Goal: Check status: Check status

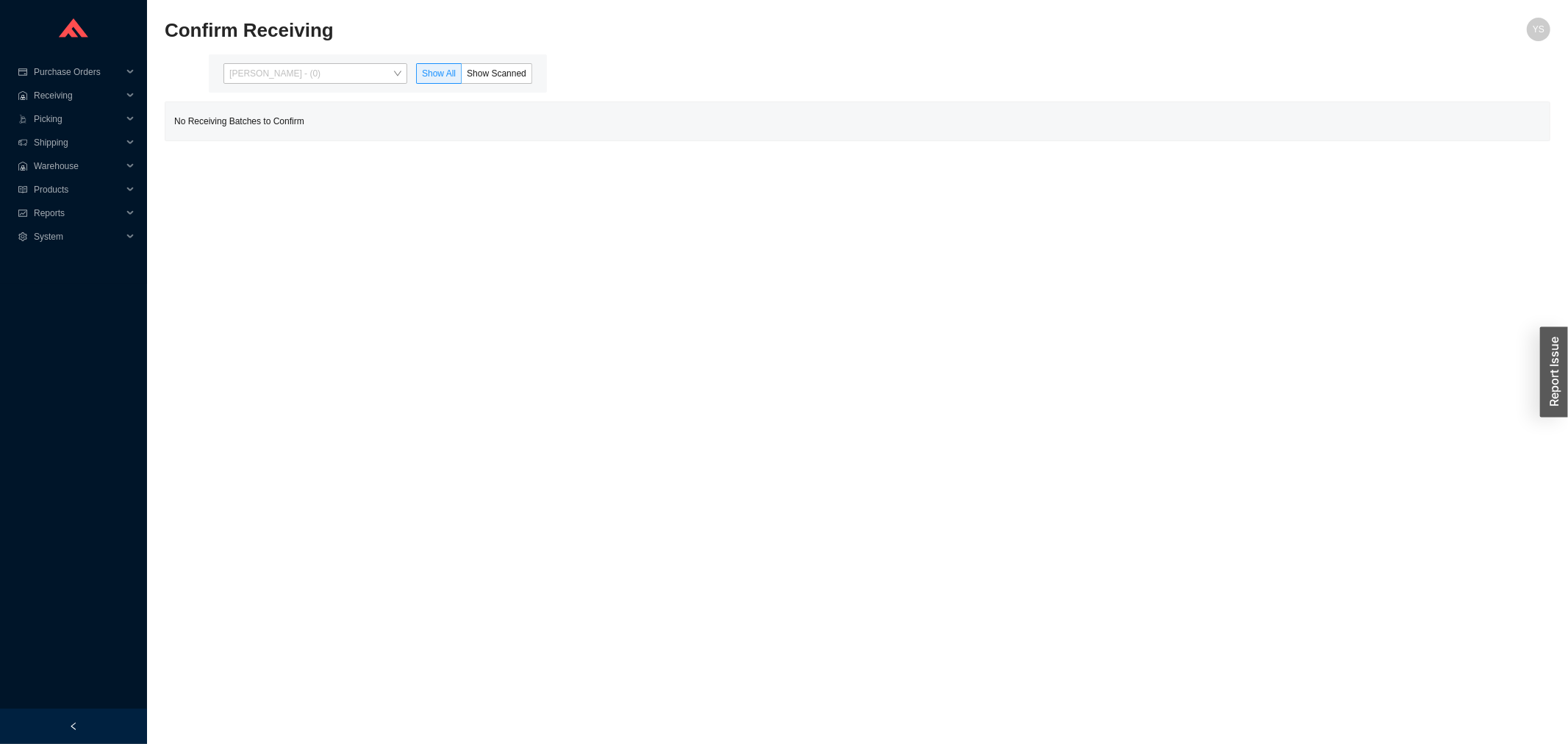
drag, startPoint x: 293, startPoint y: 64, endPoint x: 292, endPoint y: 113, distance: 49.0
click at [293, 65] on span "[PERSON_NAME] - (0)" at bounding box center [315, 74] width 172 height 19
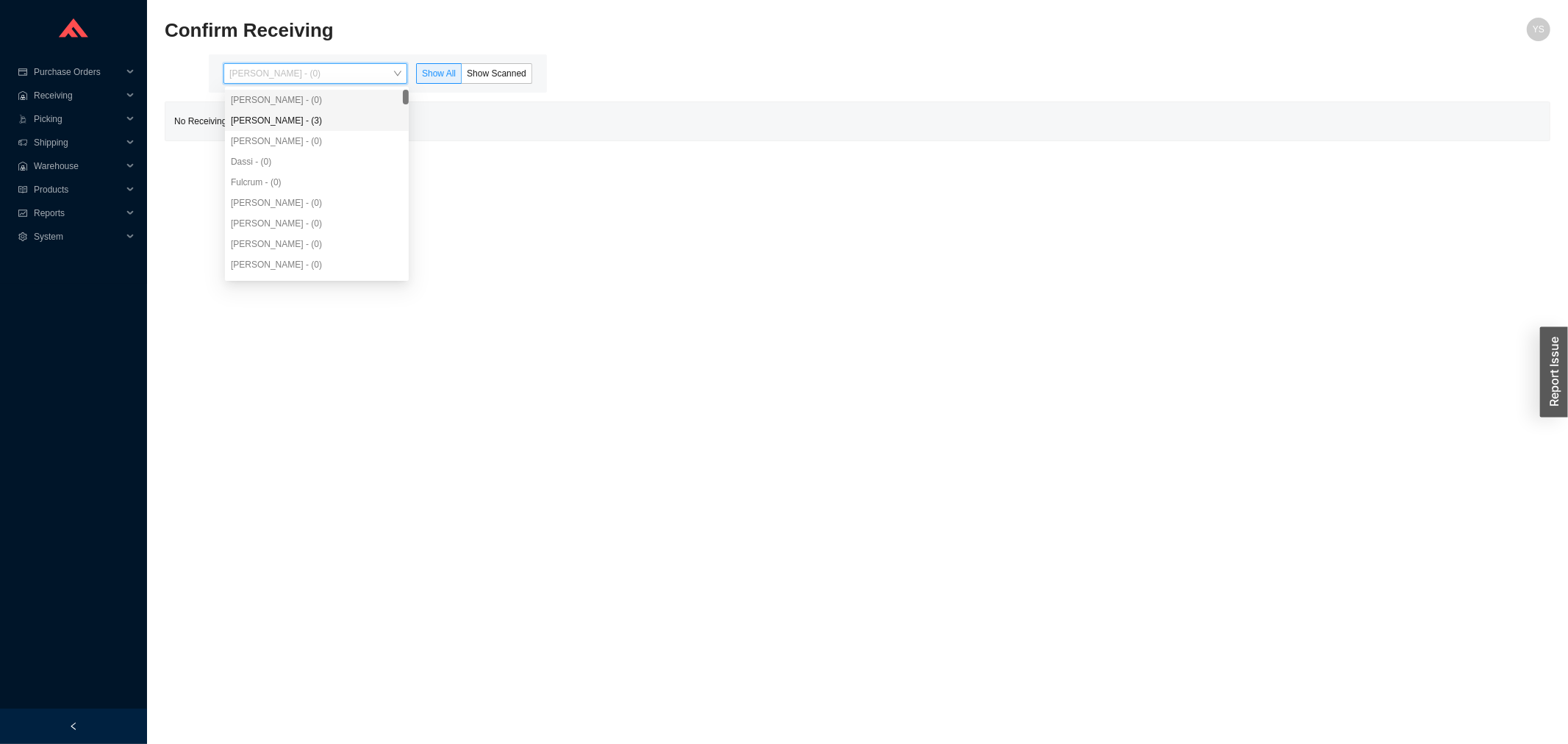
click at [292, 125] on div "[PERSON_NAME] - (3)" at bounding box center [316, 121] width 172 height 14
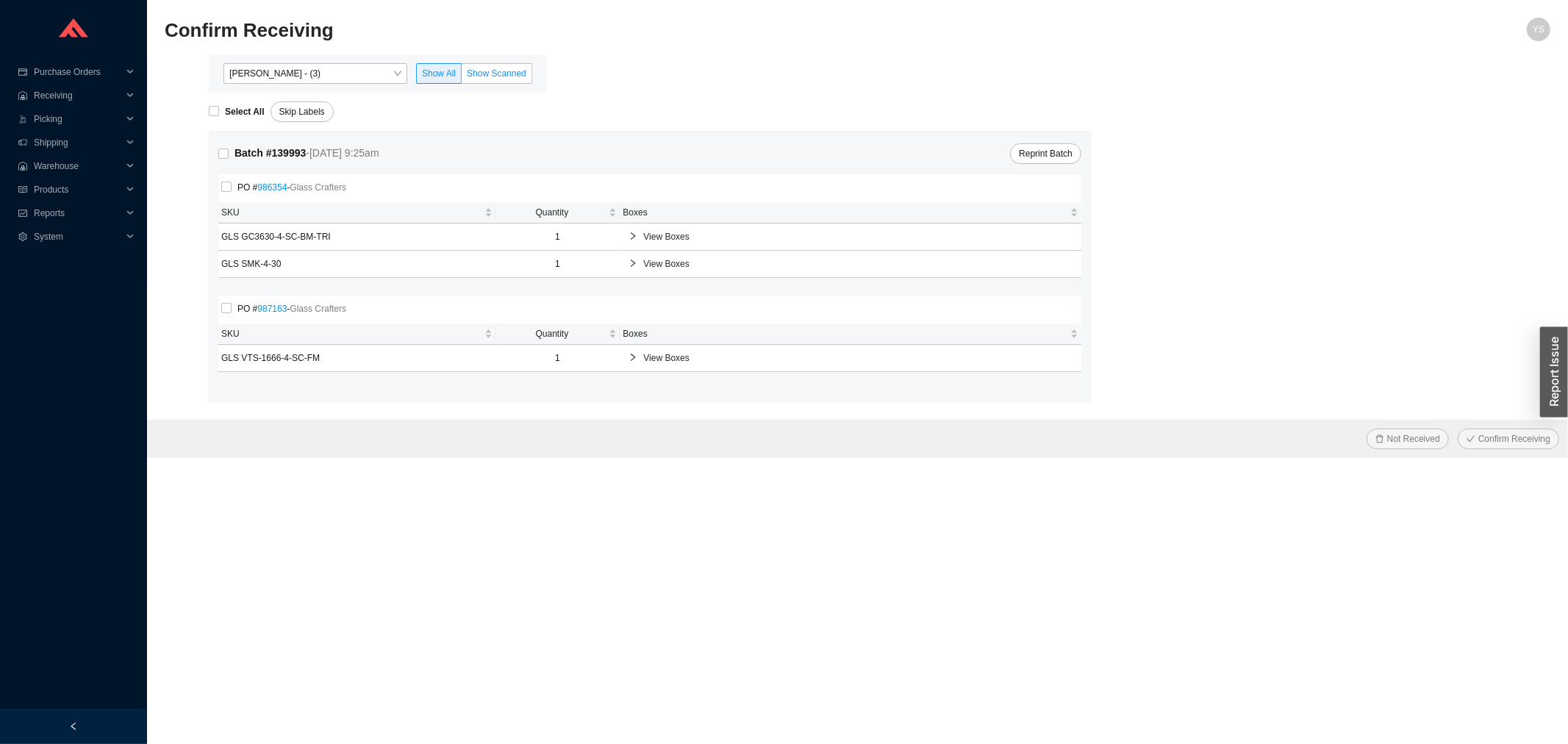
click at [488, 71] on span "Show Scanned" at bounding box center [496, 73] width 59 height 11
click at [462, 77] on input "Show Scanned" at bounding box center [462, 77] width 0 height 0
click at [216, 105] on label "Select All" at bounding box center [240, 111] width 62 height 15
click at [216, 106] on input "Select All" at bounding box center [214, 111] width 11 height 11
checkbox input "true"
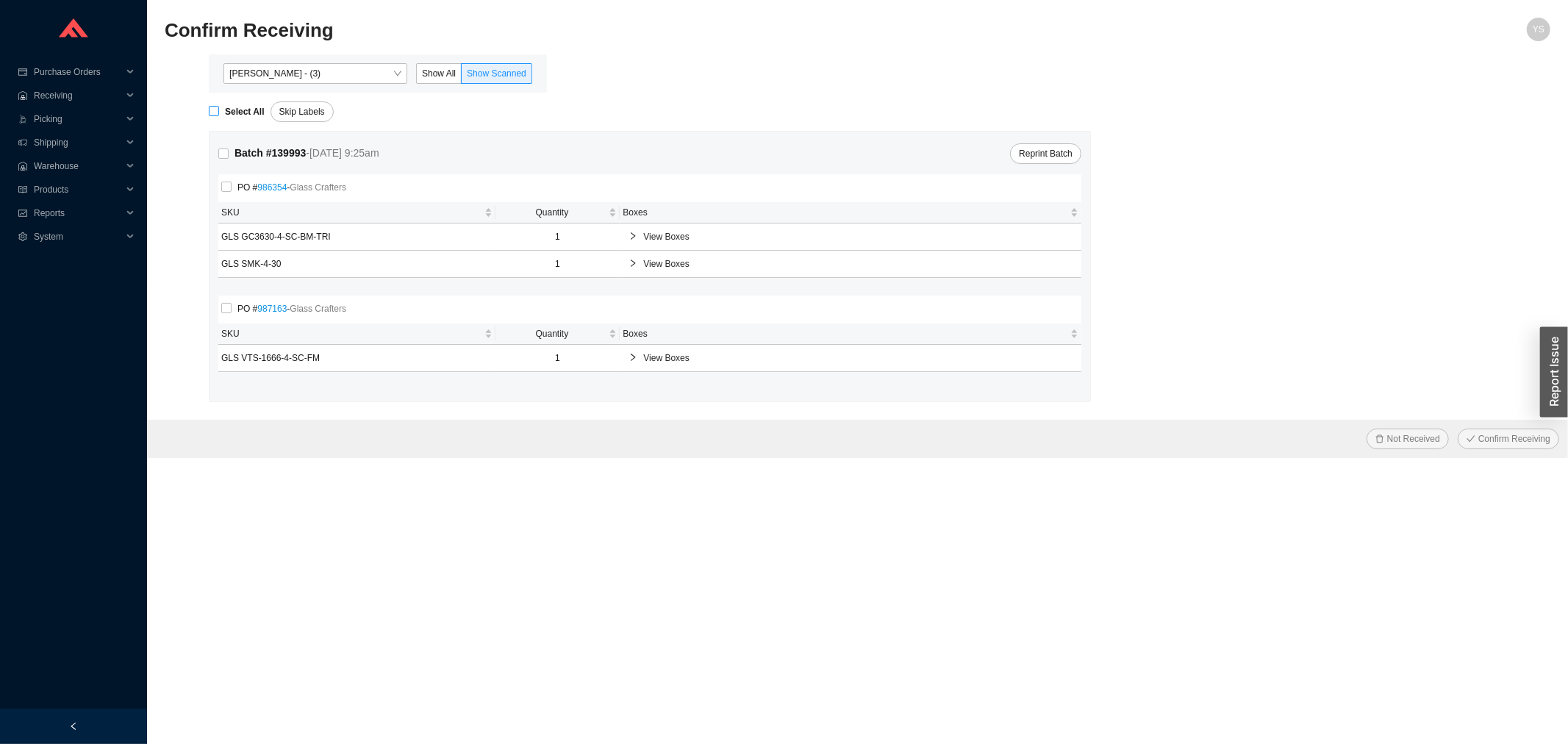
checkbox input "true"
click at [1529, 445] on span "Confirm Receiving" at bounding box center [1515, 439] width 72 height 15
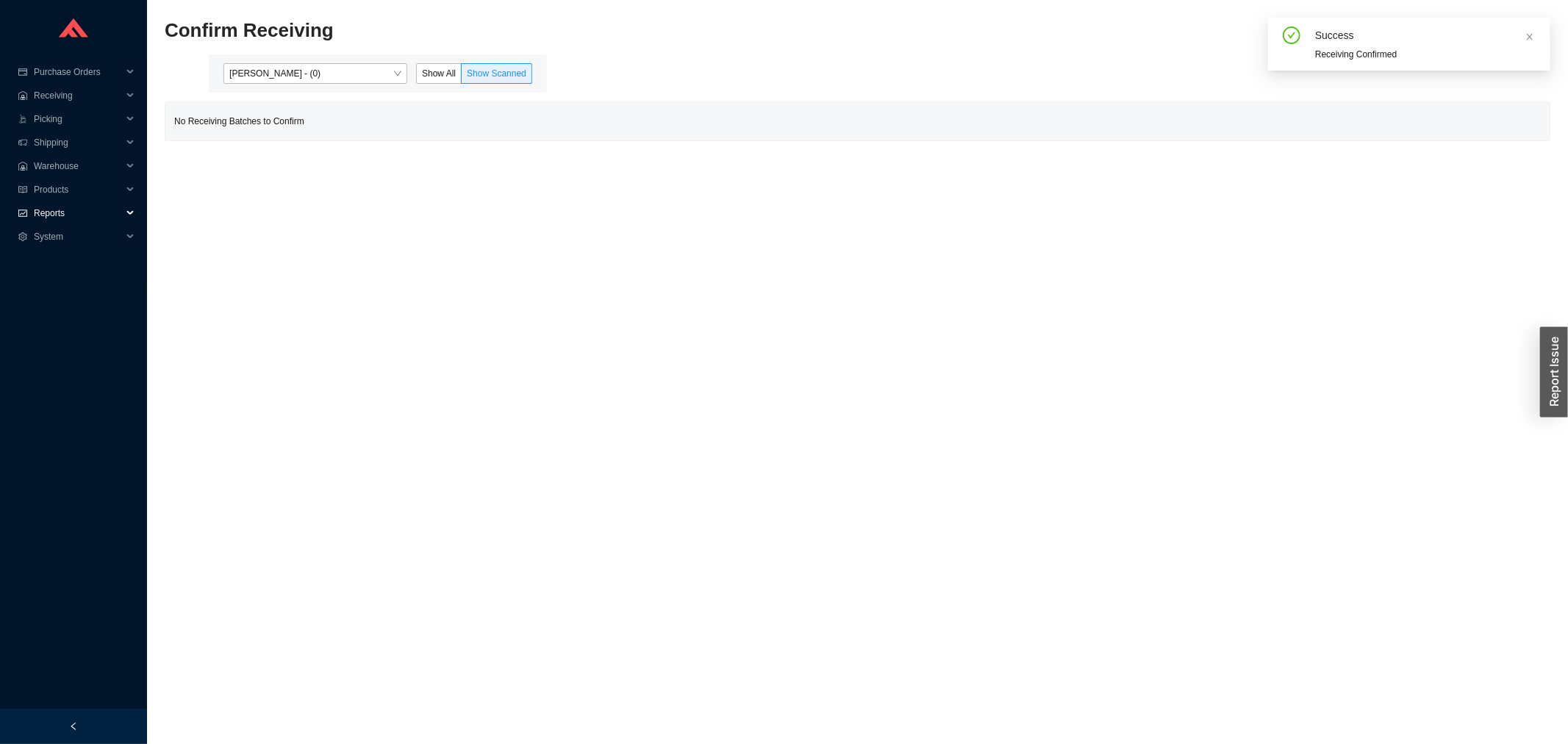
click at [25, 213] on icon "fund" at bounding box center [22, 213] width 9 height 9
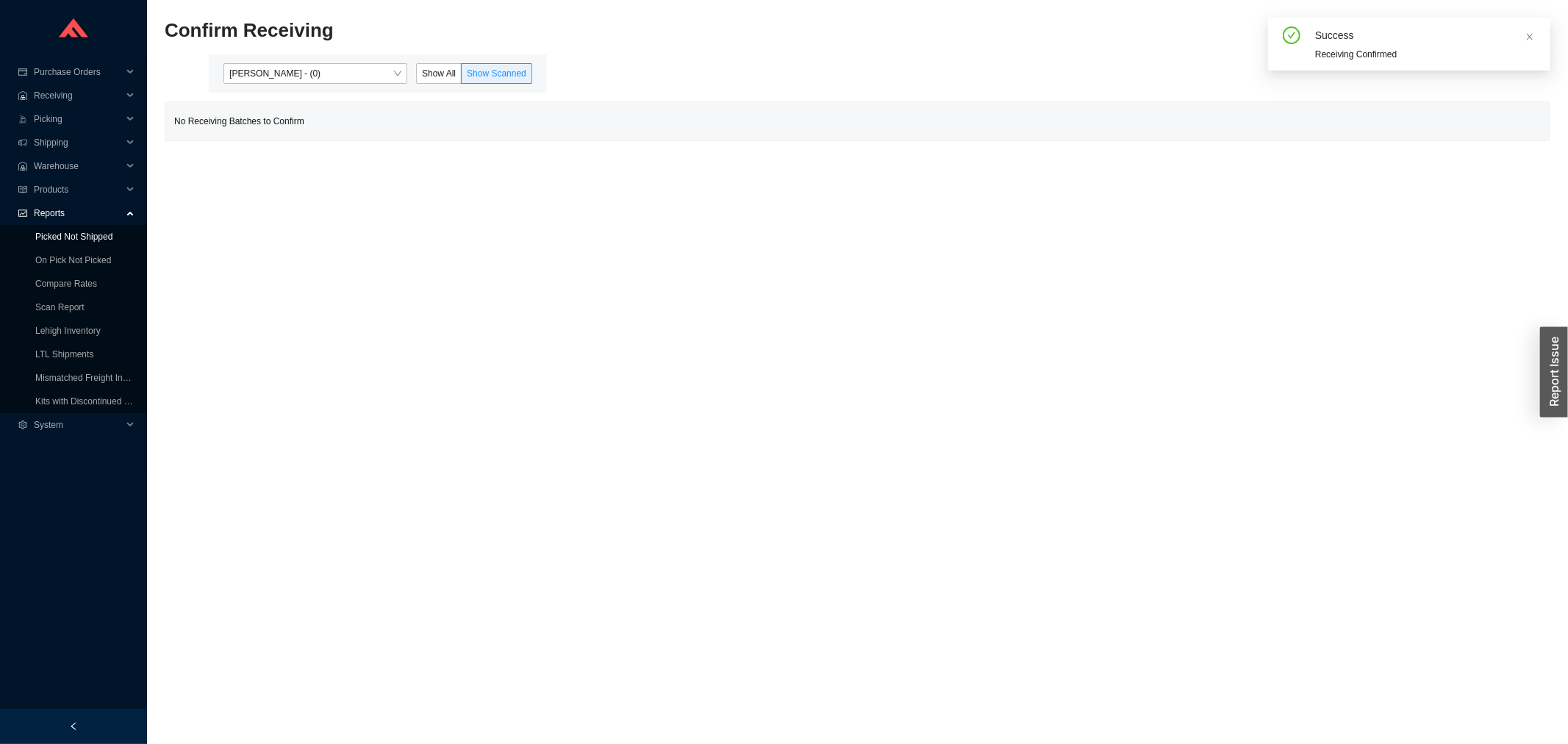
click at [35, 240] on link "Picked Not Shipped" at bounding box center [73, 236] width 77 height 11
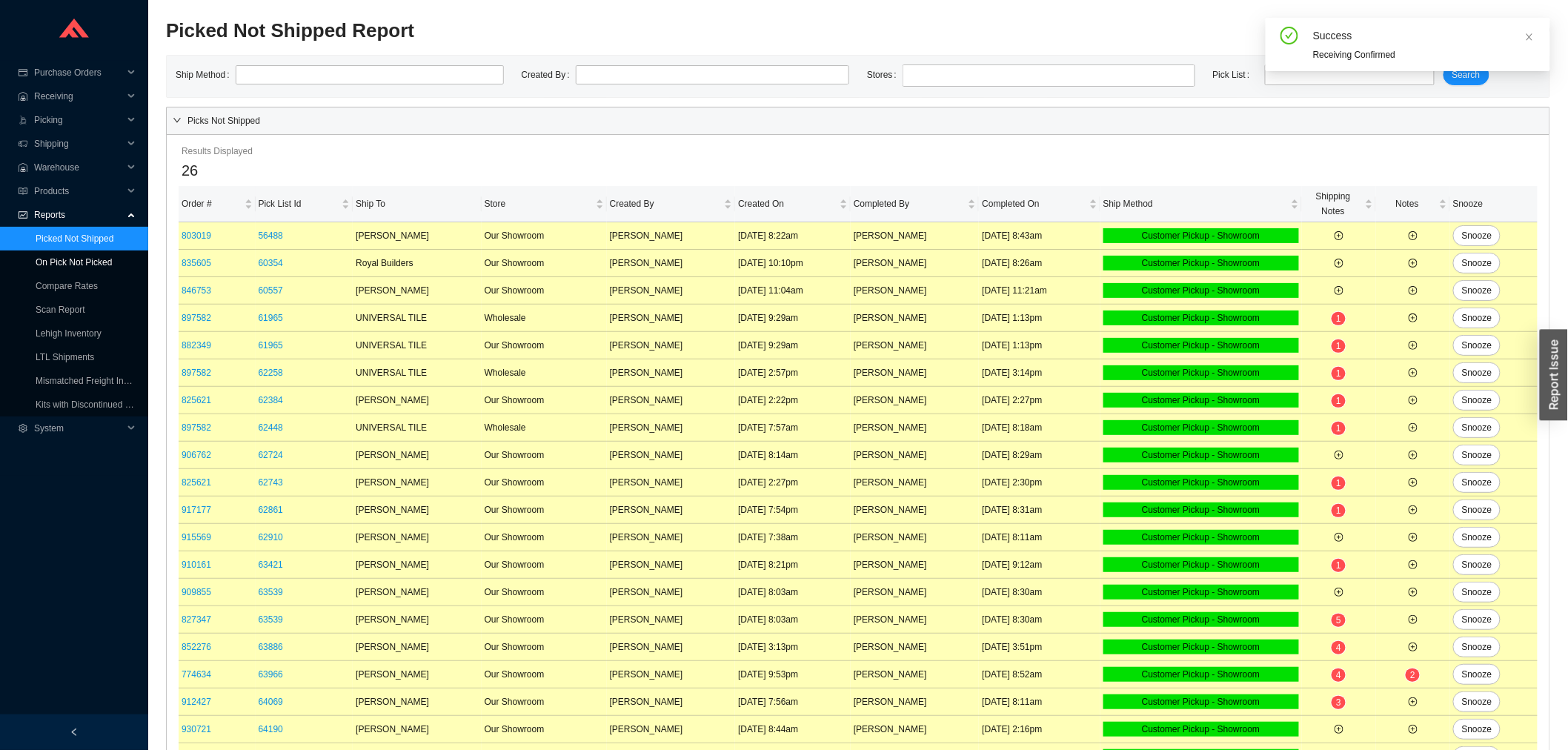
click at [37, 257] on link "On Pick Not Picked" at bounding box center [74, 262] width 76 height 11
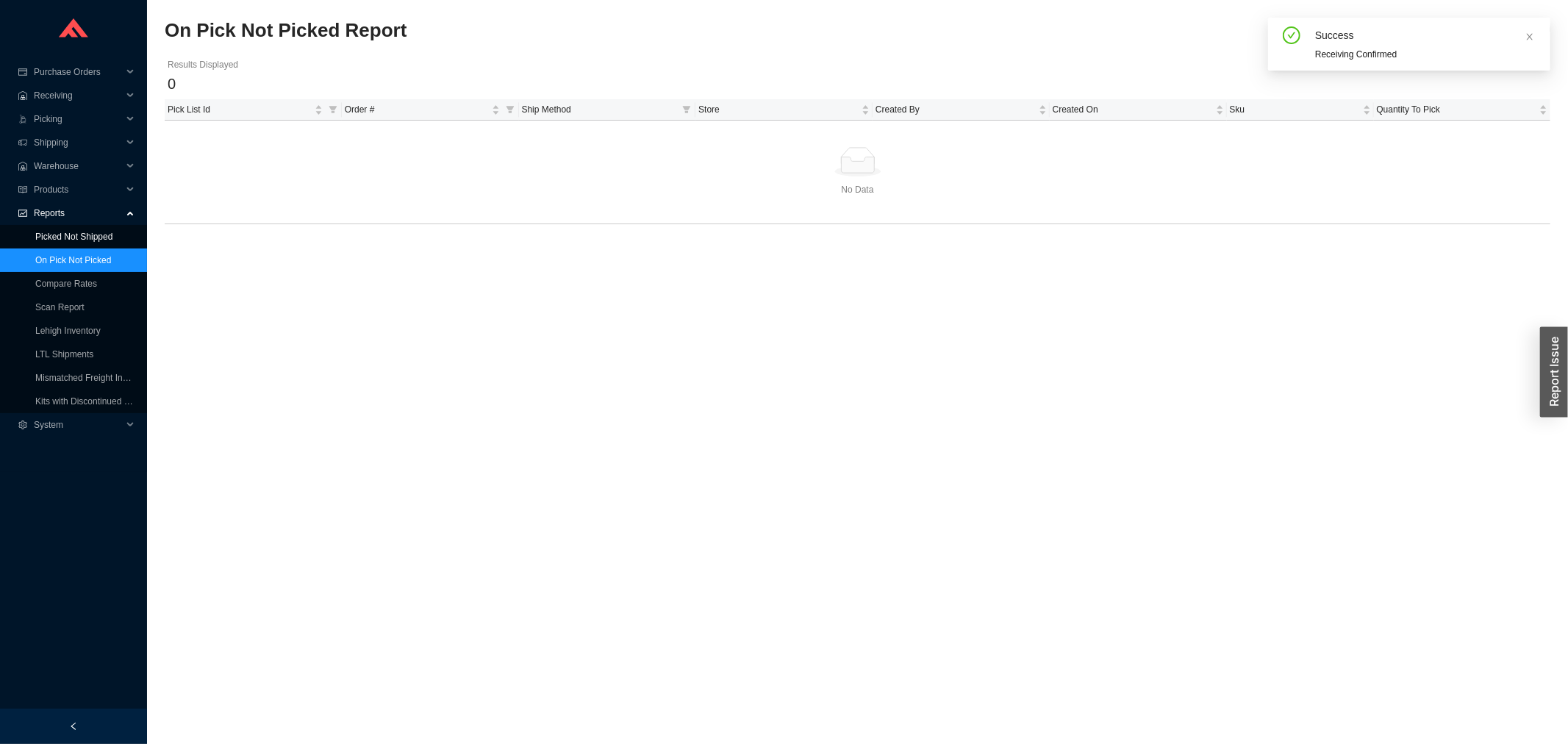
click at [113, 232] on link "Picked Not Shipped" at bounding box center [73, 236] width 77 height 11
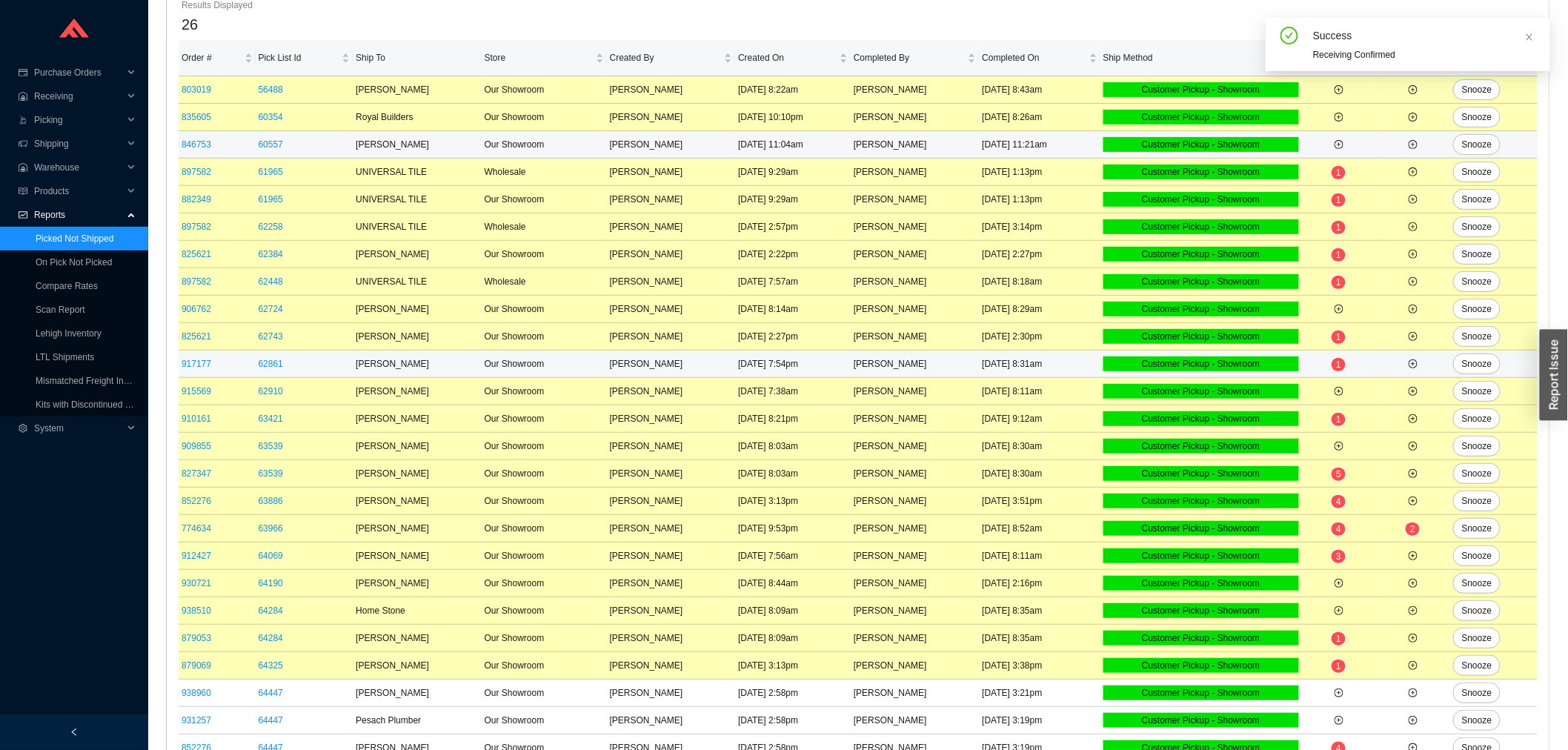
scroll to position [221, 0]
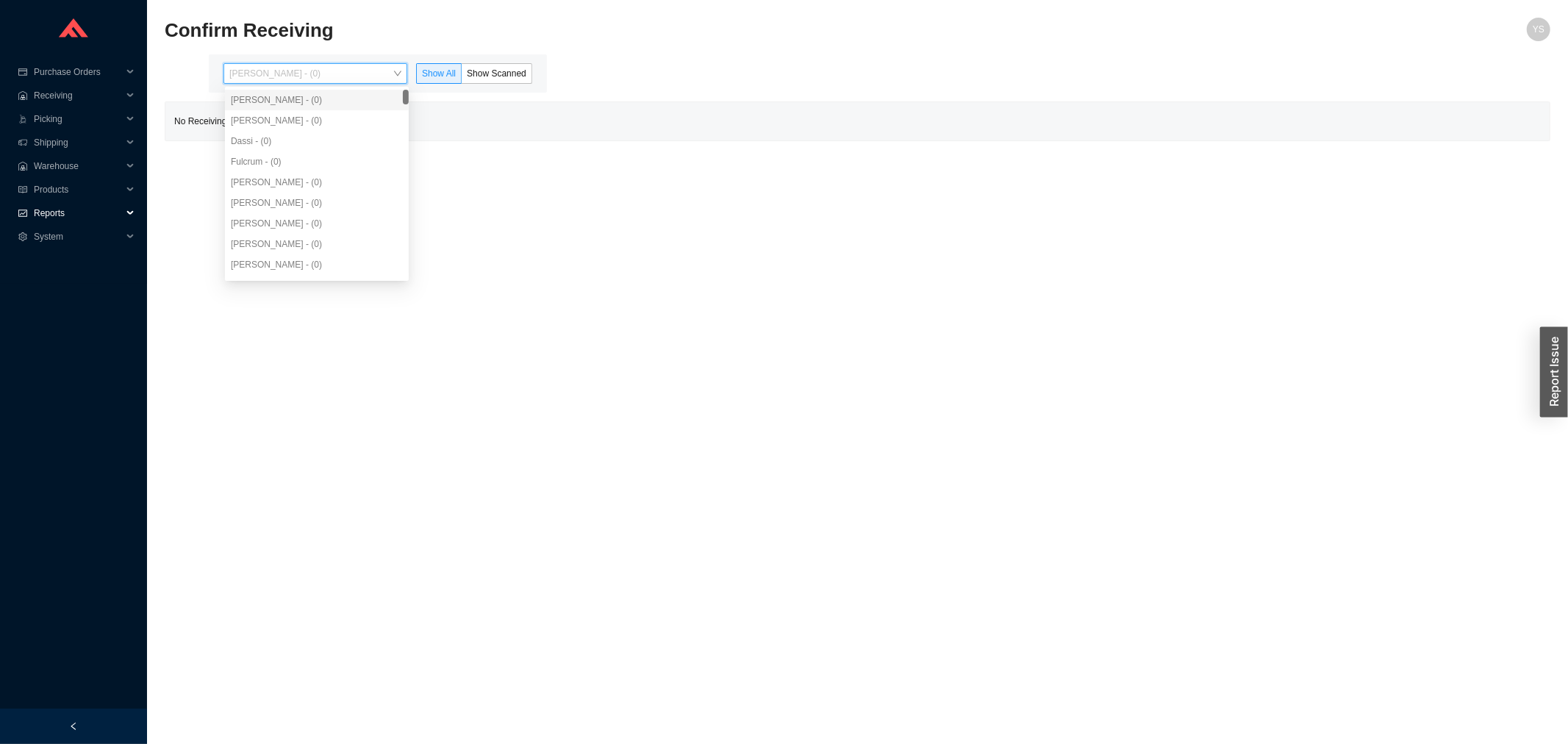
click at [72, 214] on span "Reports" at bounding box center [78, 213] width 88 height 23
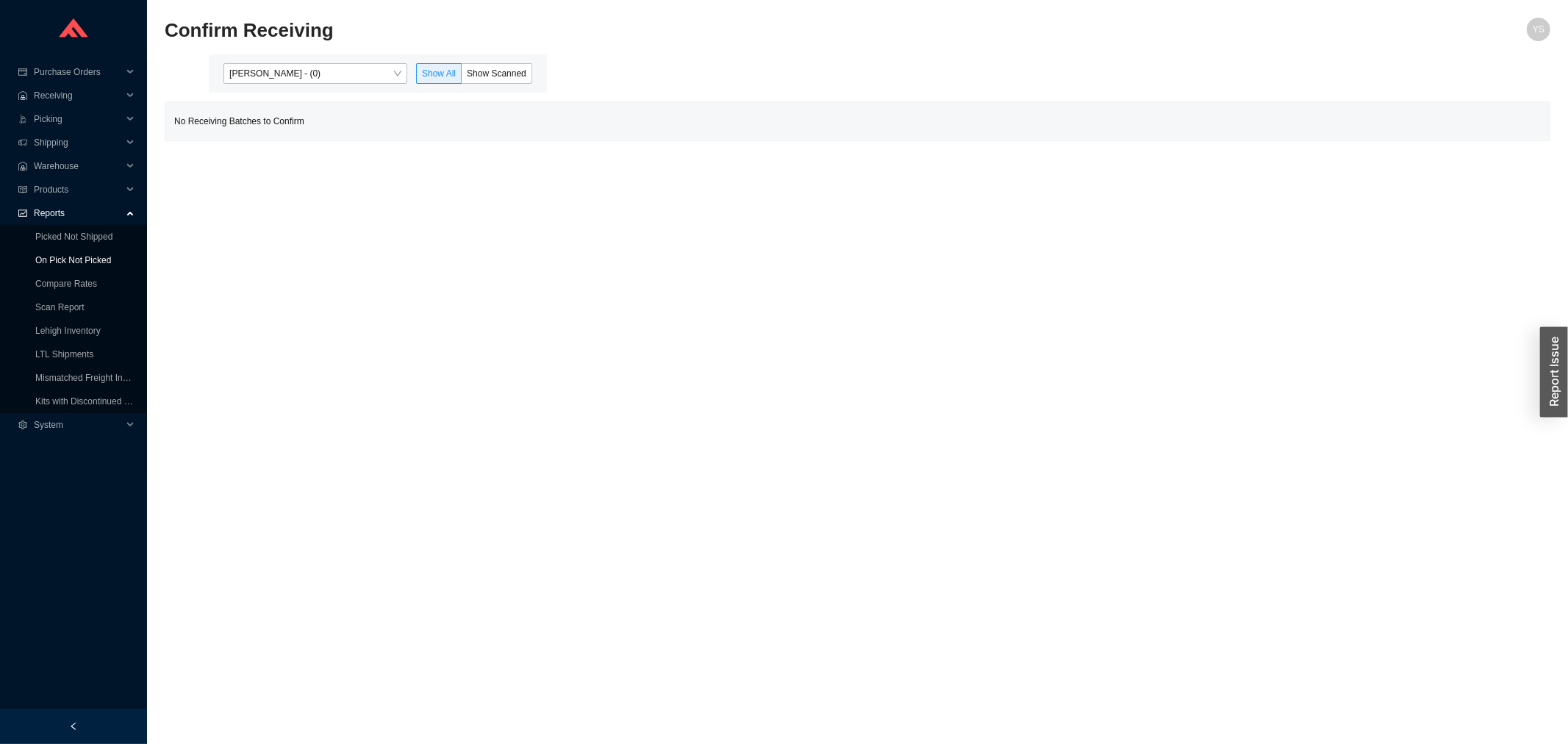
click at [58, 255] on link "On Pick Not Picked" at bounding box center [73, 260] width 76 height 11
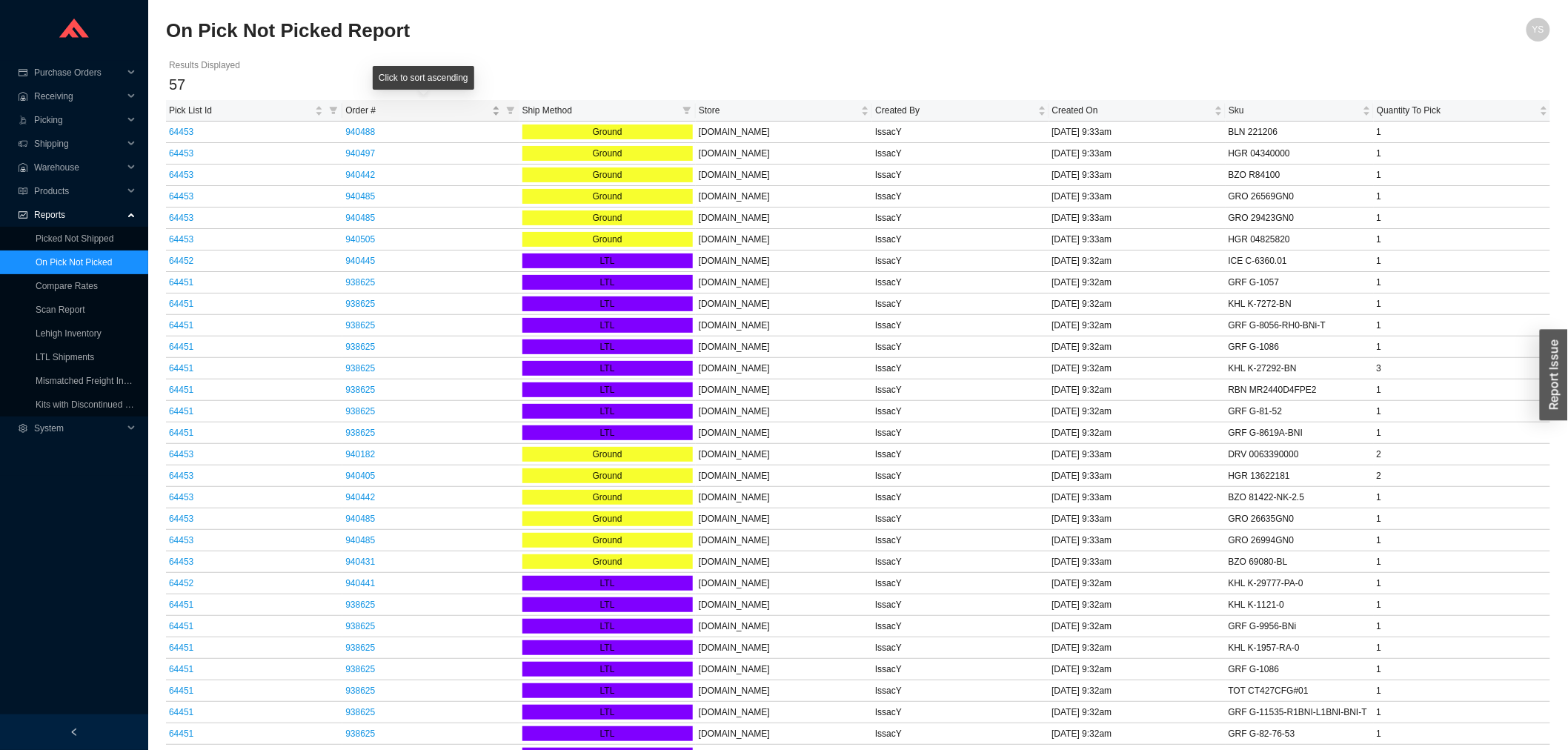
click at [431, 108] on span "Order #" at bounding box center [416, 110] width 143 height 15
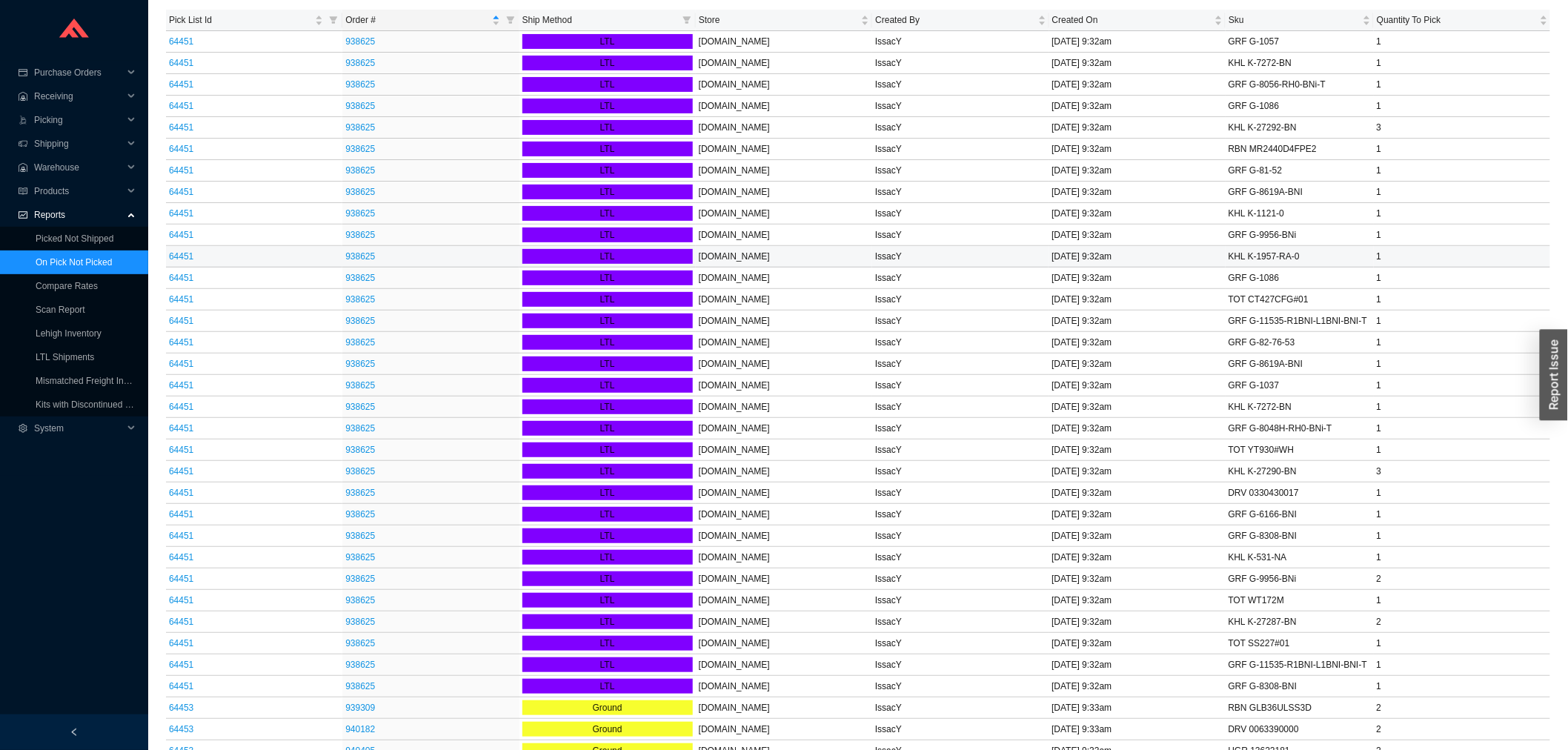
scroll to position [329, 0]
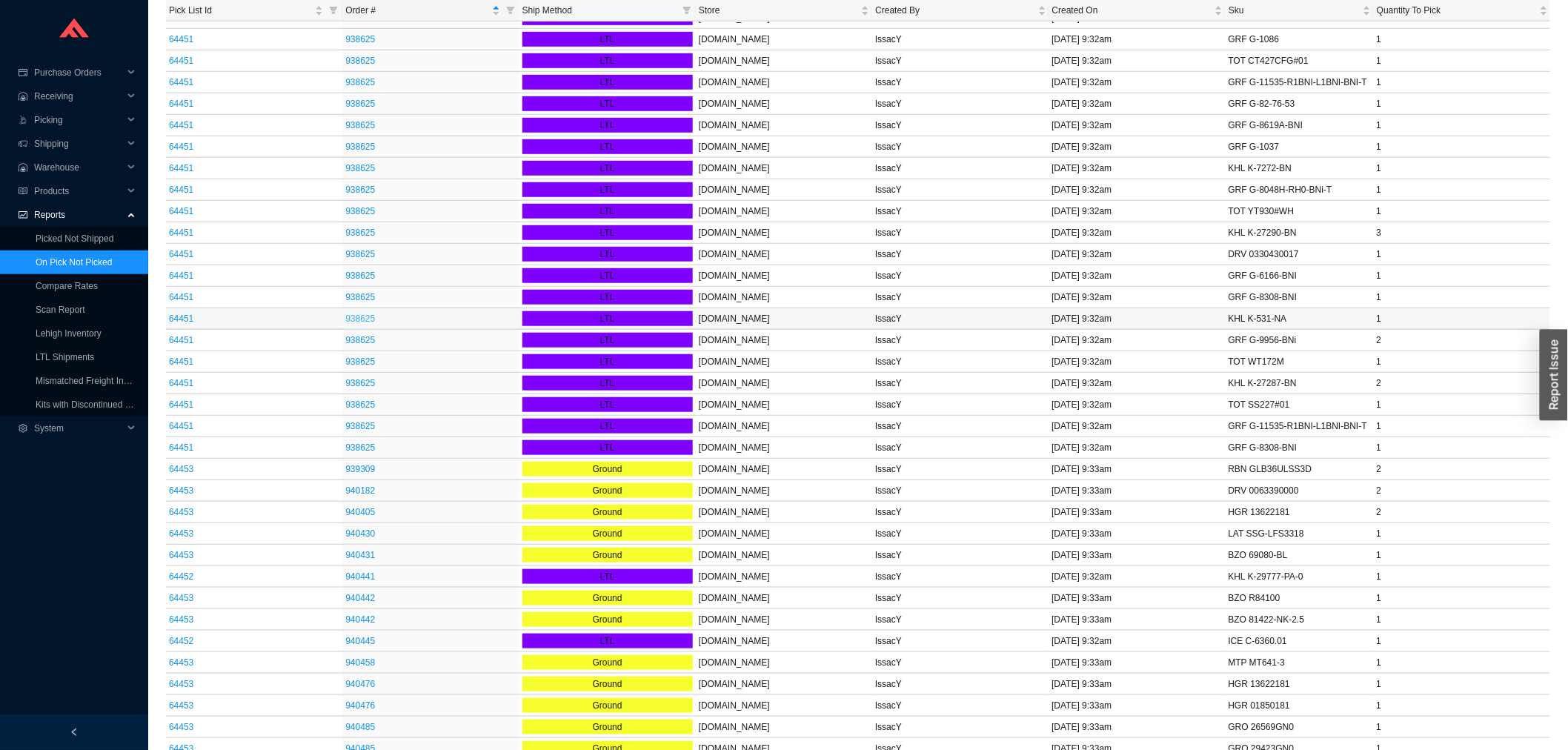
click at [368, 314] on link "938625" at bounding box center [360, 319] width 29 height 11
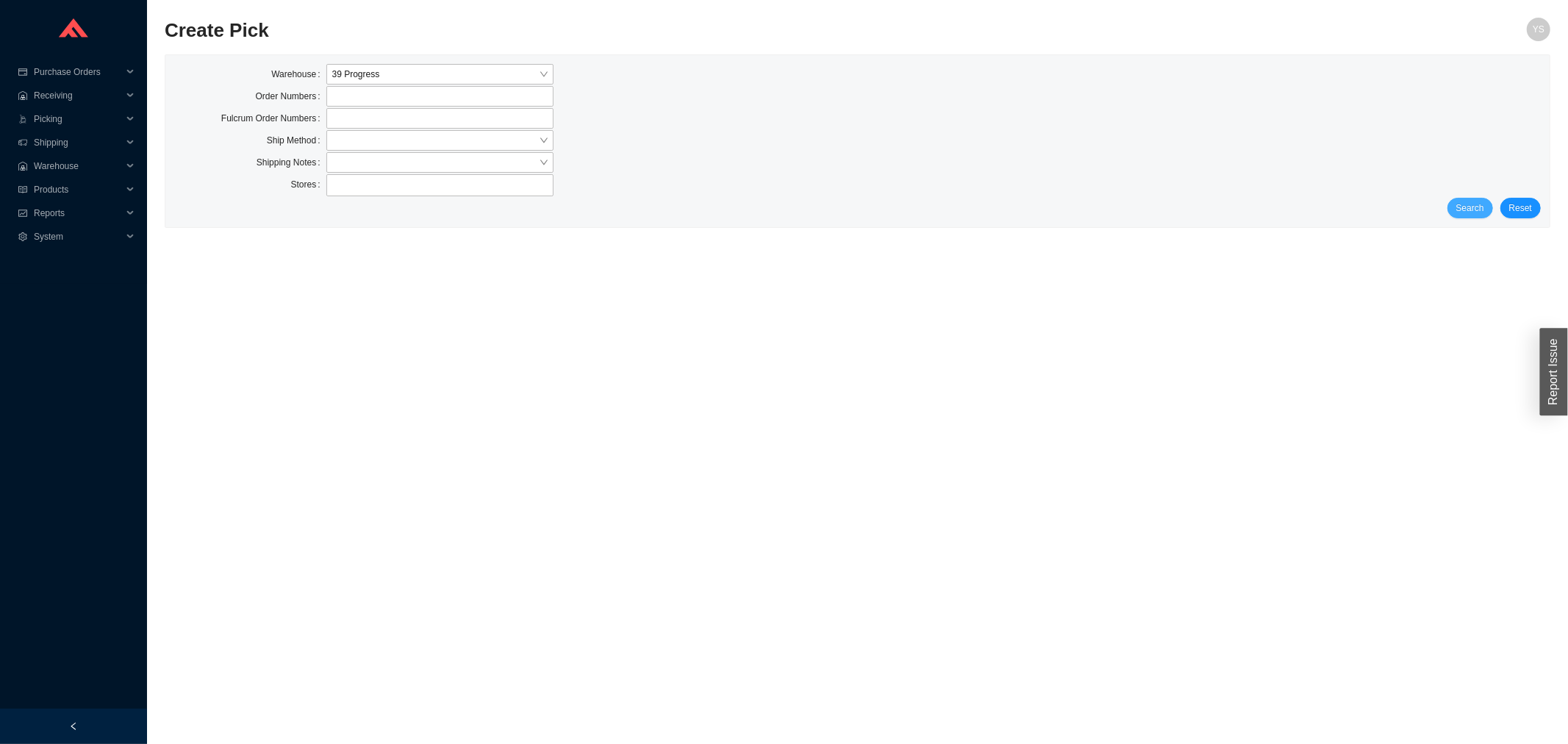
click at [1466, 203] on span "Search" at bounding box center [1470, 207] width 28 height 15
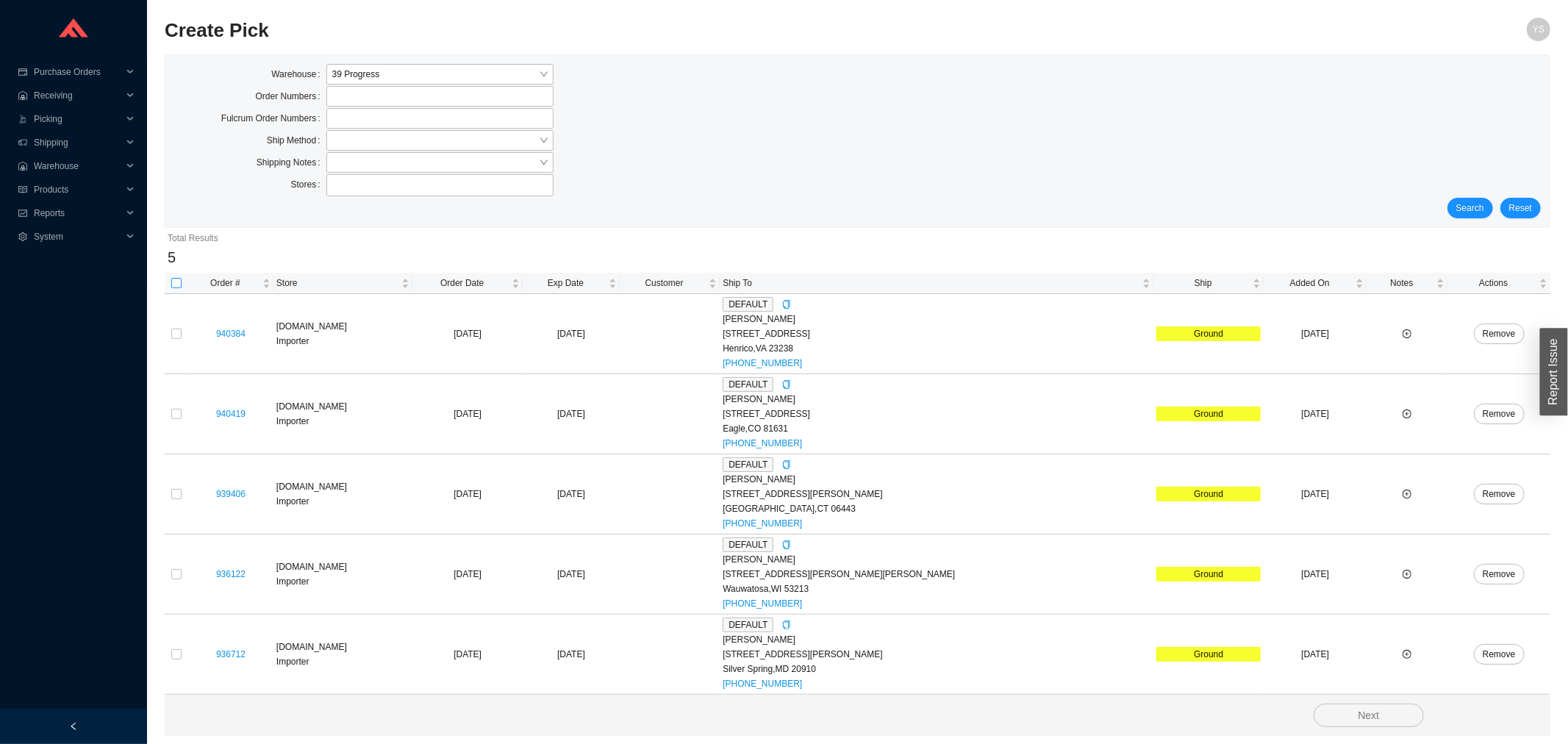
click at [172, 277] on label at bounding box center [176, 283] width 11 height 15
click at [172, 278] on input "checkbox" at bounding box center [176, 283] width 11 height 11
checkbox input "true"
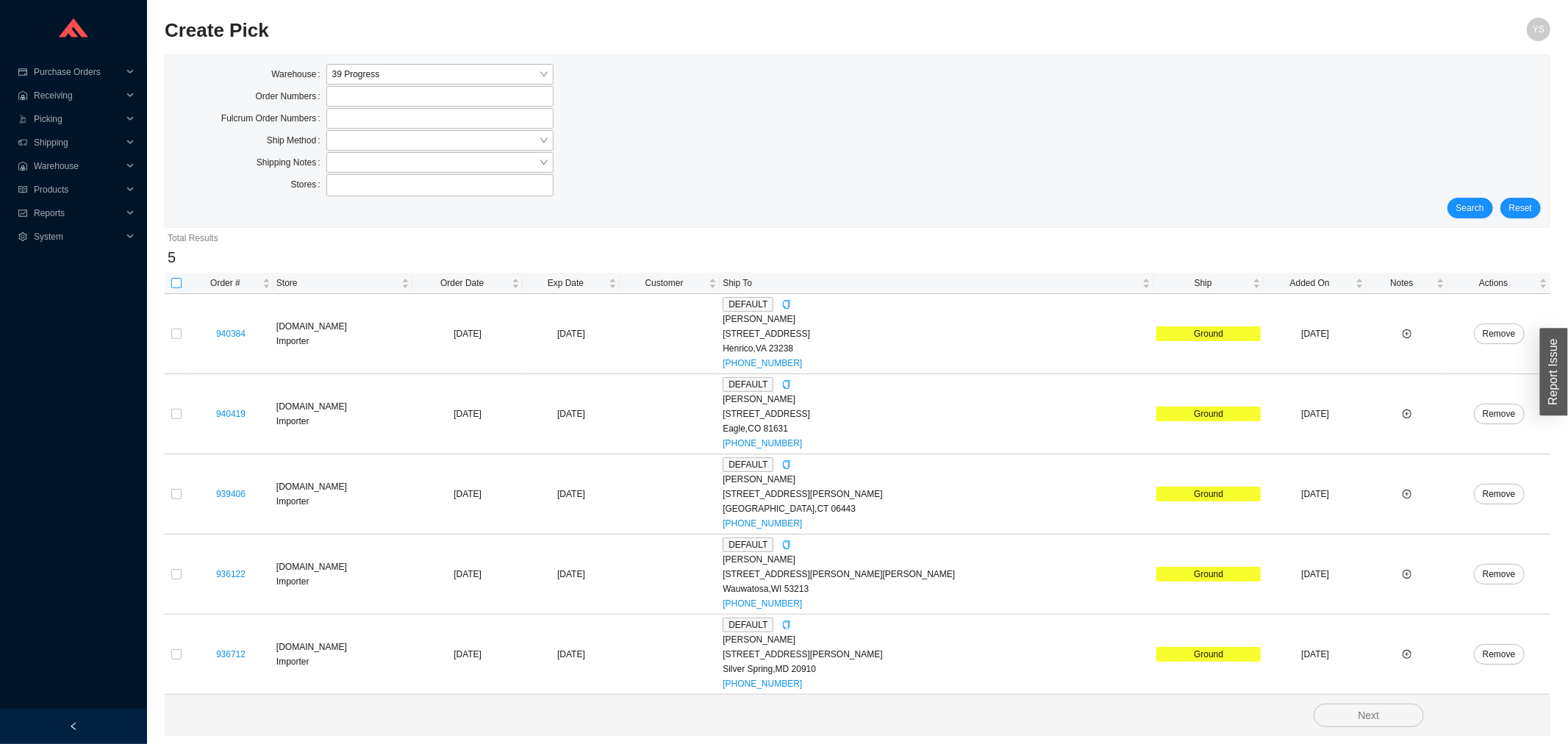
checkbox input "true"
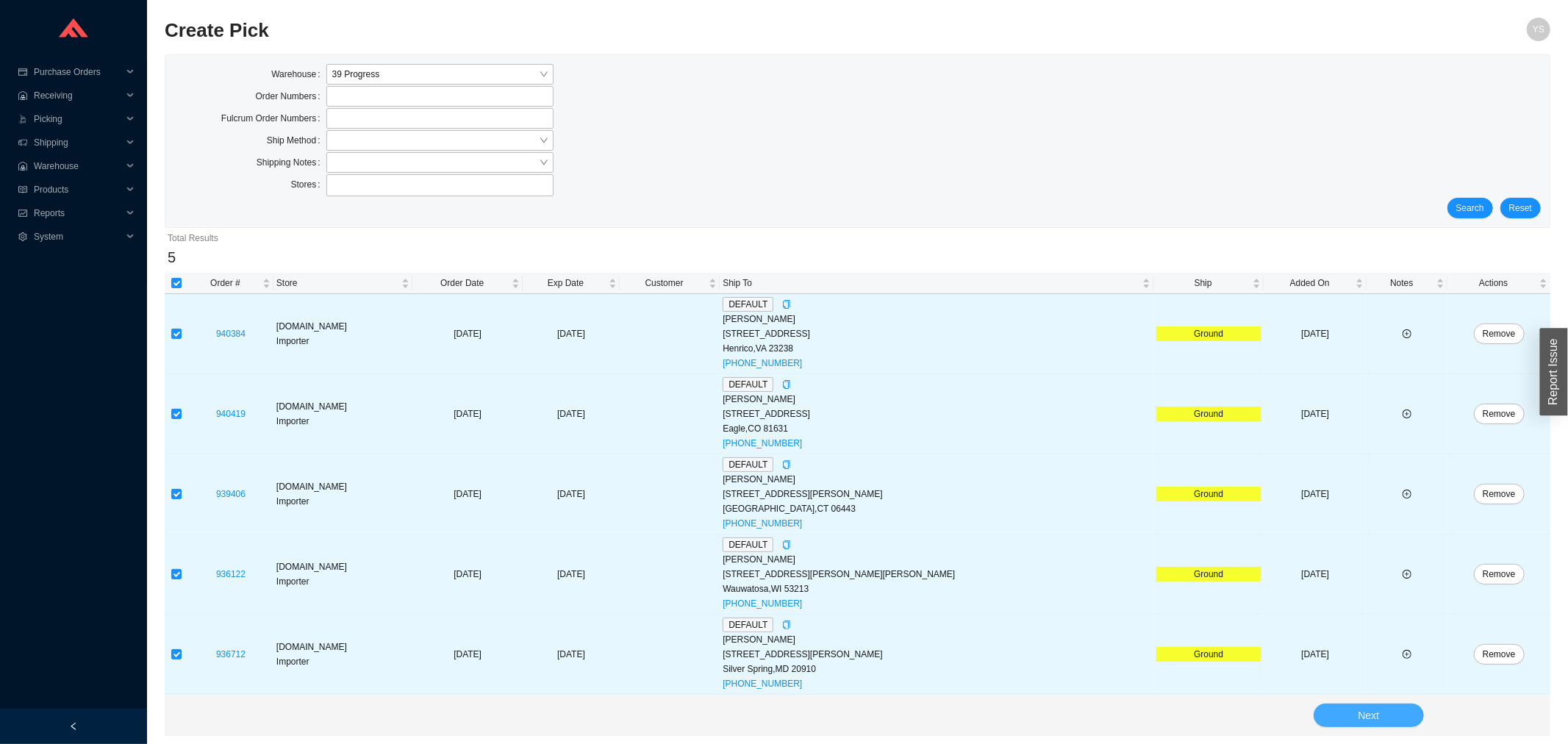
click at [1346, 714] on button "Next" at bounding box center [1368, 716] width 110 height 23
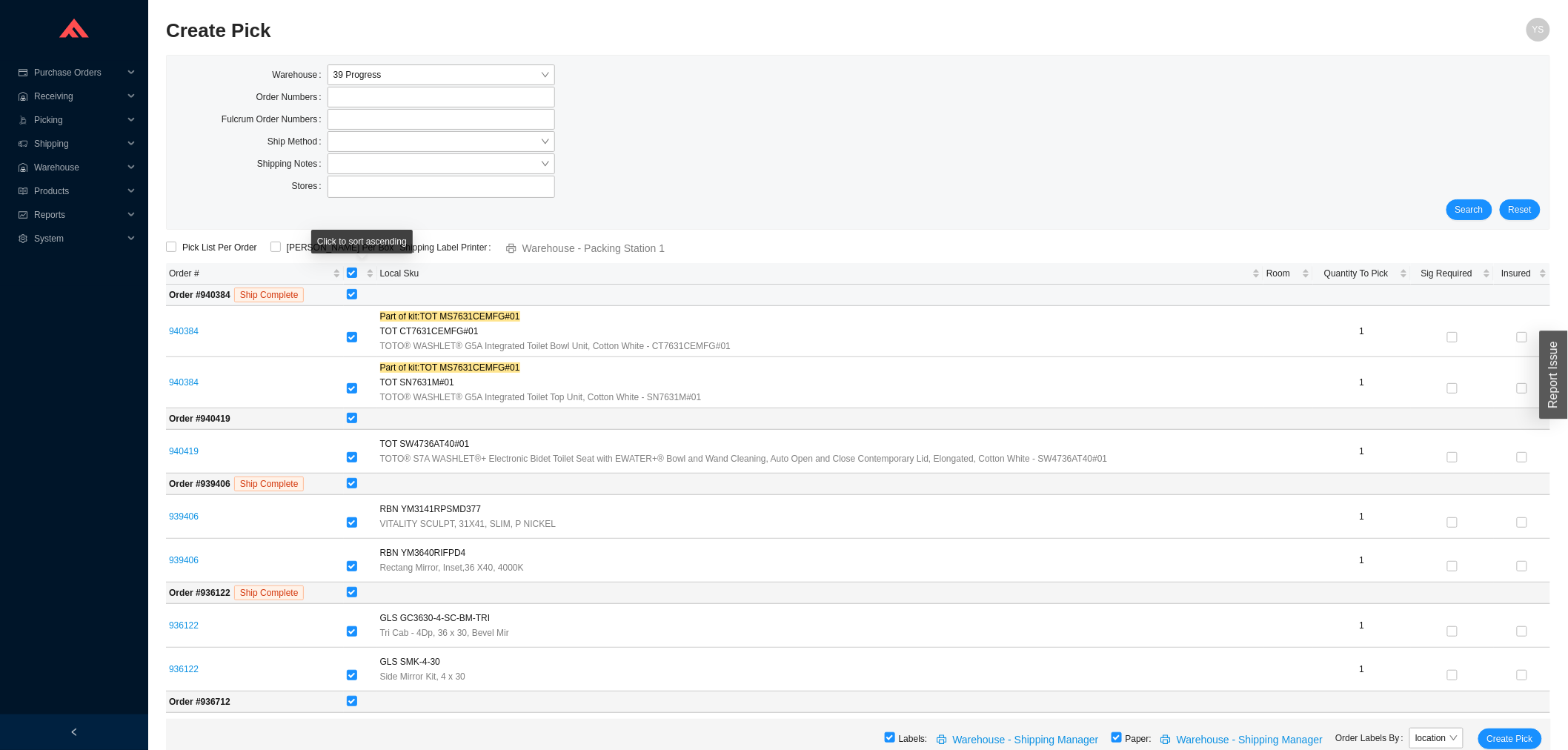
click at [351, 286] on td at bounding box center [947, 295] width 1206 height 22
click at [351, 414] on label at bounding box center [352, 419] width 11 height 15
click at [351, 297] on input "checkbox" at bounding box center [352, 294] width 11 height 11
checkbox input "false"
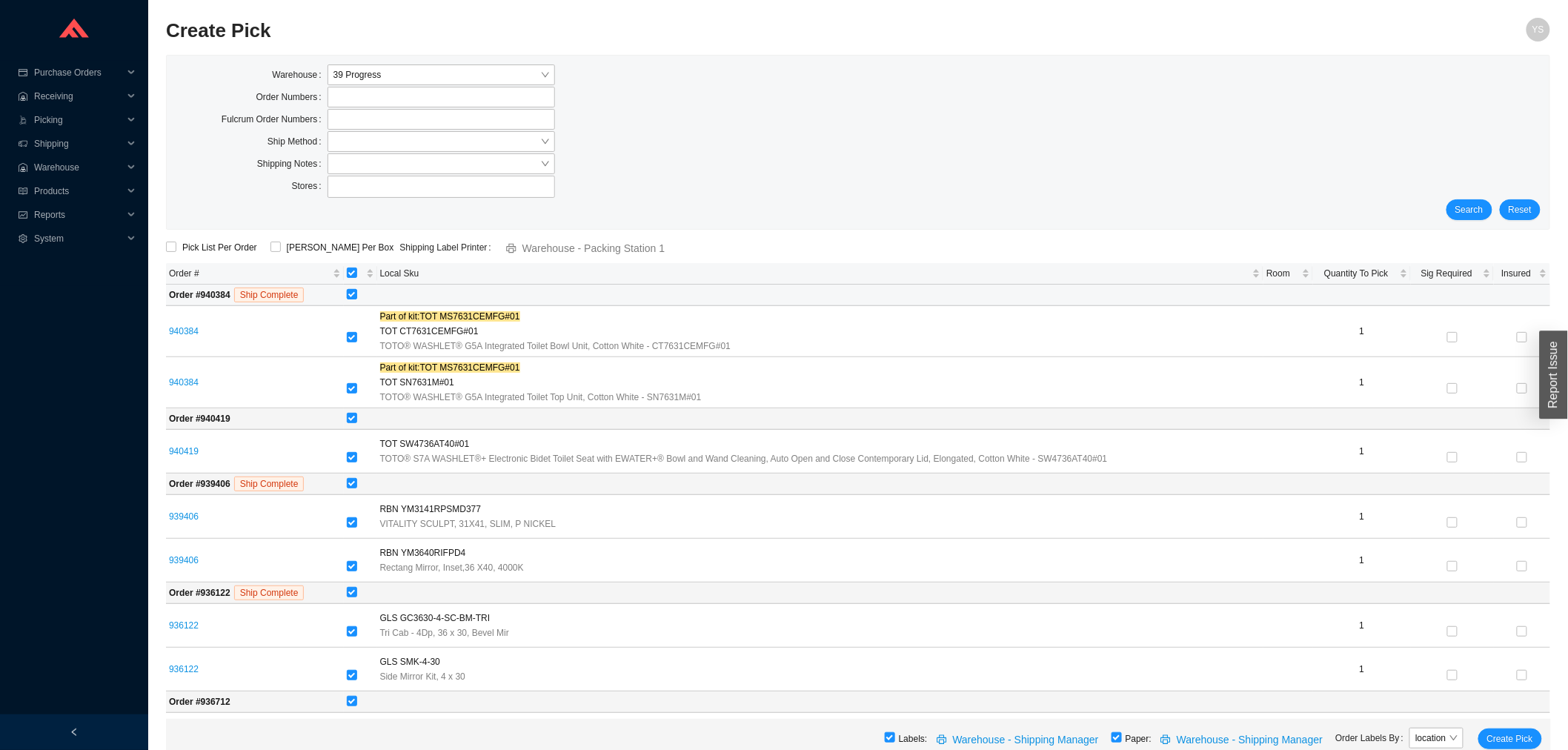
checkbox input "false"
click at [354, 414] on label at bounding box center [352, 419] width 11 height 15
click at [354, 414] on input "checkbox" at bounding box center [352, 418] width 11 height 11
checkbox input "false"
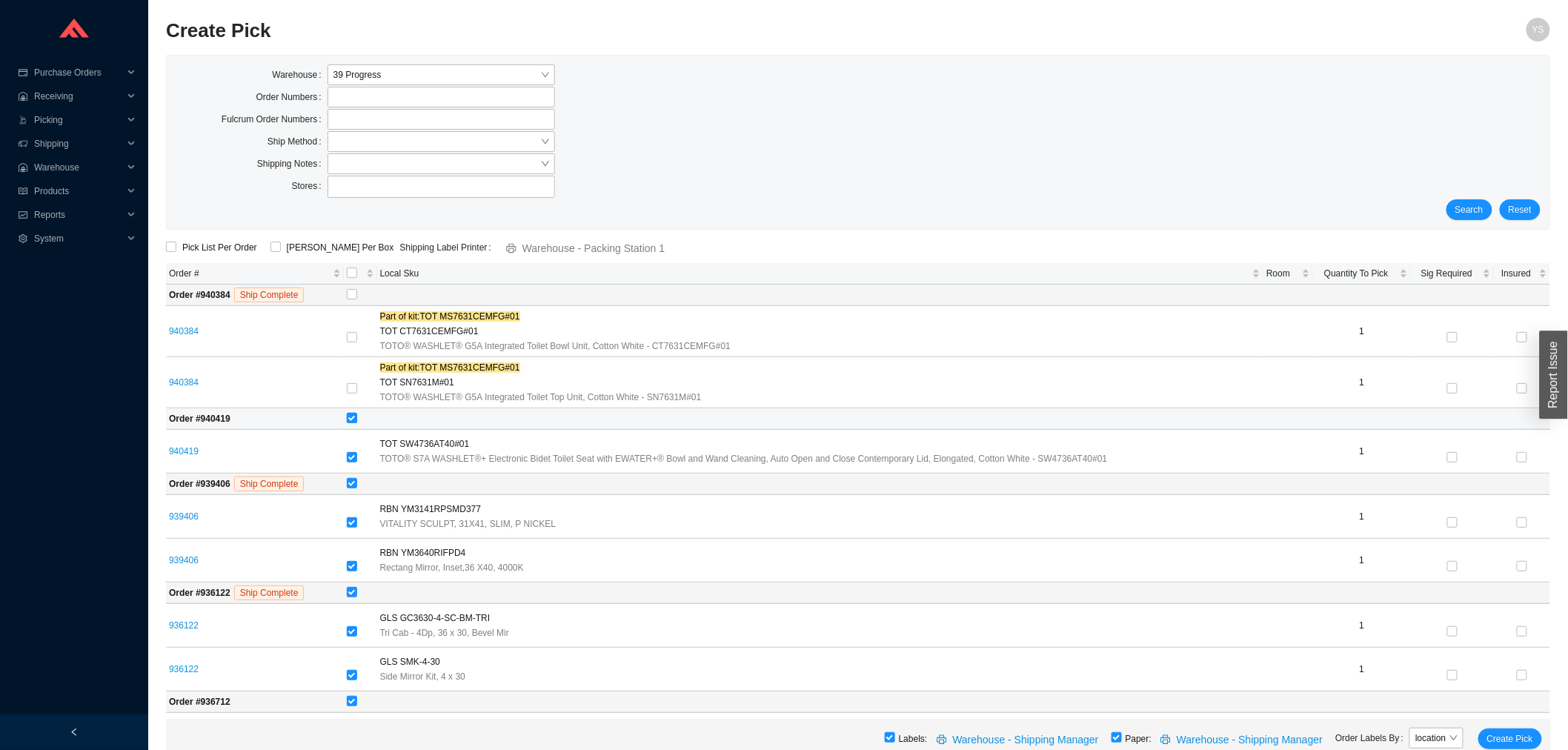
checkbox input "false"
click at [352, 484] on input "checkbox" at bounding box center [352, 483] width 11 height 11
checkbox input "false"
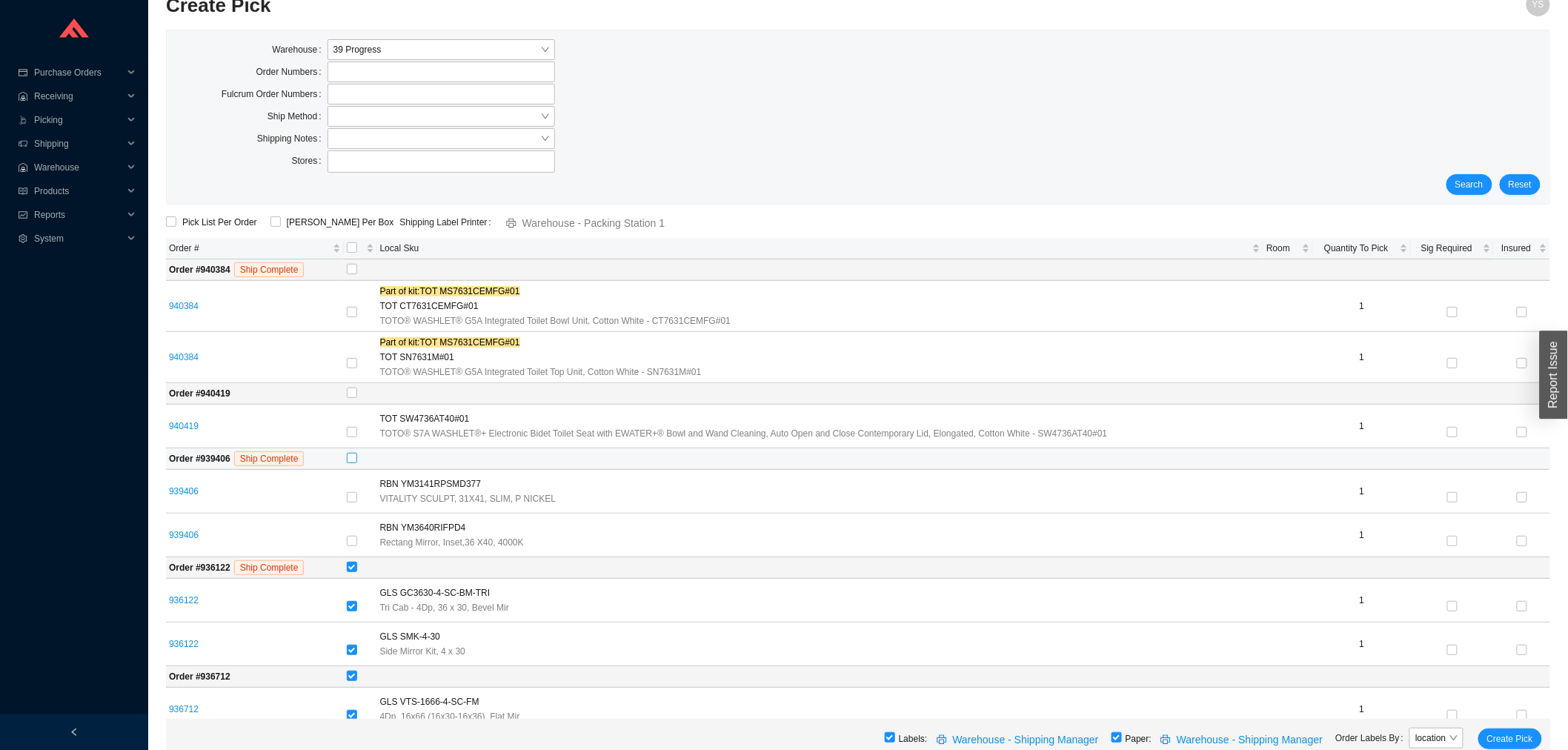
scroll to position [48, 0]
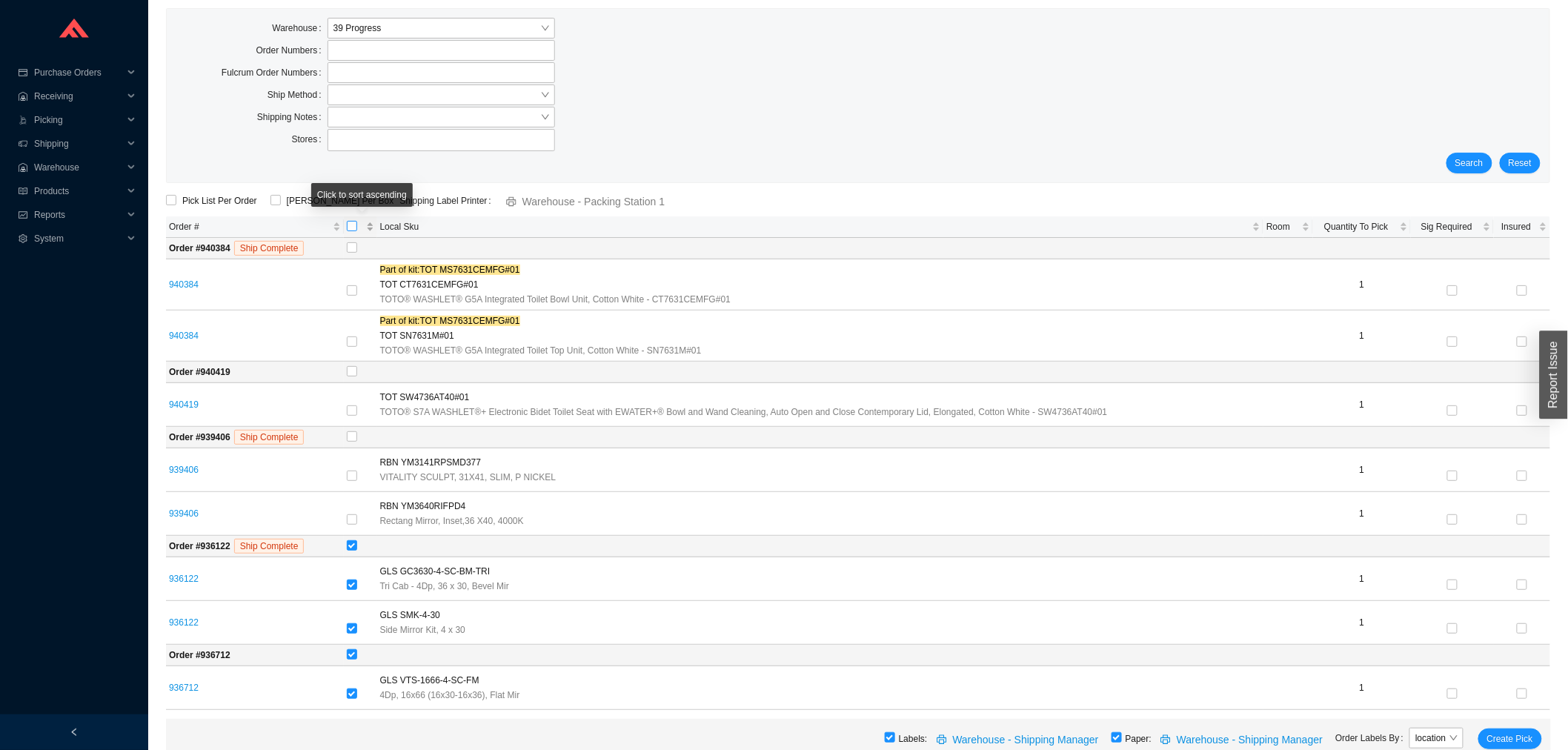
click at [348, 230] on input "[object Object] sortable" at bounding box center [352, 225] width 11 height 11
checkbox input "true"
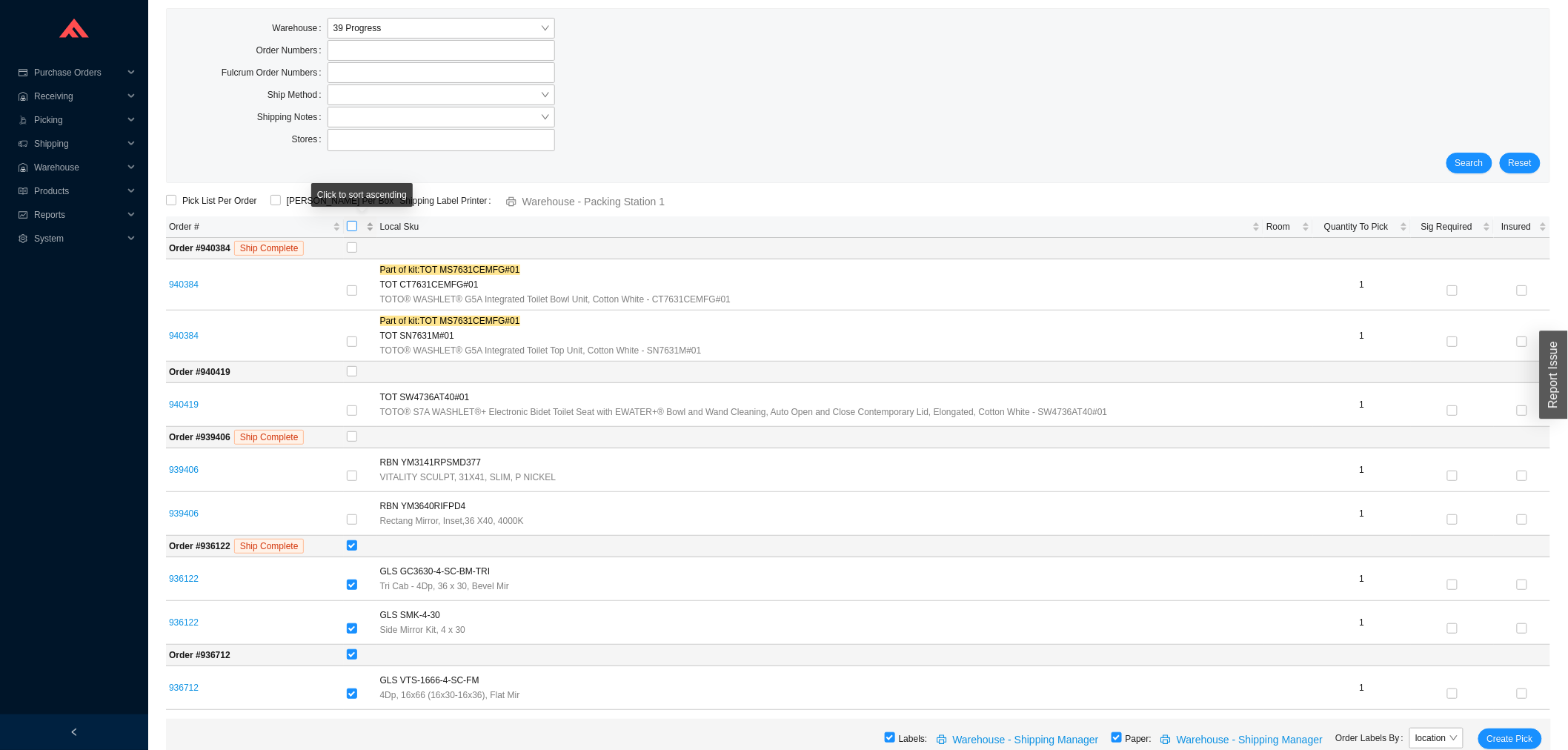
checkbox input "true"
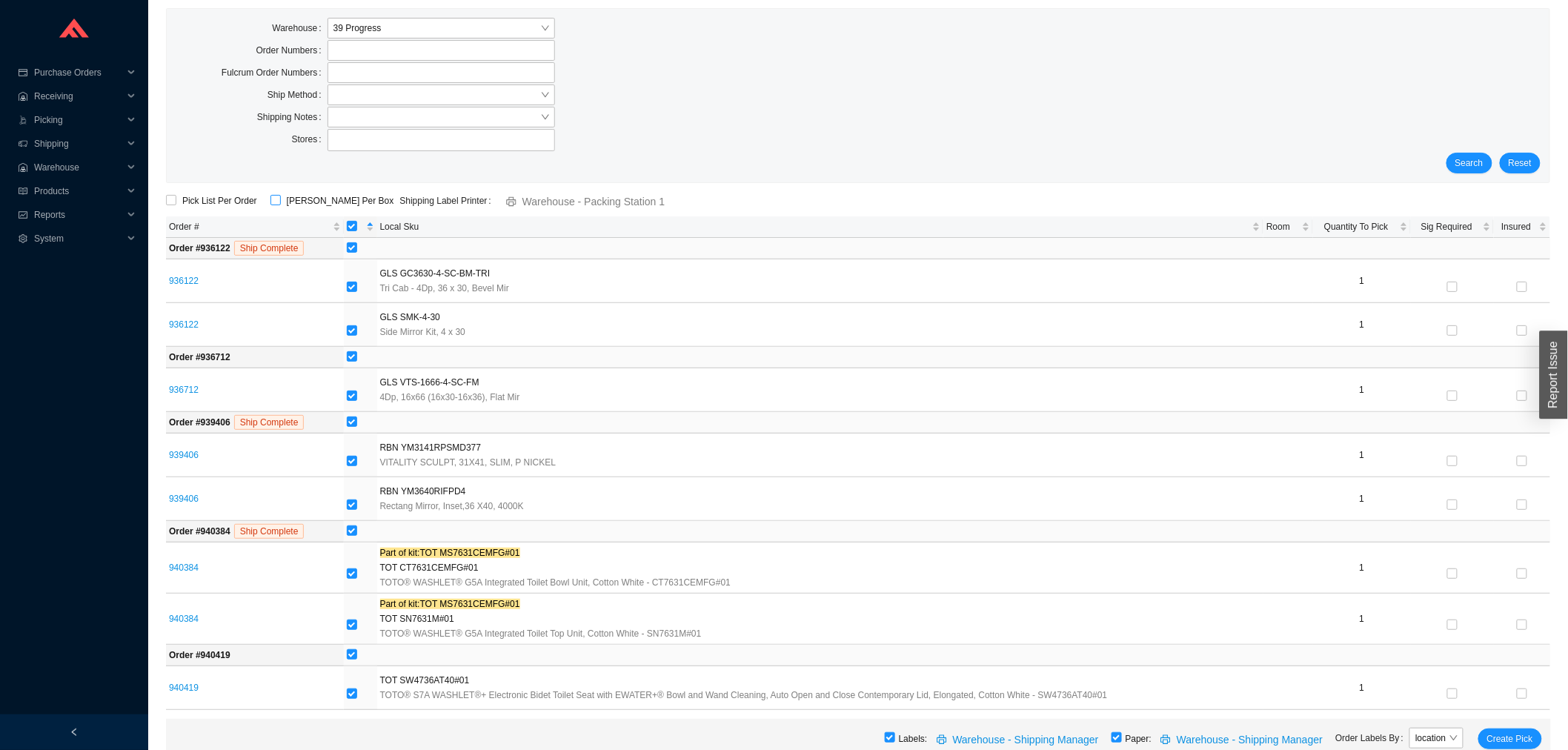
click at [296, 202] on span "ShipKey Per Box" at bounding box center [341, 200] width 120 height 15
click at [281, 202] on input "ShipKey Per Box" at bounding box center [275, 200] width 11 height 11
checkbox input "true"
click at [1523, 737] on span "Create Pick" at bounding box center [1510, 738] width 46 height 15
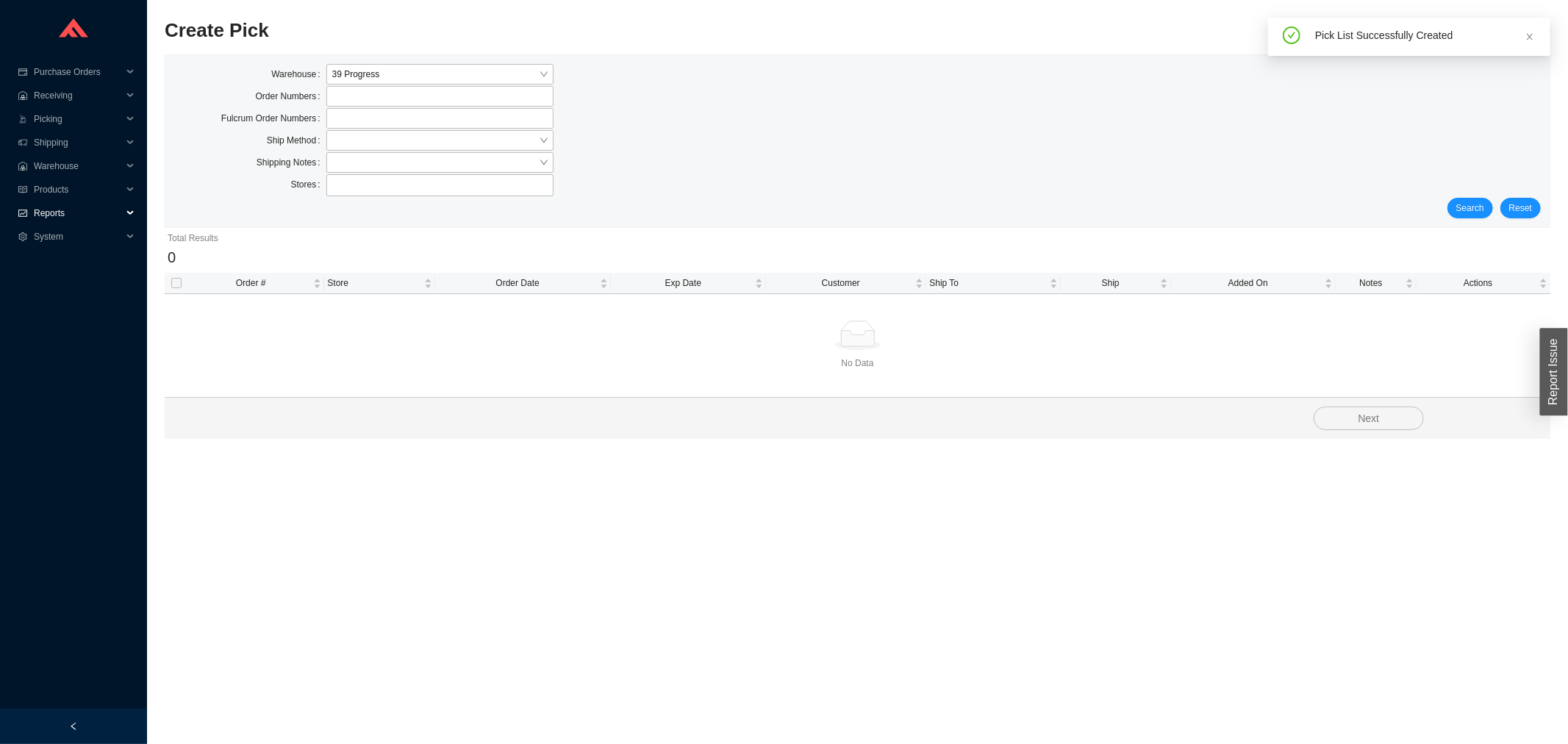
click at [68, 210] on span "Reports" at bounding box center [78, 213] width 88 height 23
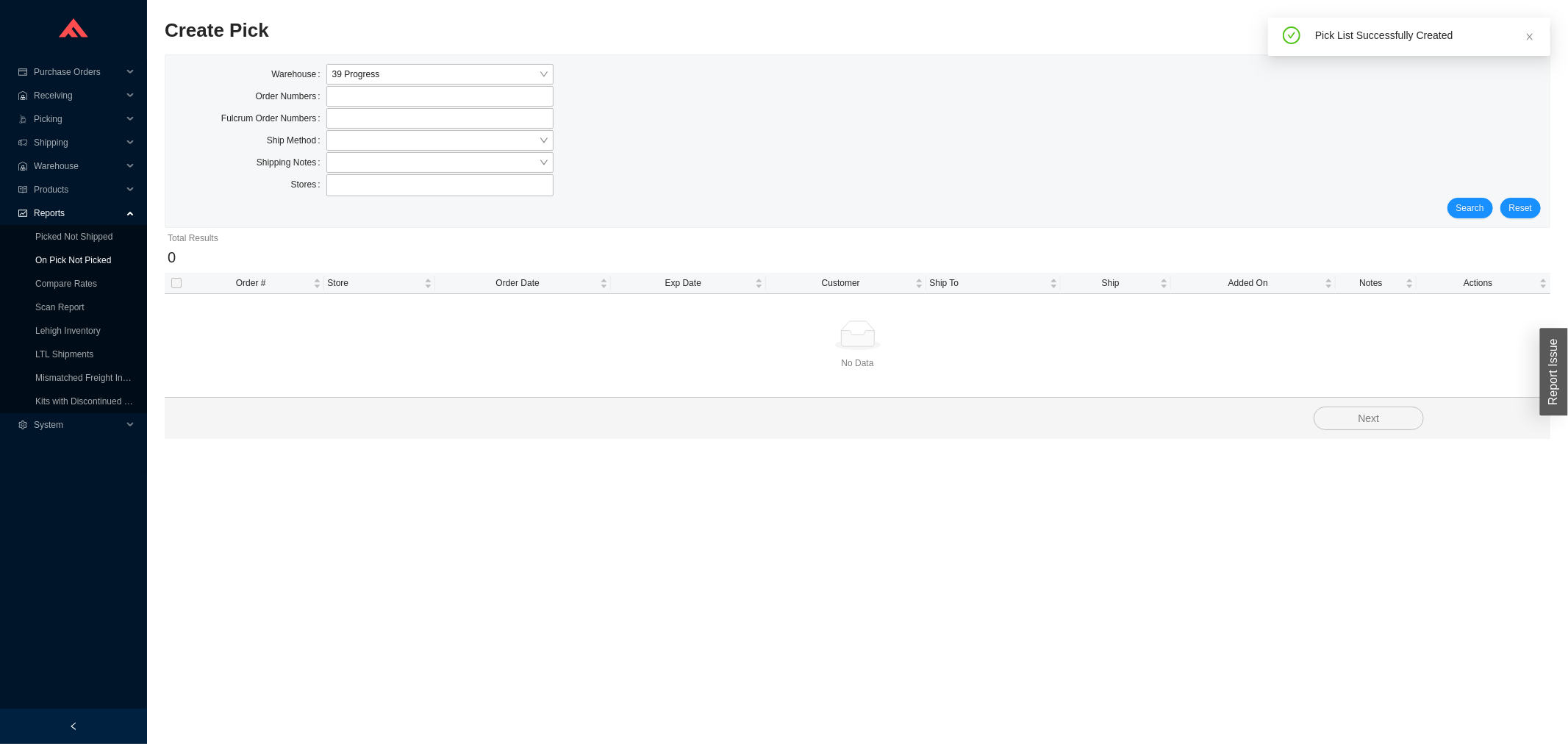
click at [63, 261] on link "On Pick Not Picked" at bounding box center [73, 260] width 76 height 11
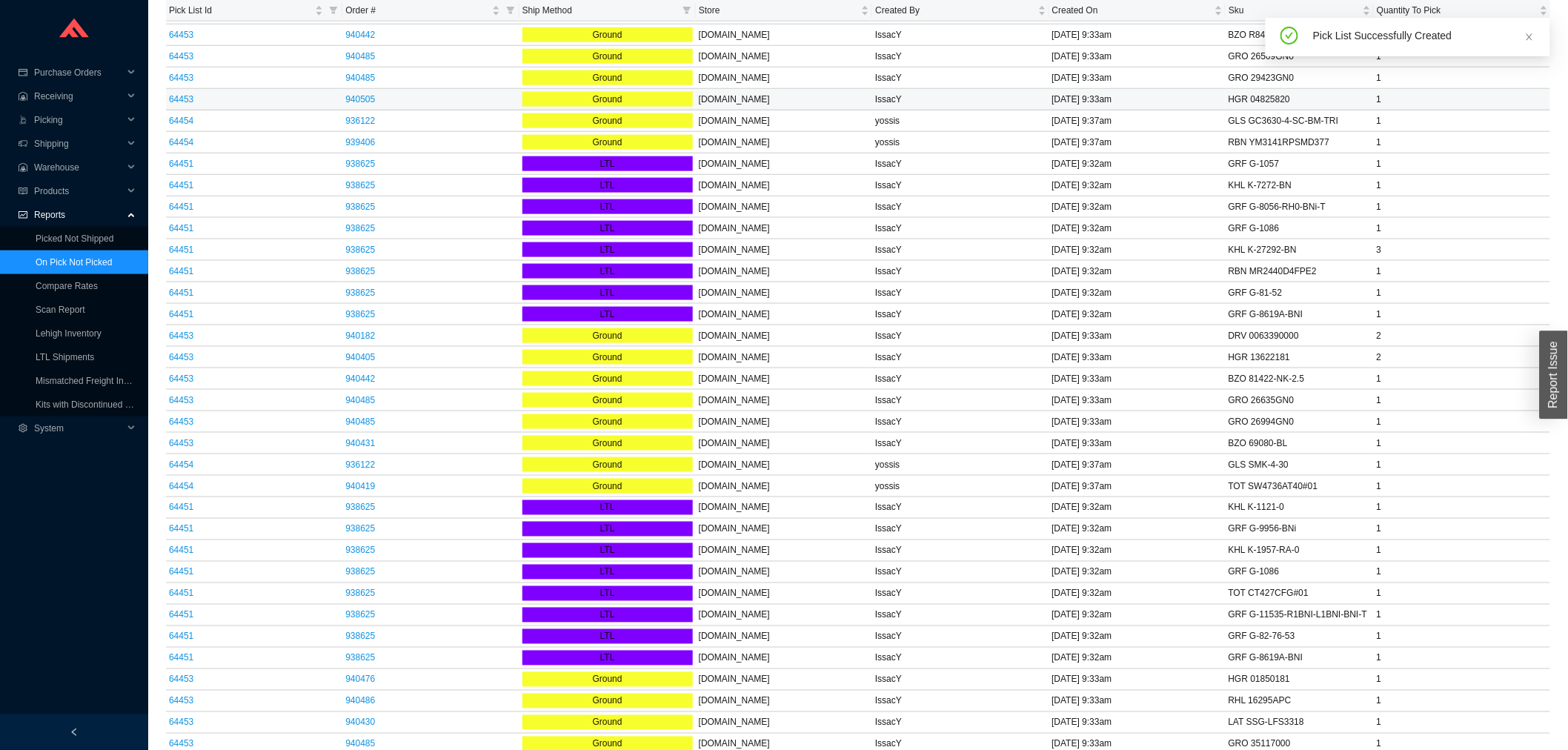
scroll to position [773, 0]
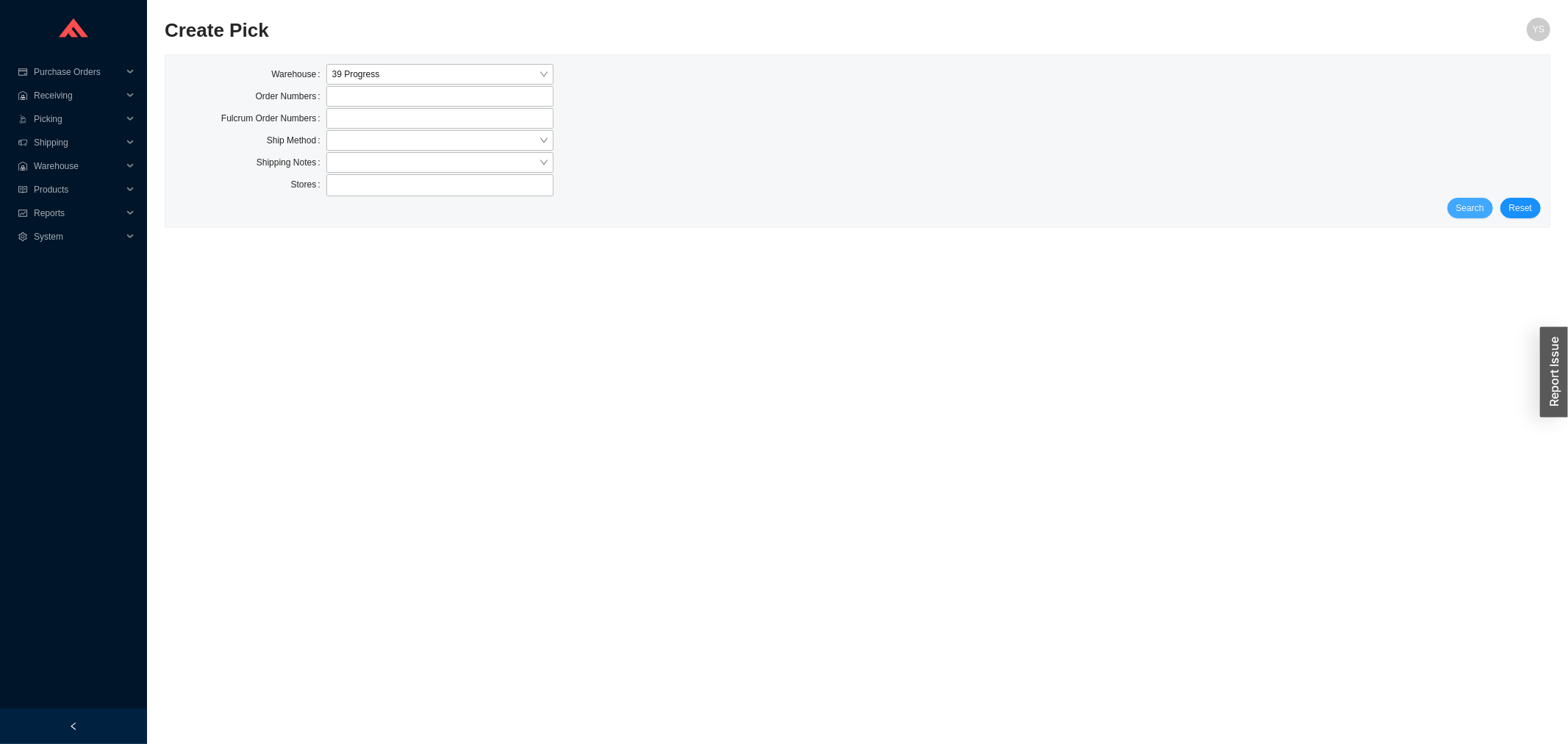
click at [1475, 210] on span "Search" at bounding box center [1470, 207] width 28 height 15
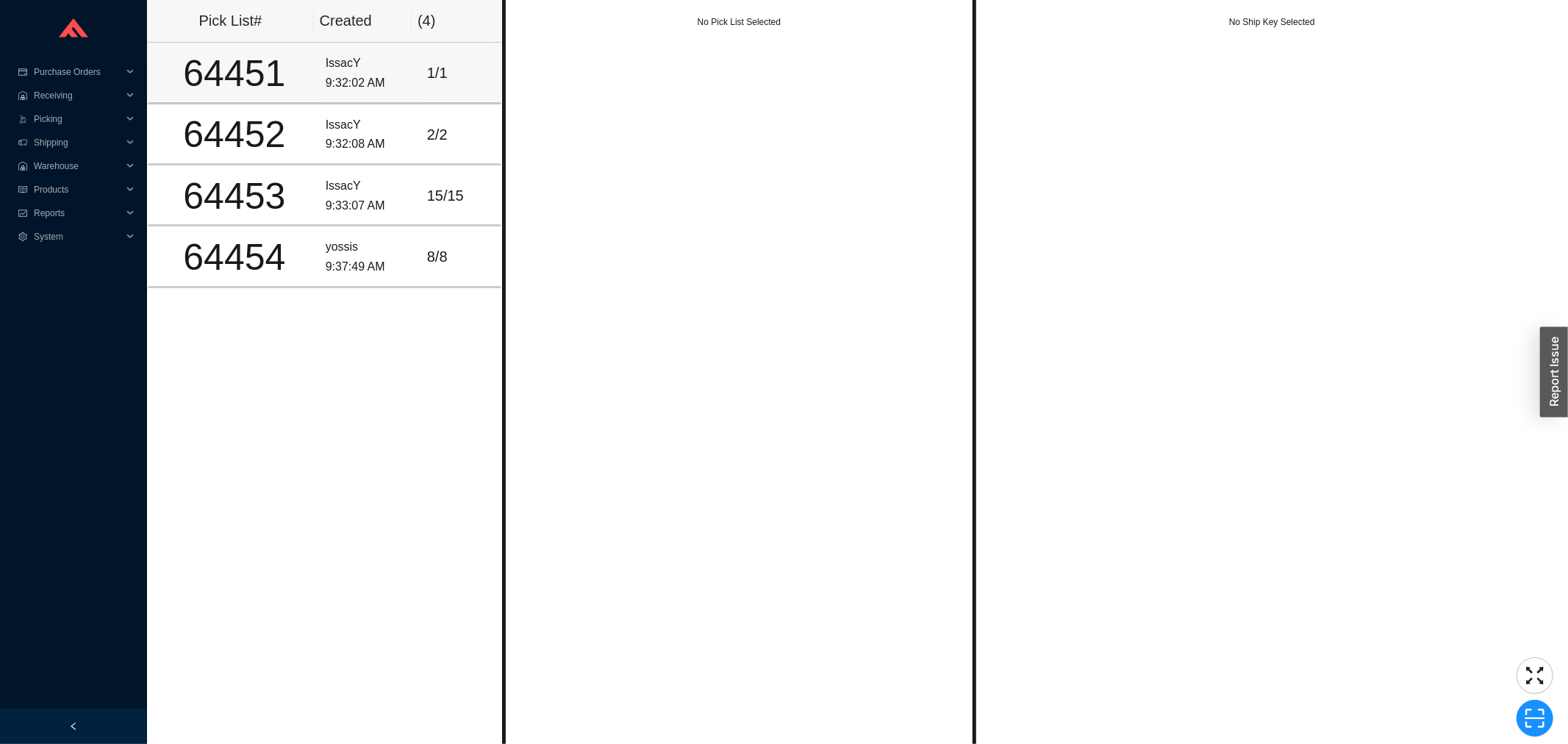
click at [427, 74] on div "1 / 1" at bounding box center [460, 73] width 67 height 24
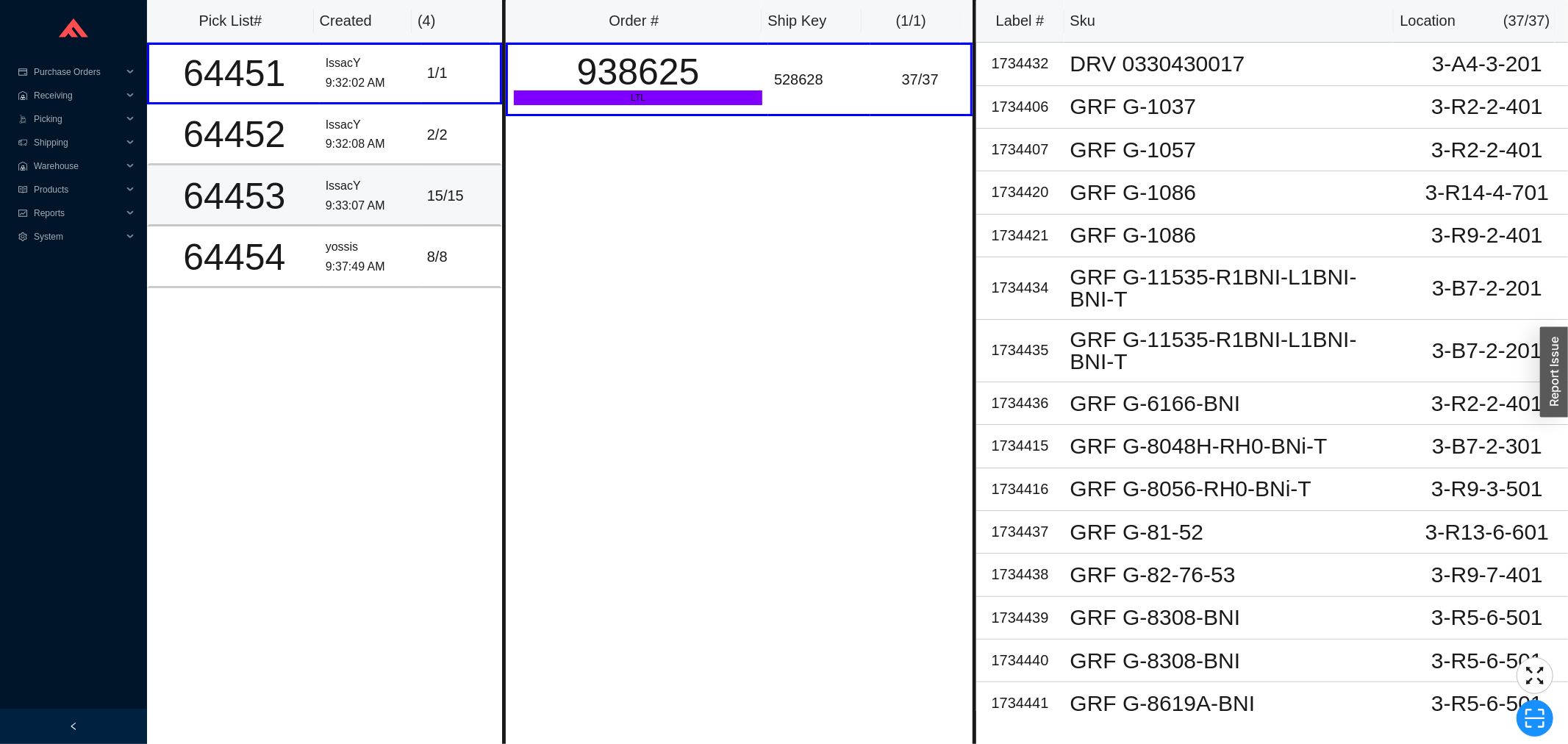
click at [405, 165] on td "IssacY 9:33:07 AM" at bounding box center [370, 195] width 101 height 61
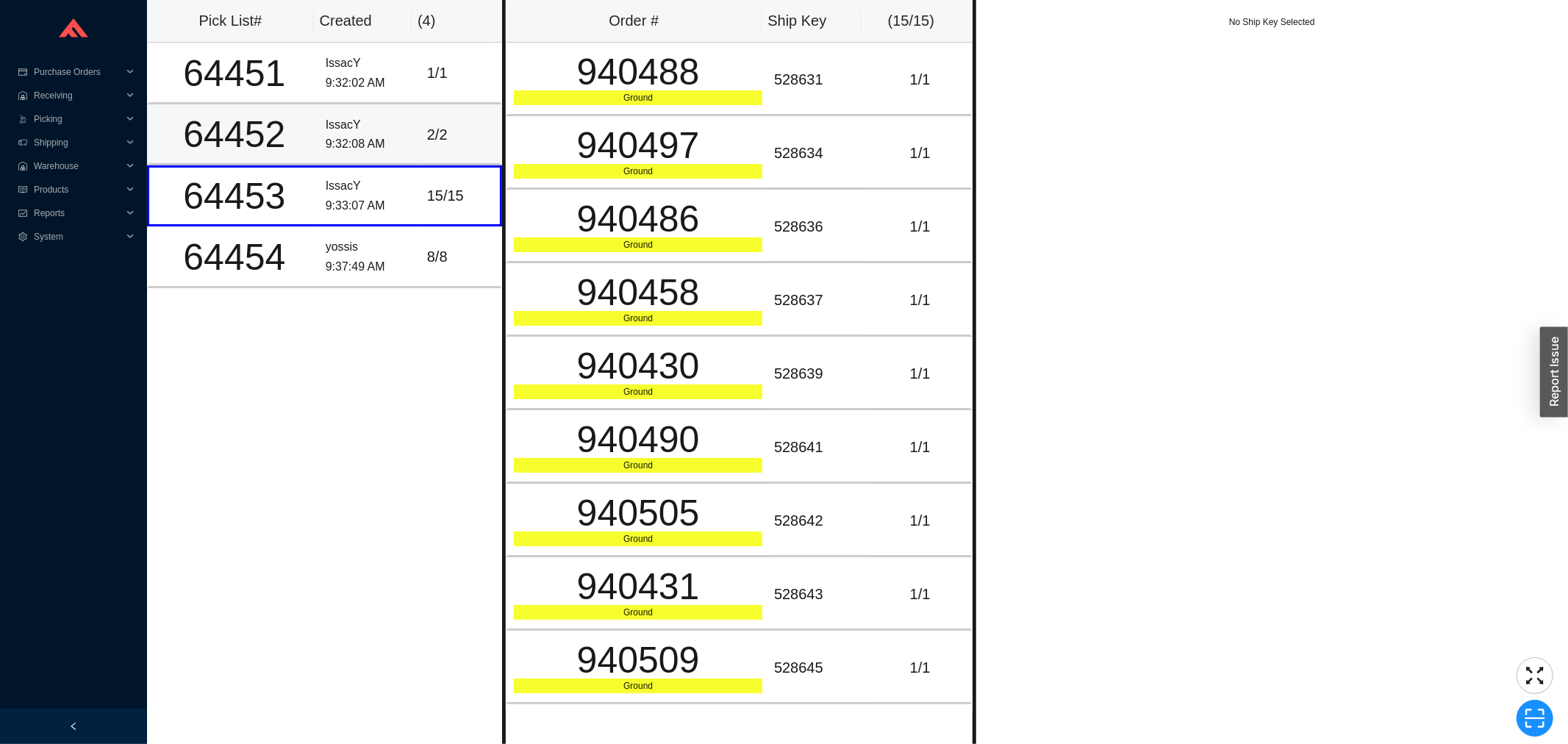
click at [405, 143] on td "IssacY 9:32:08 AM" at bounding box center [370, 134] width 101 height 61
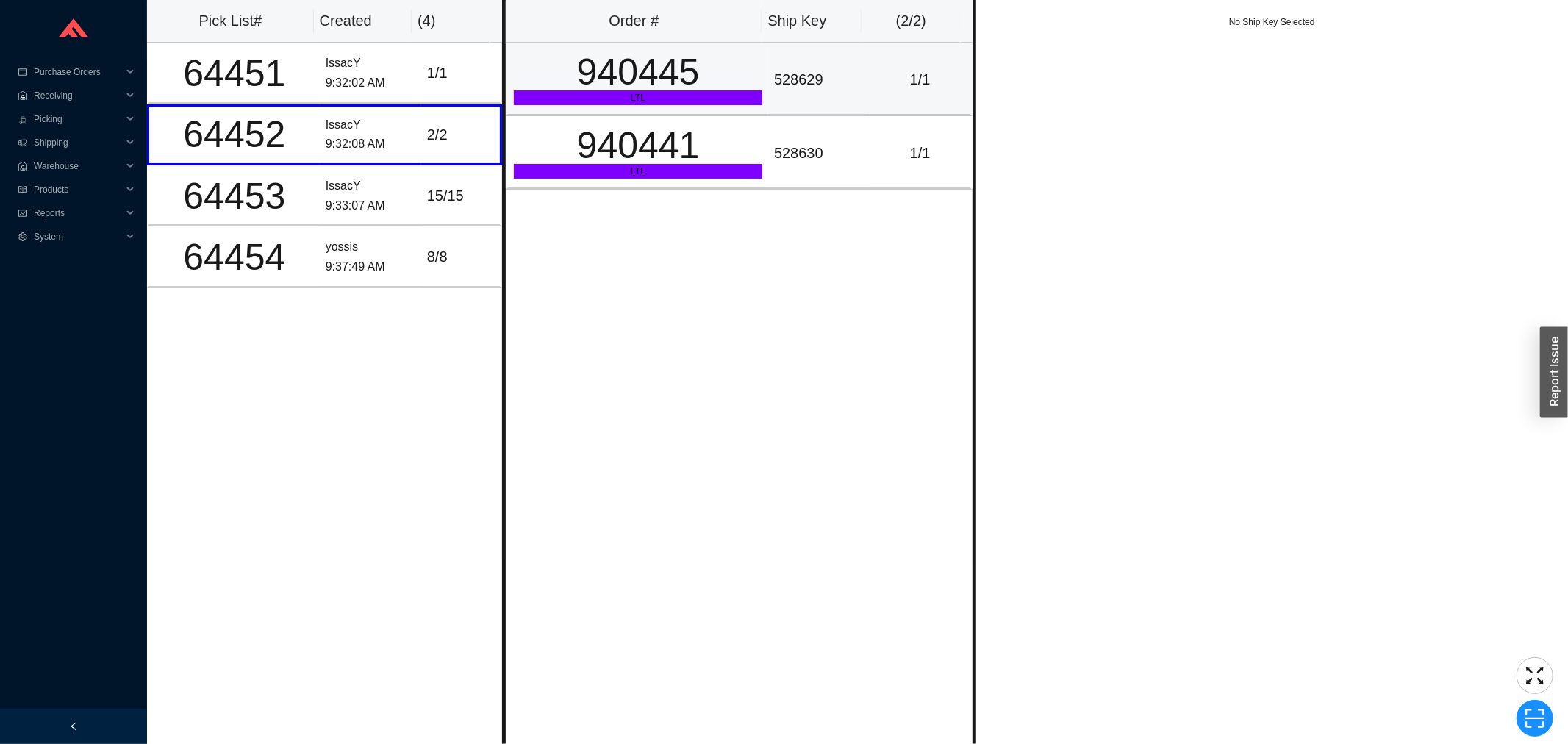
click at [638, 85] on div "940445" at bounding box center [639, 72] width 249 height 37
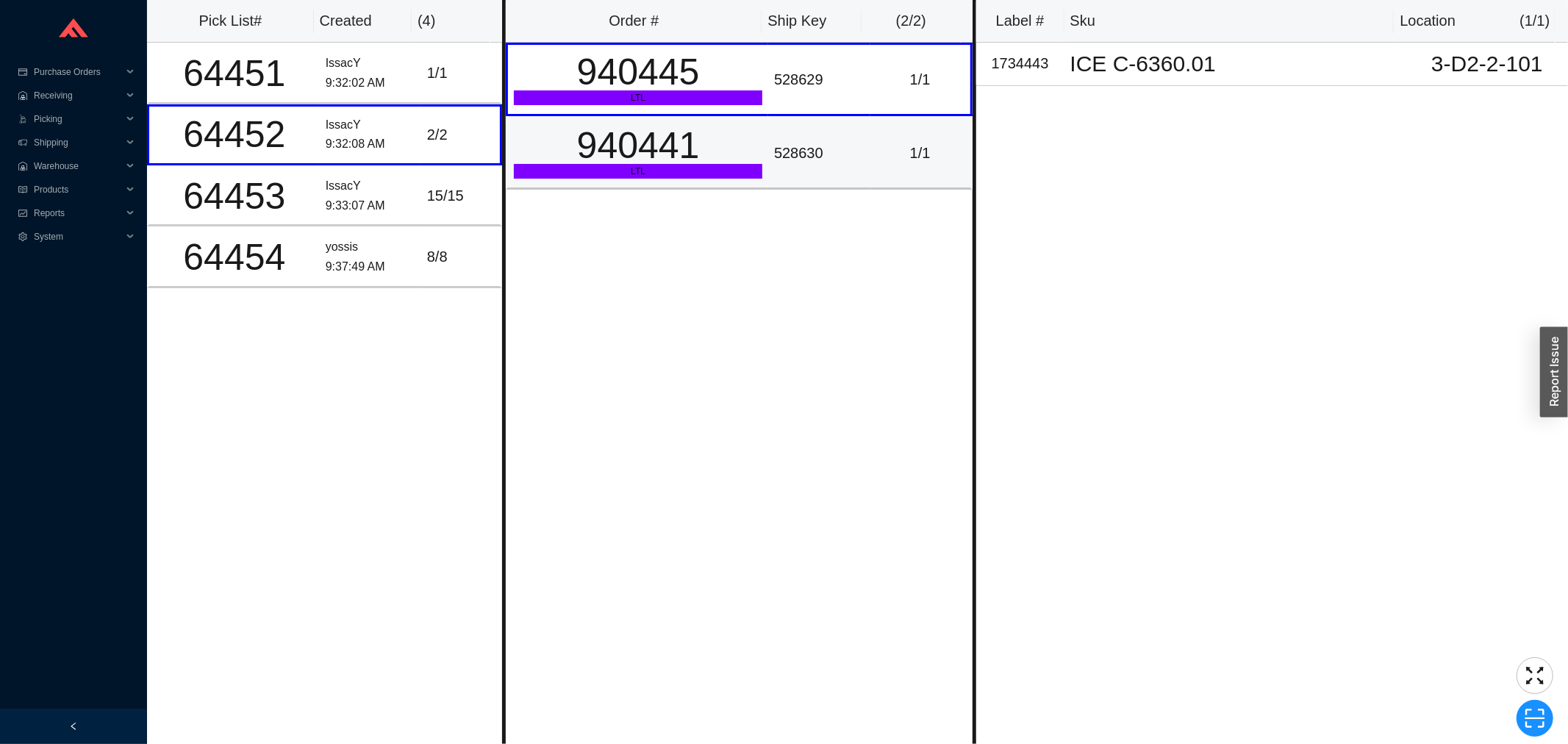
click at [642, 136] on div "940441" at bounding box center [639, 146] width 249 height 37
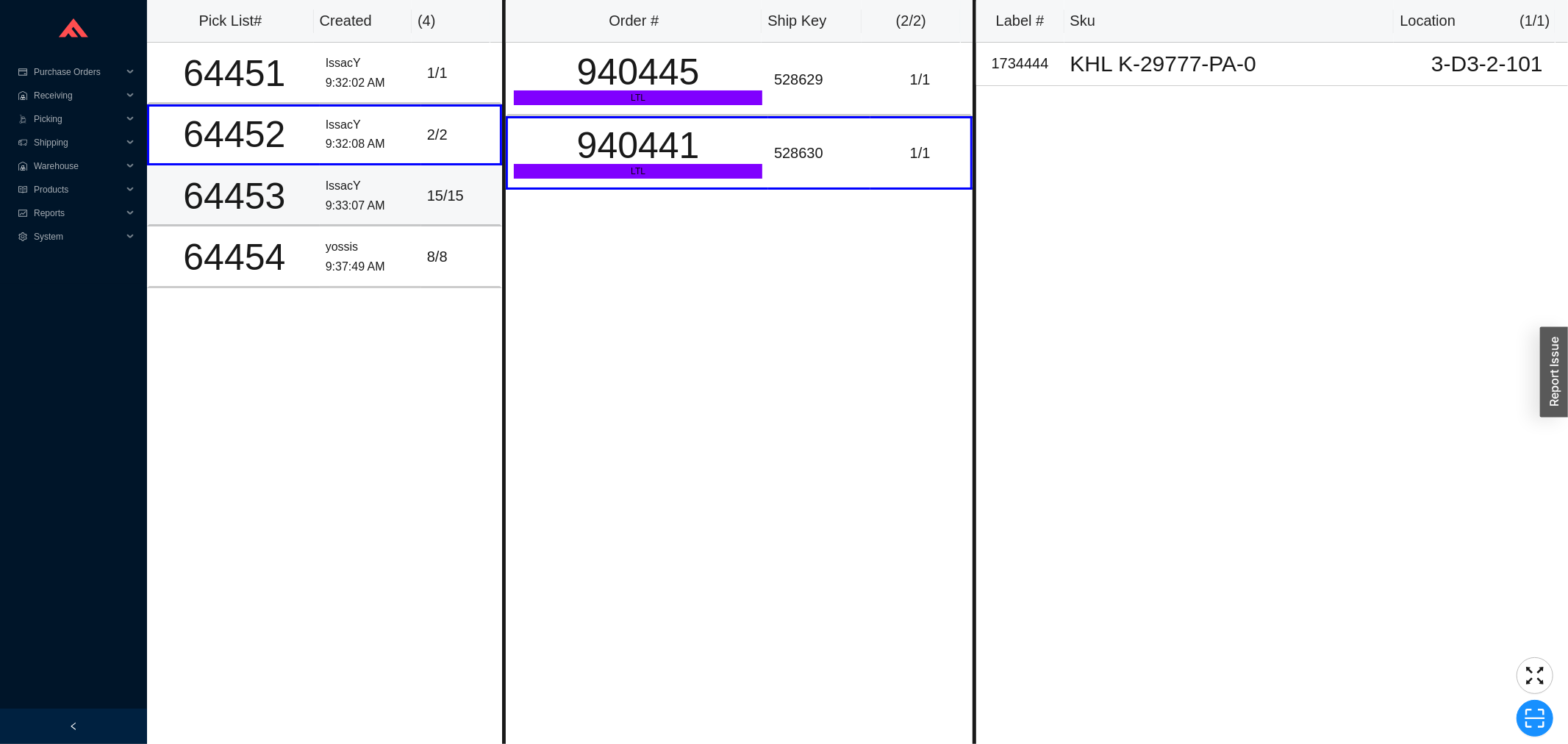
click at [421, 218] on td "15 / 15" at bounding box center [461, 195] width 81 height 61
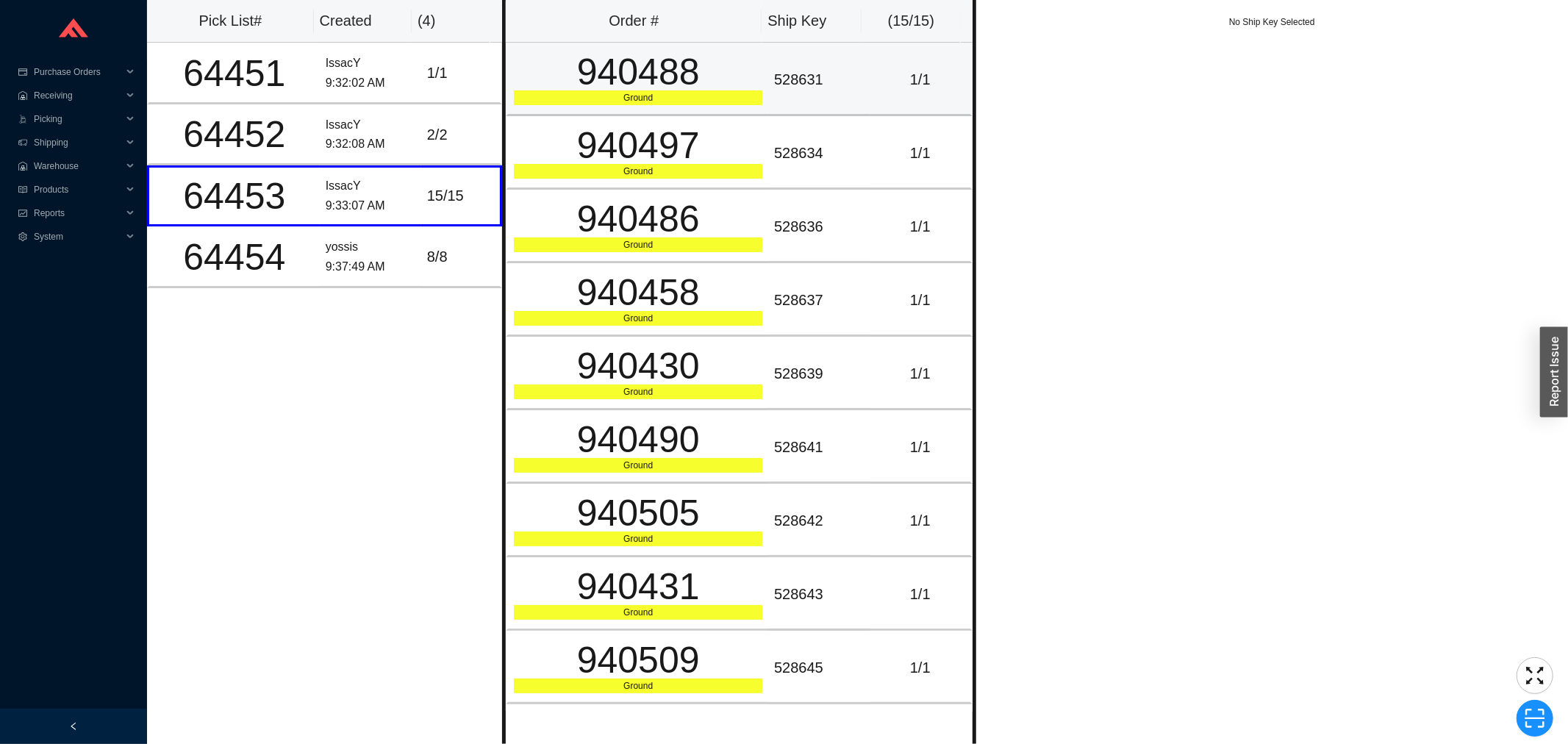
click at [696, 98] on div "Ground" at bounding box center [639, 97] width 249 height 15
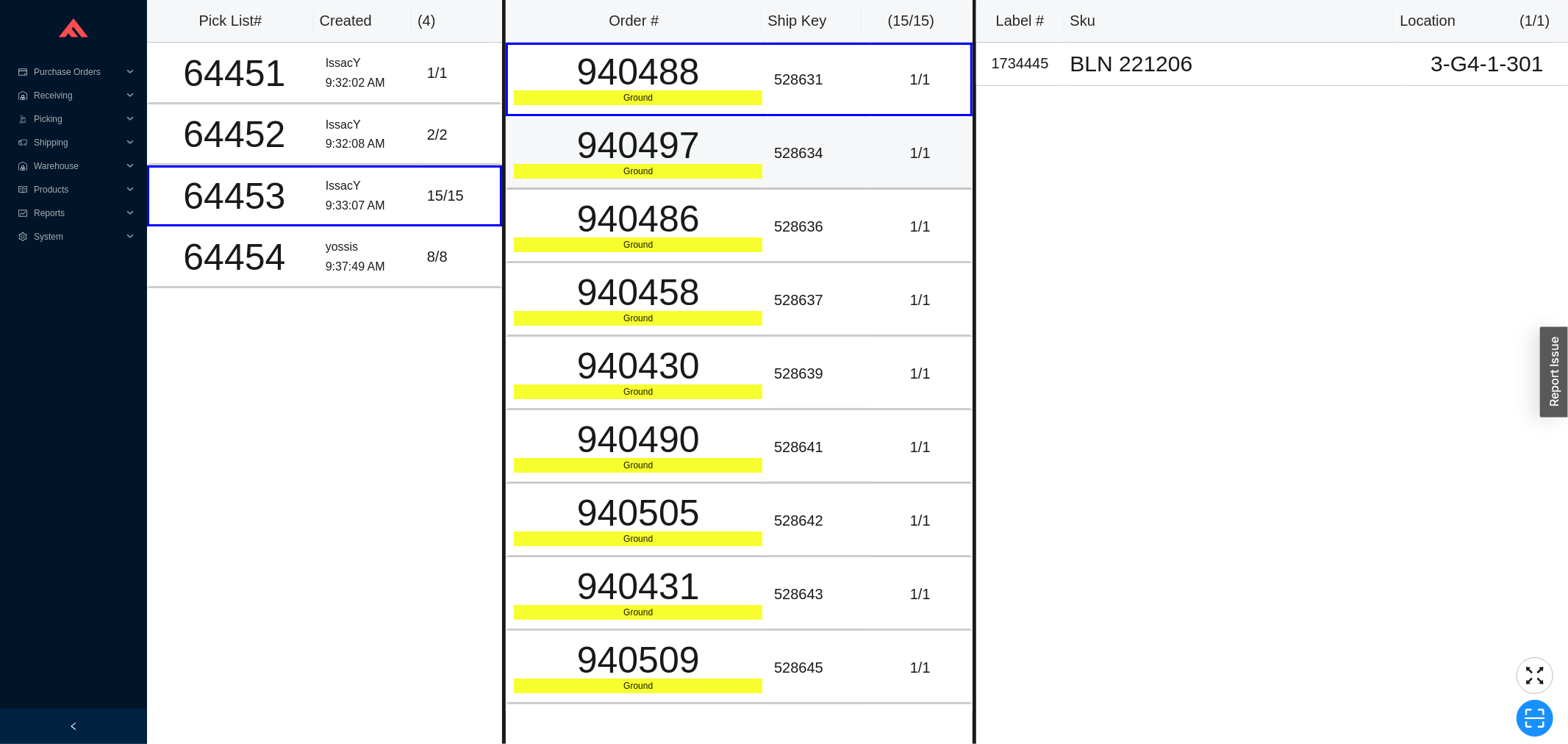
click at [696, 150] on div "940497" at bounding box center [639, 146] width 249 height 37
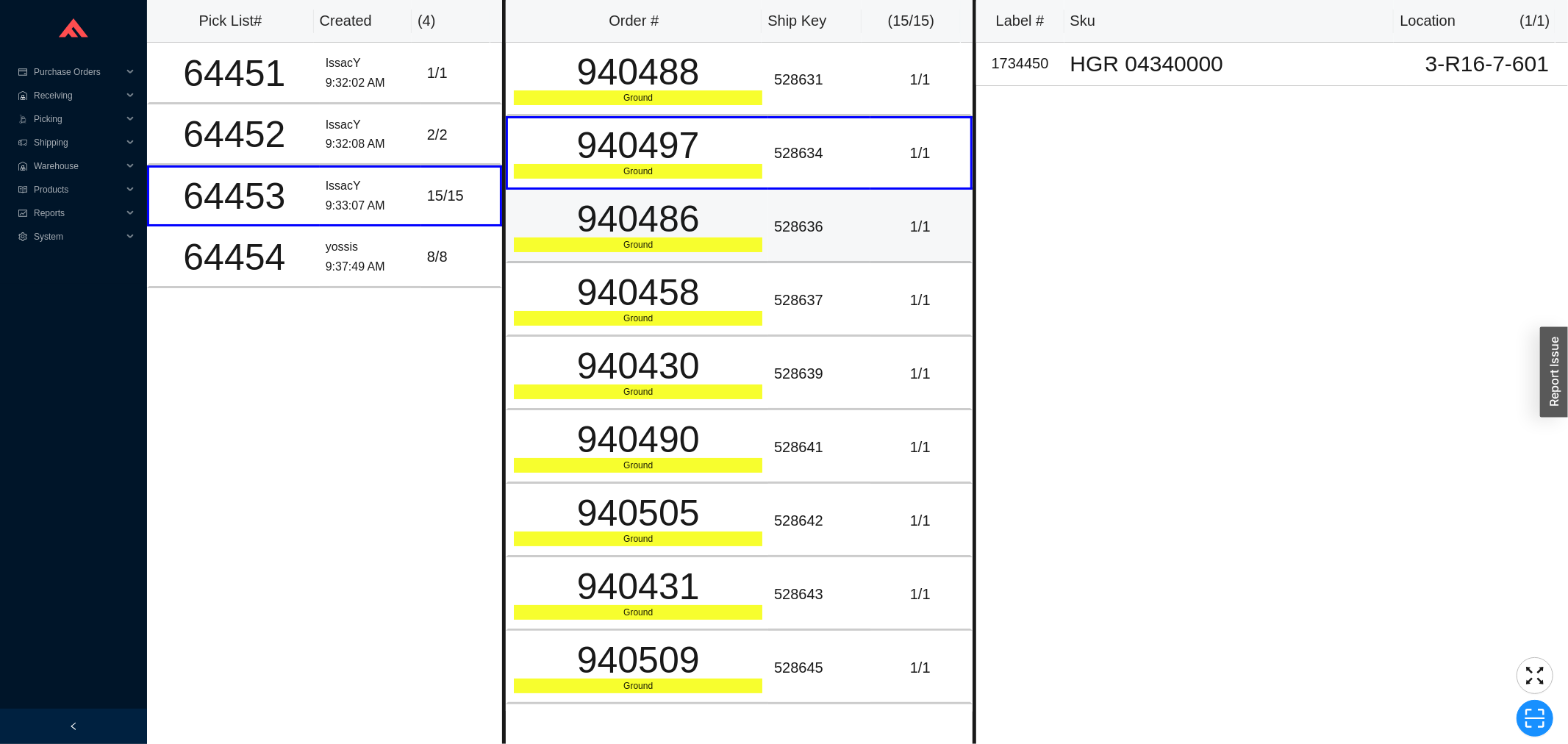
click at [701, 246] on div "Ground" at bounding box center [639, 244] width 249 height 15
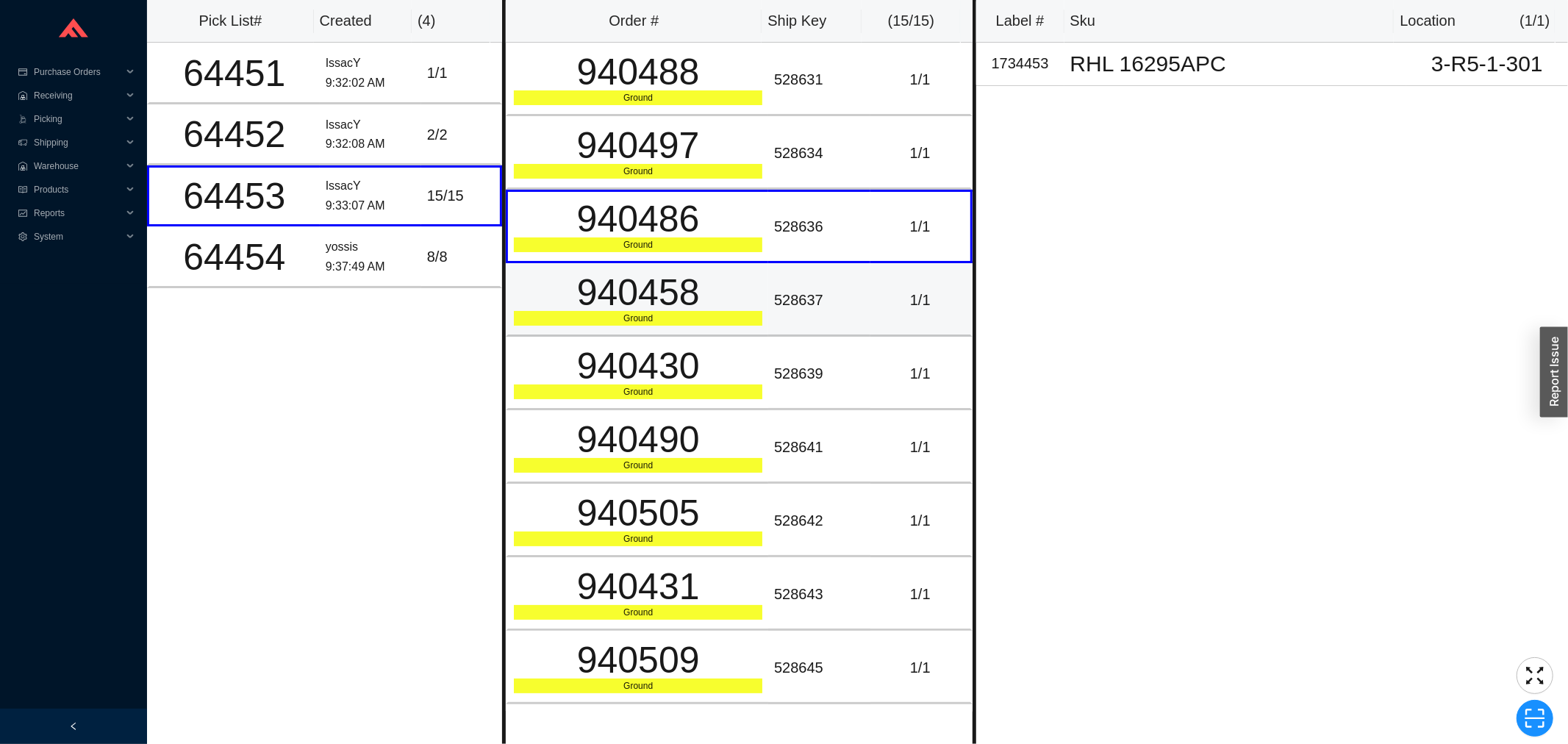
click at [708, 325] on td "940458 Ground" at bounding box center [637, 301] width 262 height 74
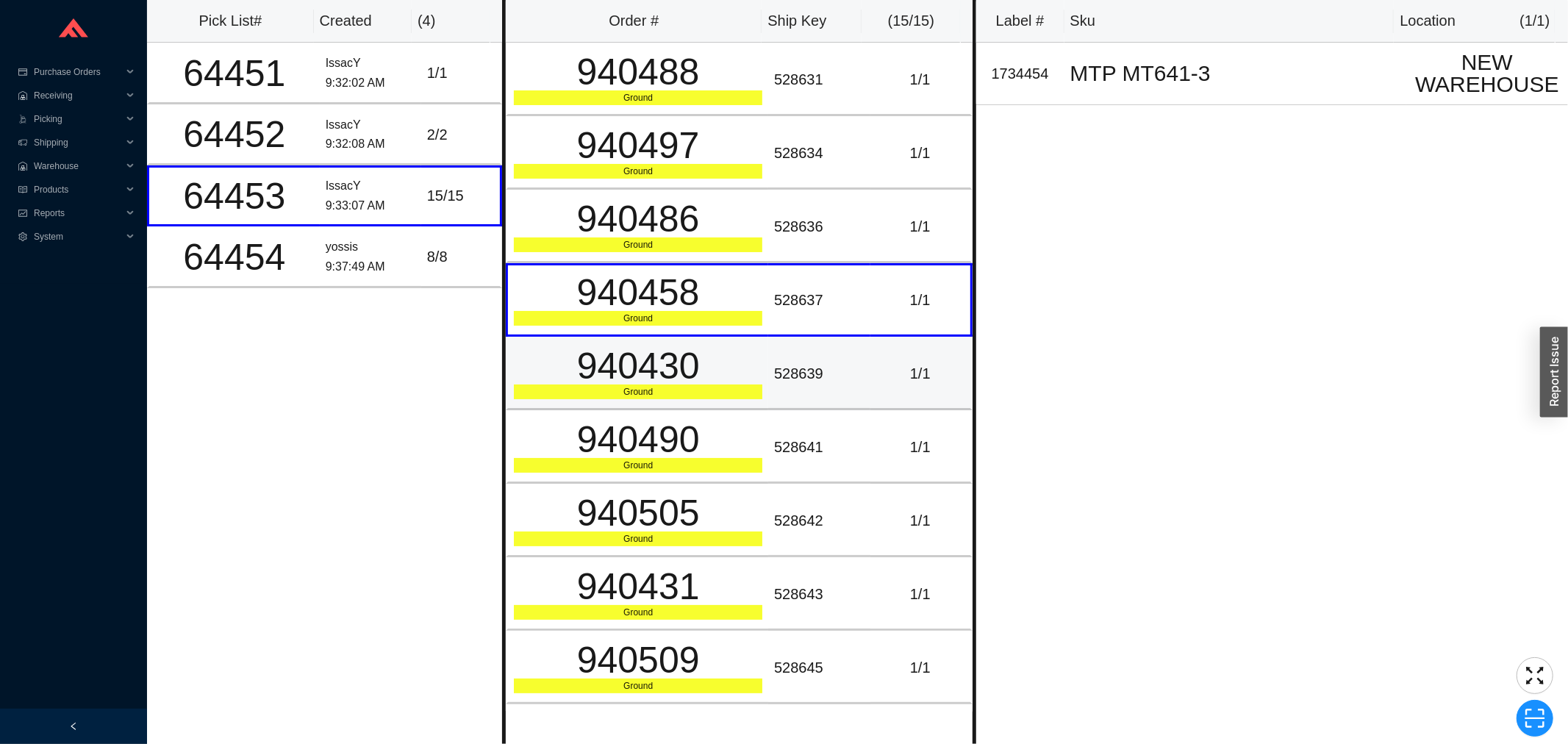
click at [716, 391] on div "Ground" at bounding box center [639, 391] width 249 height 15
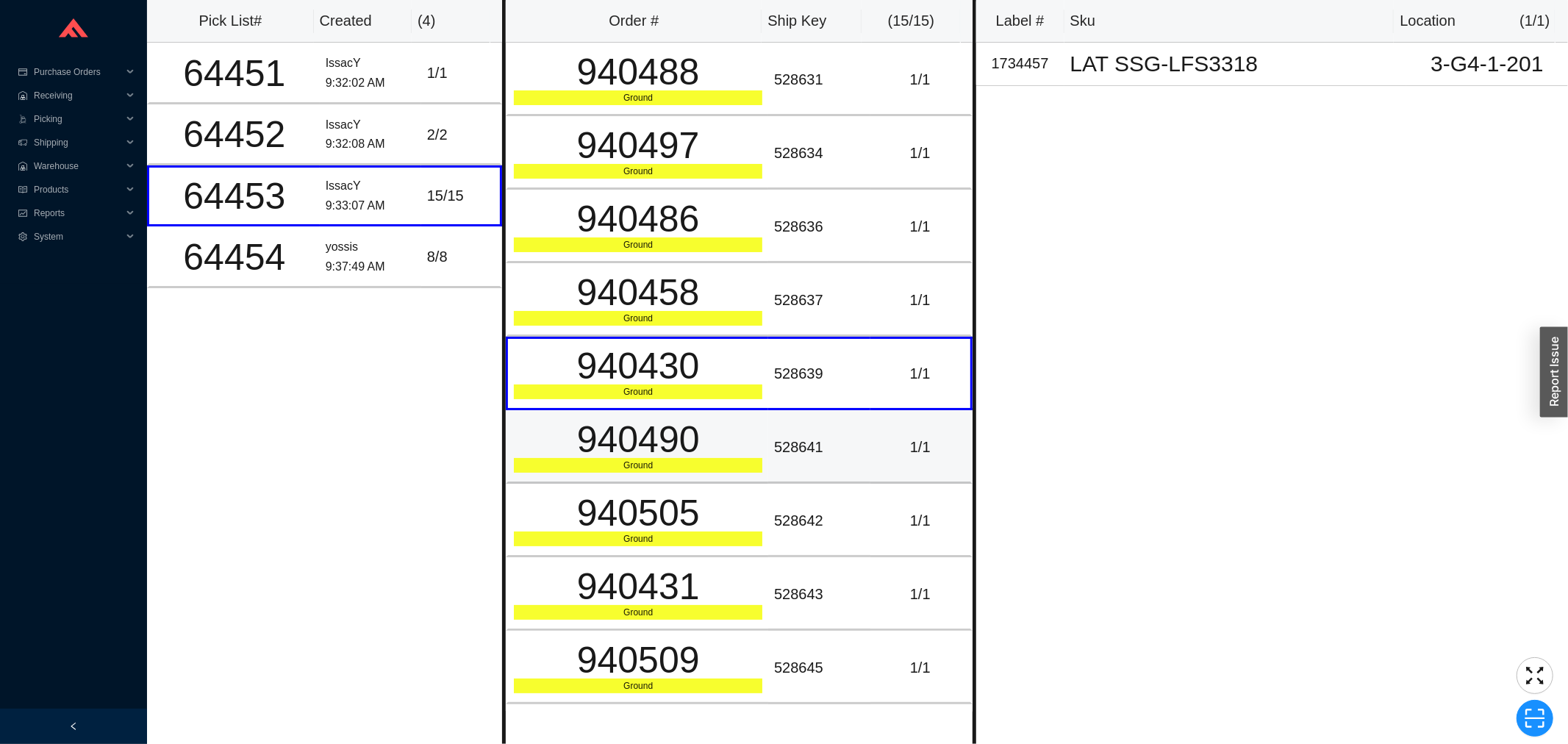
click at [716, 421] on div "940490" at bounding box center [639, 440] width 249 height 37
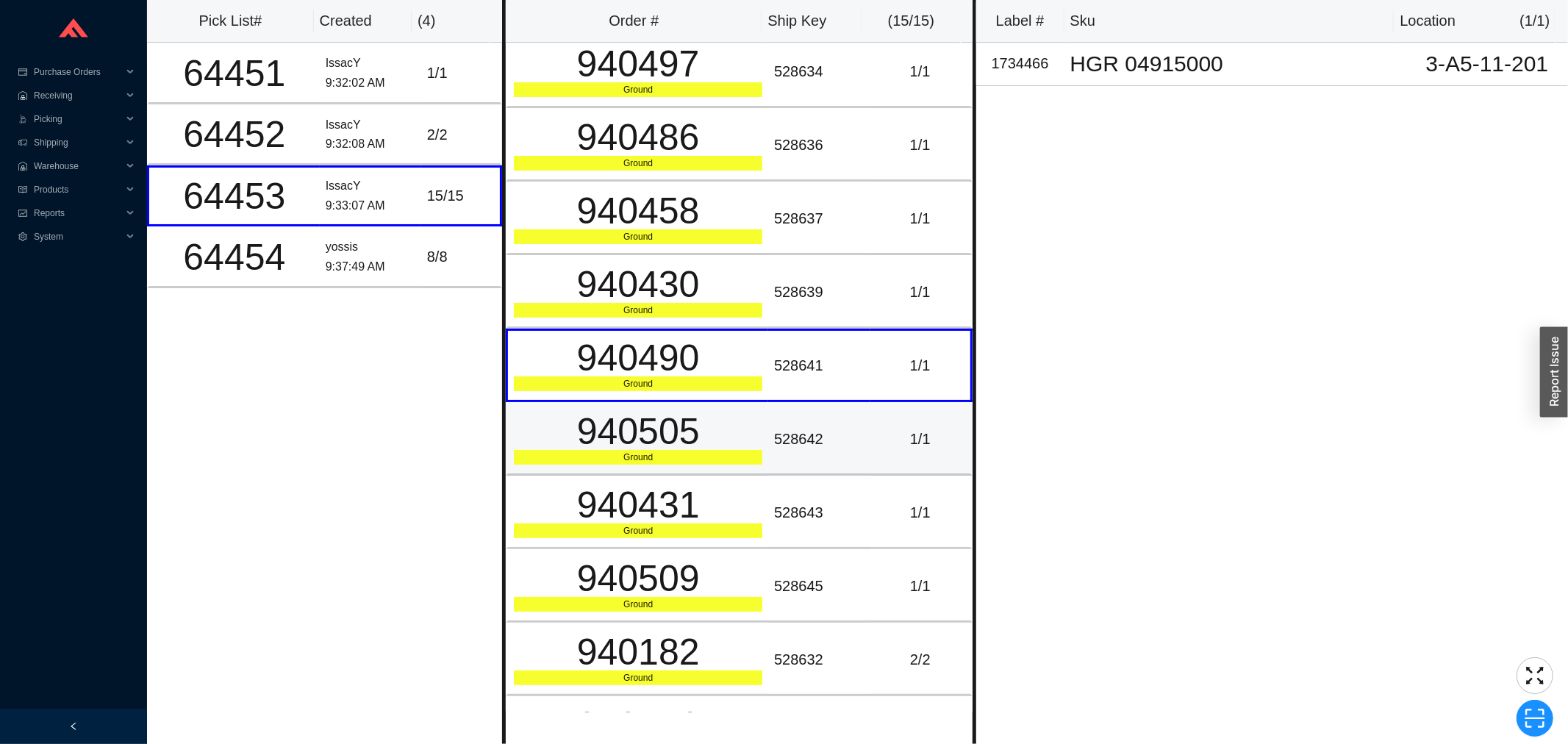
click at [710, 432] on div "940505" at bounding box center [639, 432] width 249 height 37
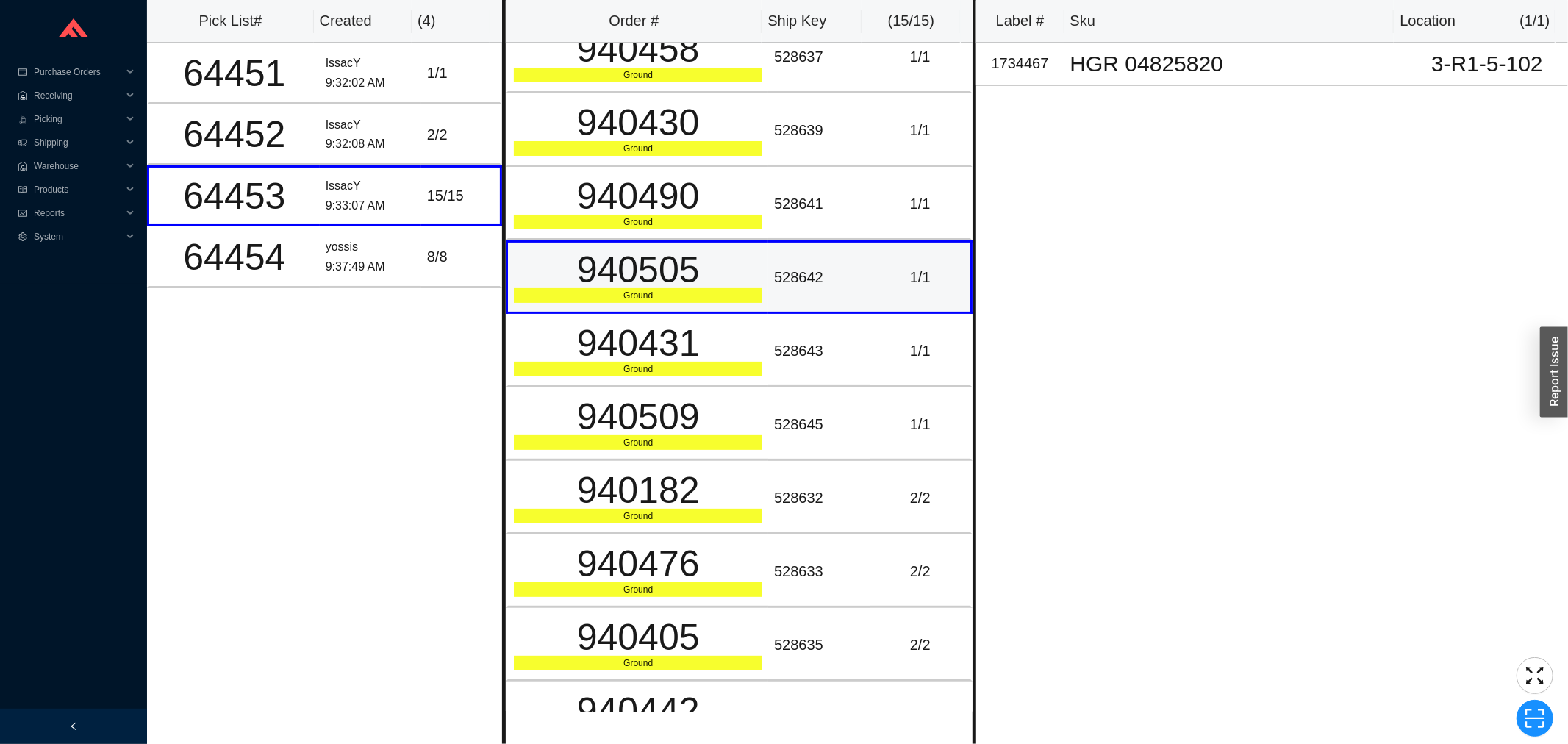
scroll to position [245, 0]
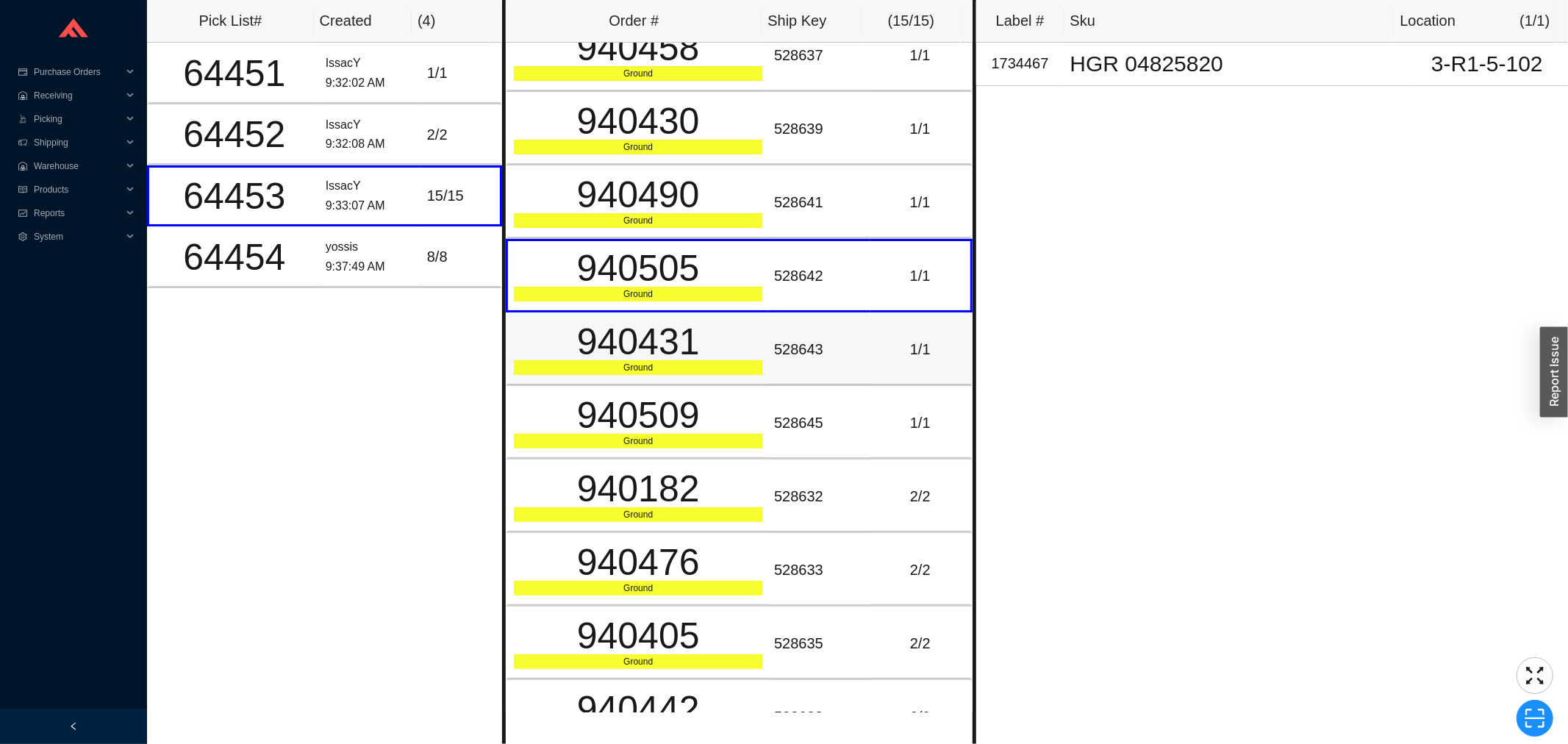
drag, startPoint x: 706, startPoint y: 371, endPoint x: 708, endPoint y: 364, distance: 7.3
click at [708, 364] on td "940431 Ground" at bounding box center [637, 349] width 262 height 74
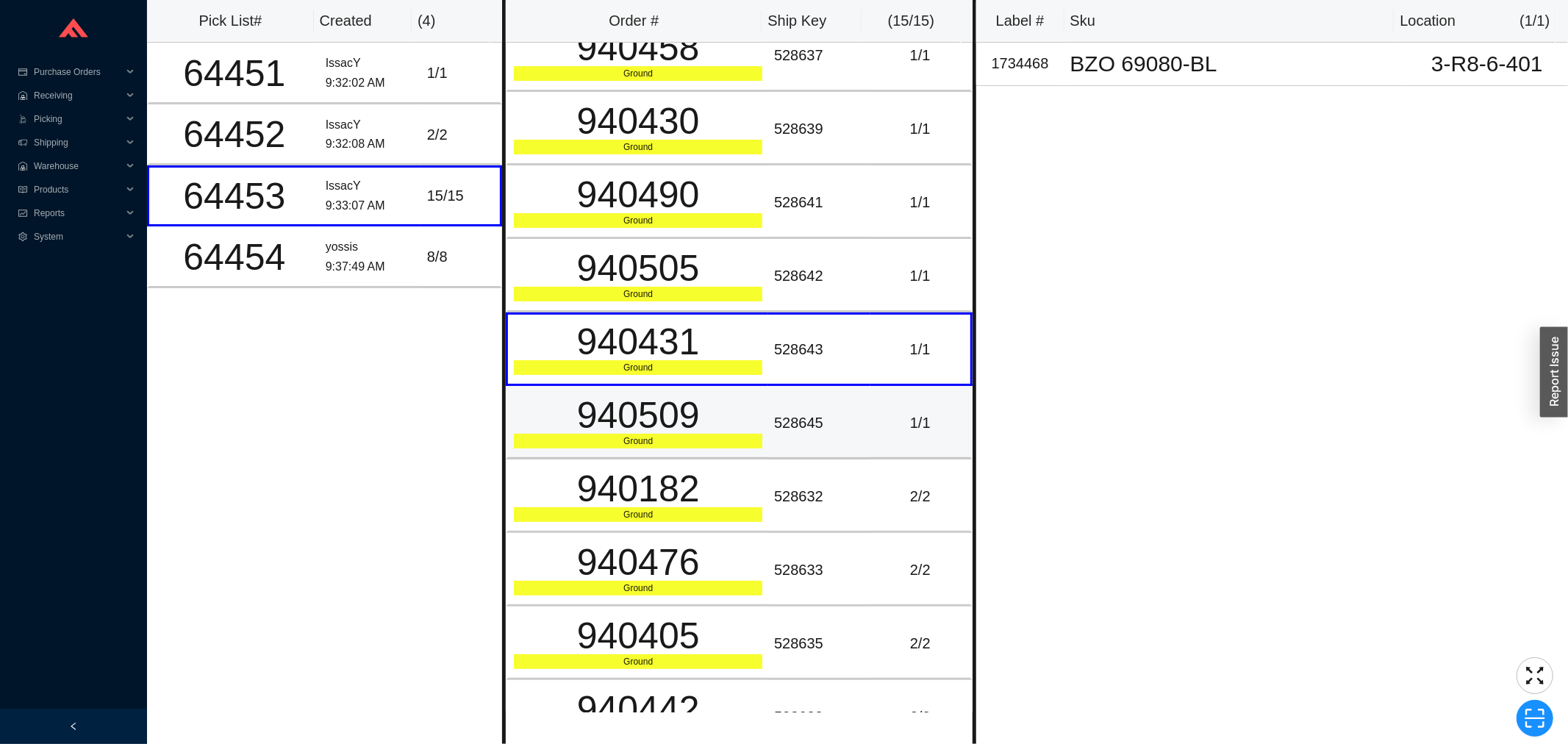
click at [709, 397] on div "940509" at bounding box center [639, 415] width 249 height 37
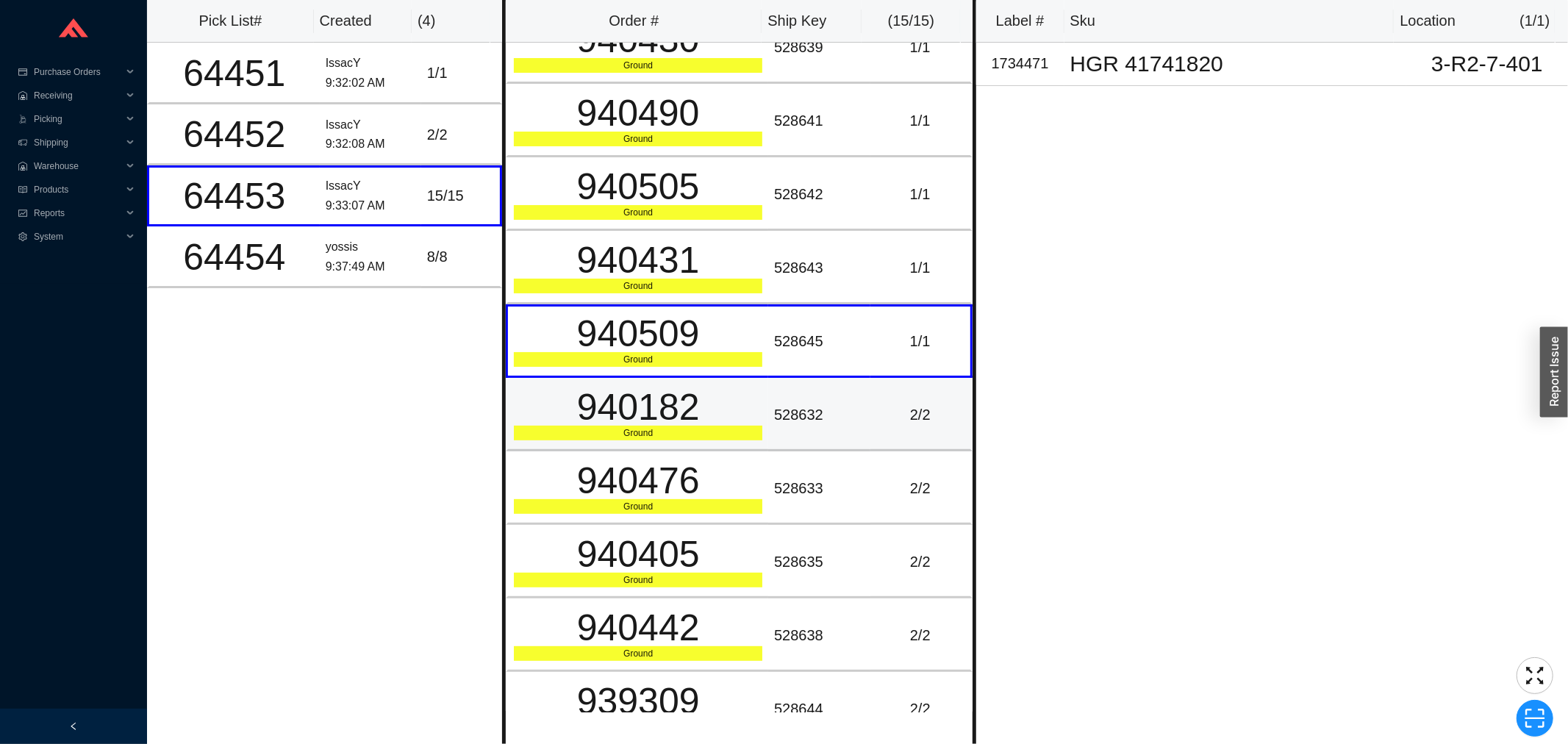
click at [707, 389] on div "940182" at bounding box center [639, 407] width 249 height 37
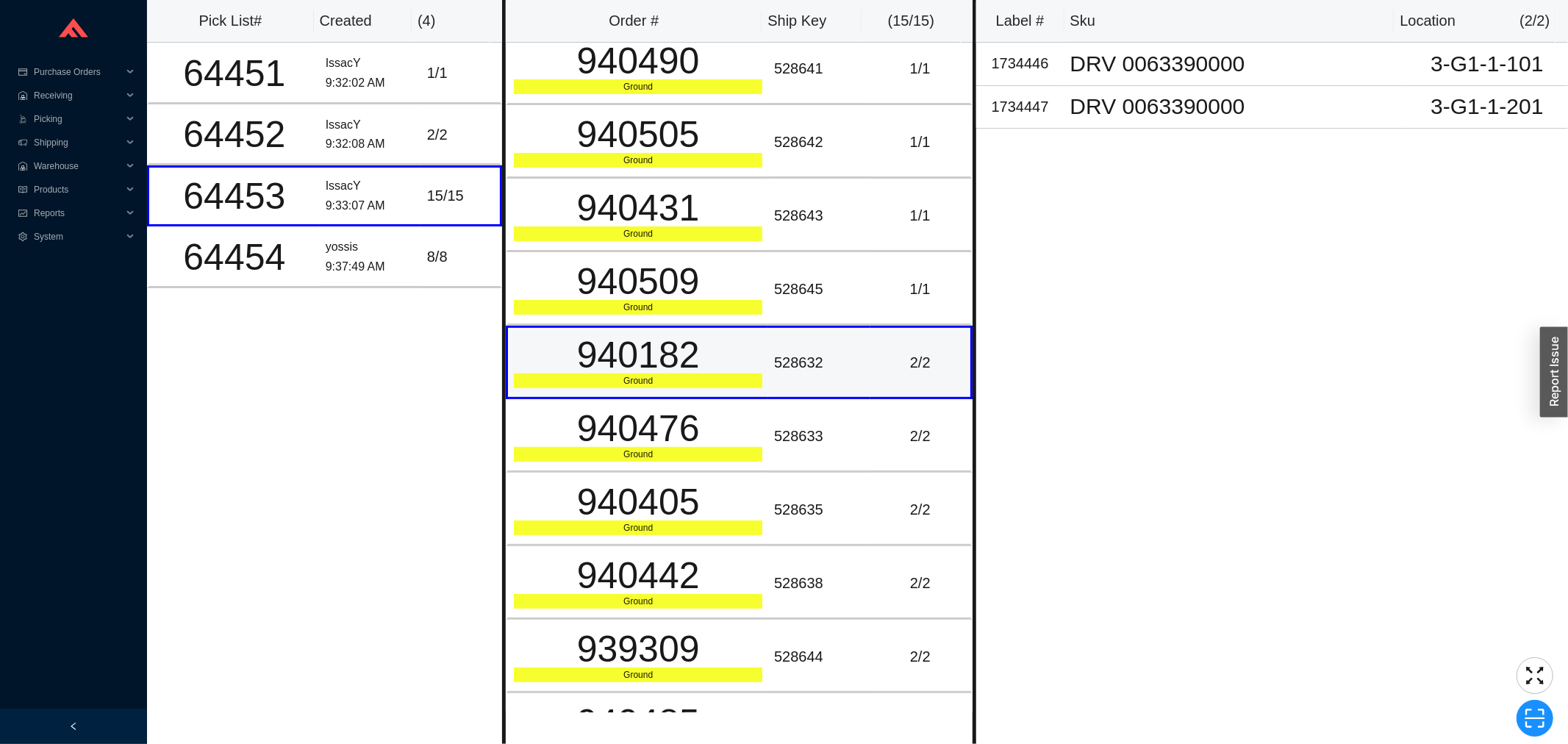
scroll to position [408, 0]
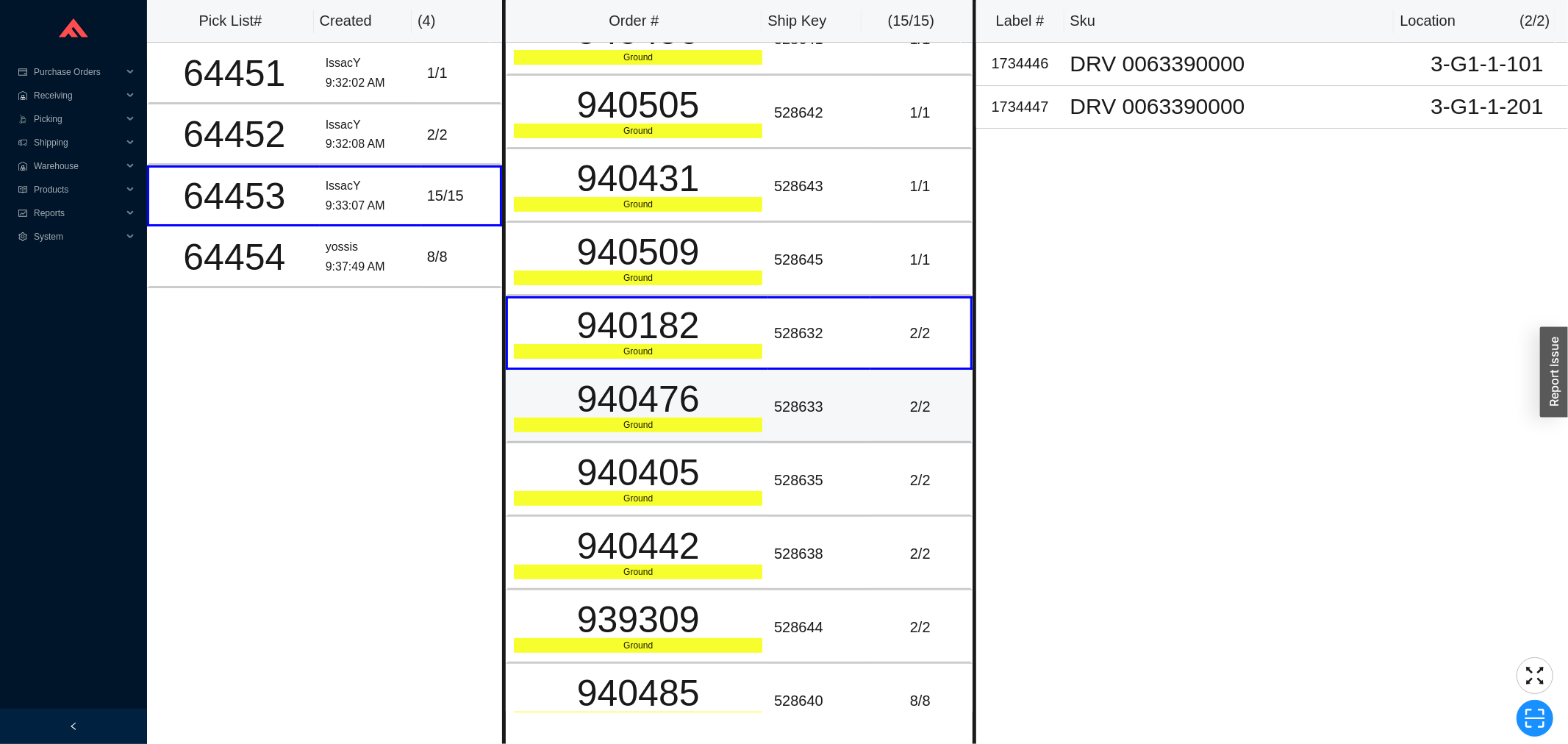
click at [701, 405] on div "940476" at bounding box center [639, 400] width 249 height 37
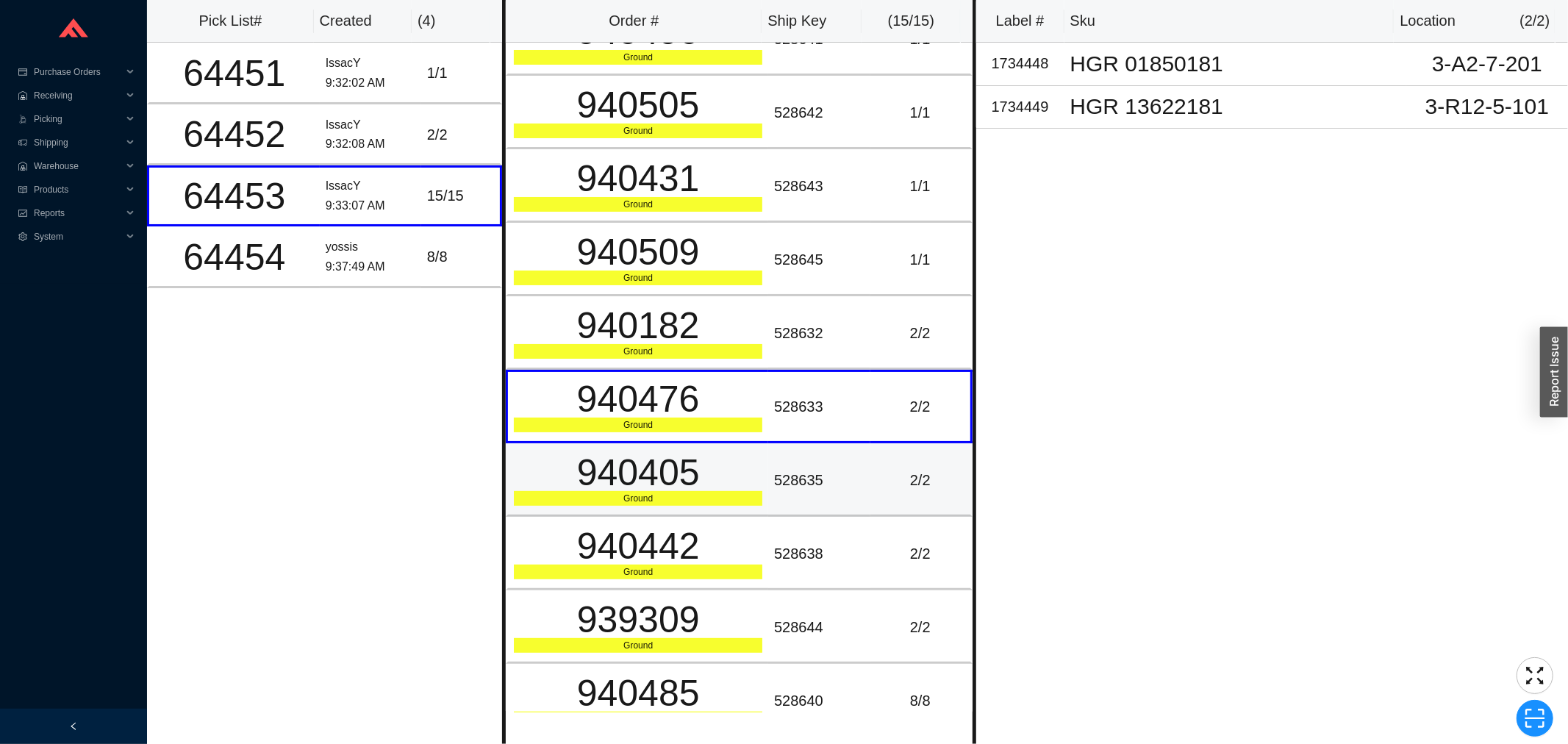
click at [697, 454] on div "940405" at bounding box center [639, 473] width 249 height 37
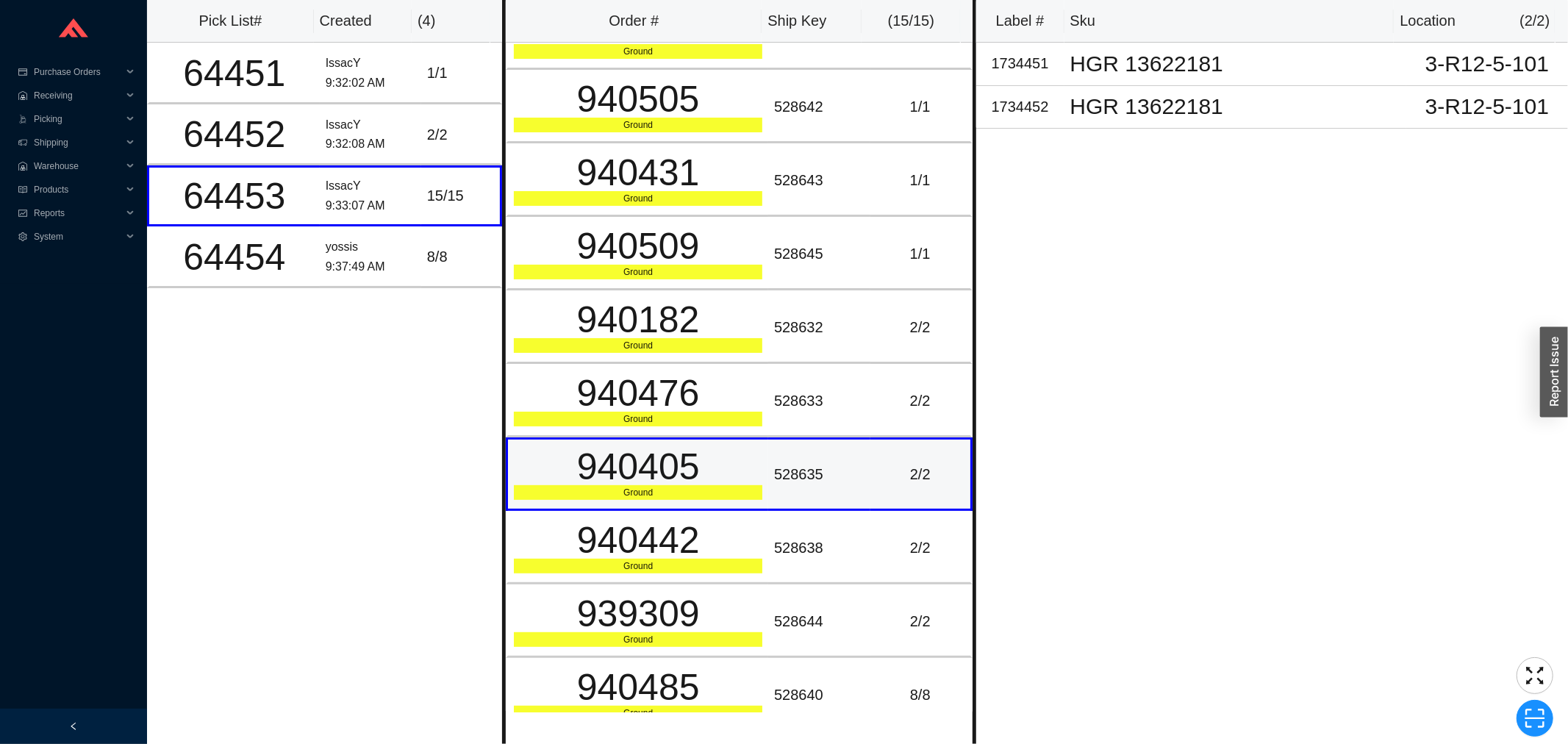
scroll to position [415, 0]
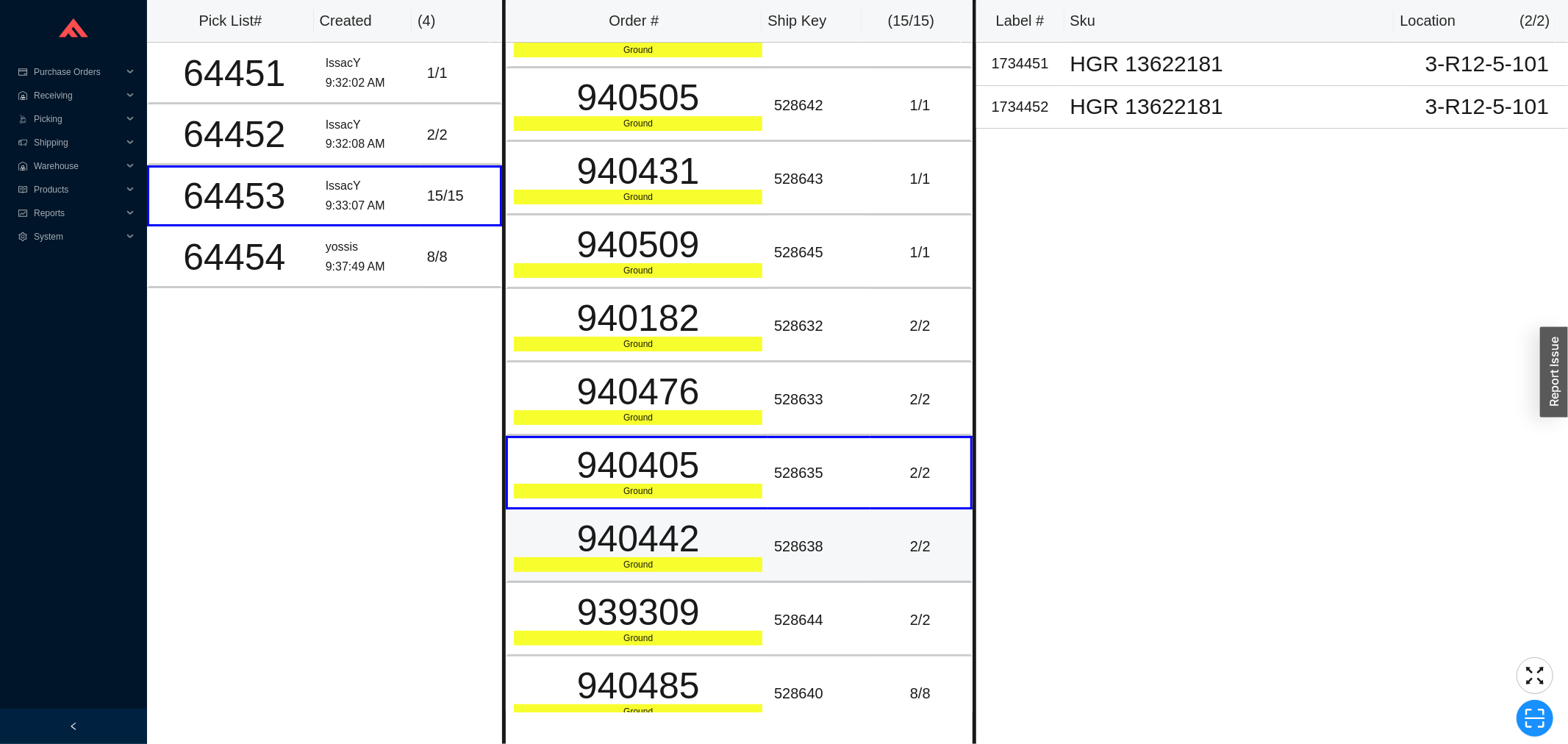
click at [707, 520] on div "940442" at bounding box center [639, 539] width 249 height 37
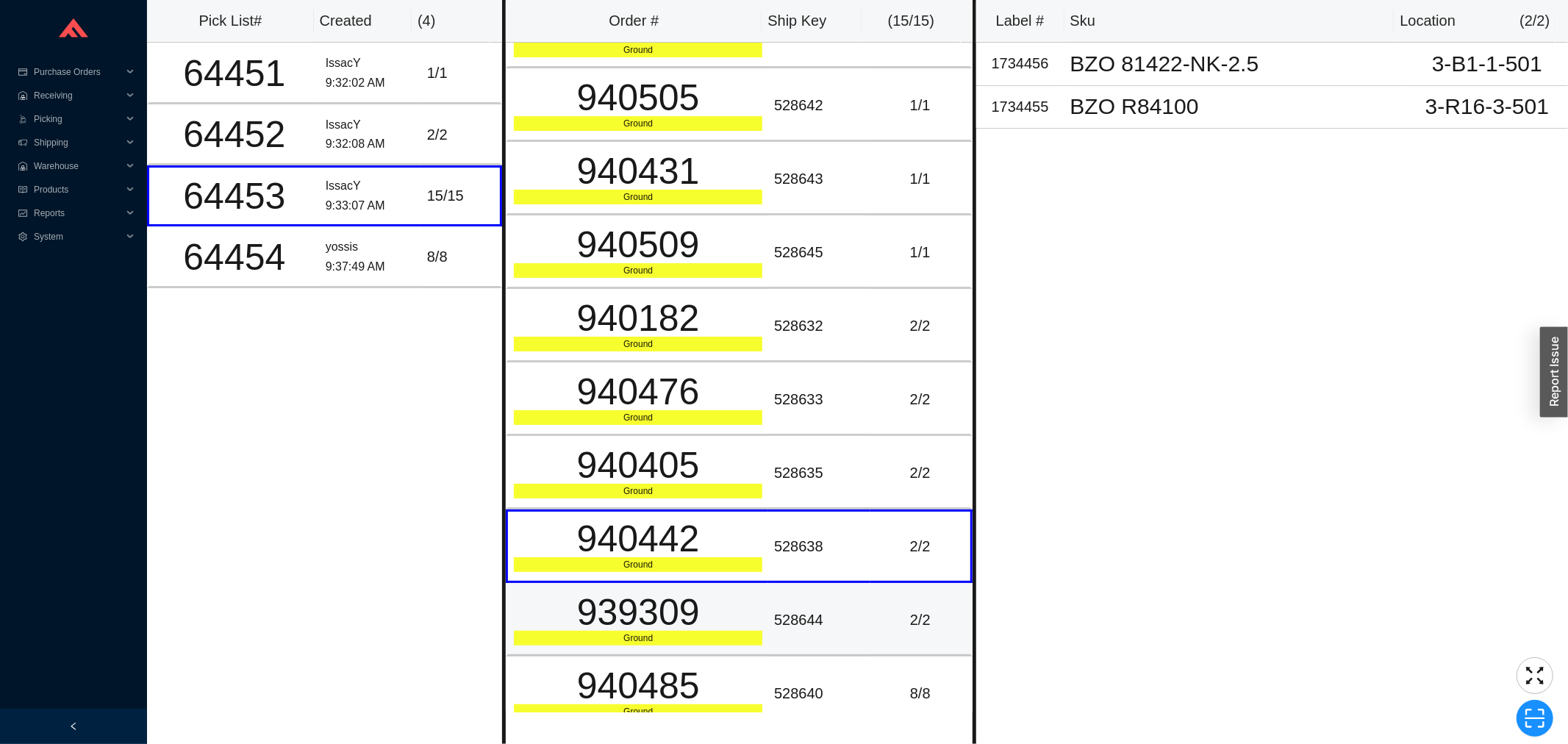
click at [703, 605] on div "939309" at bounding box center [639, 613] width 249 height 37
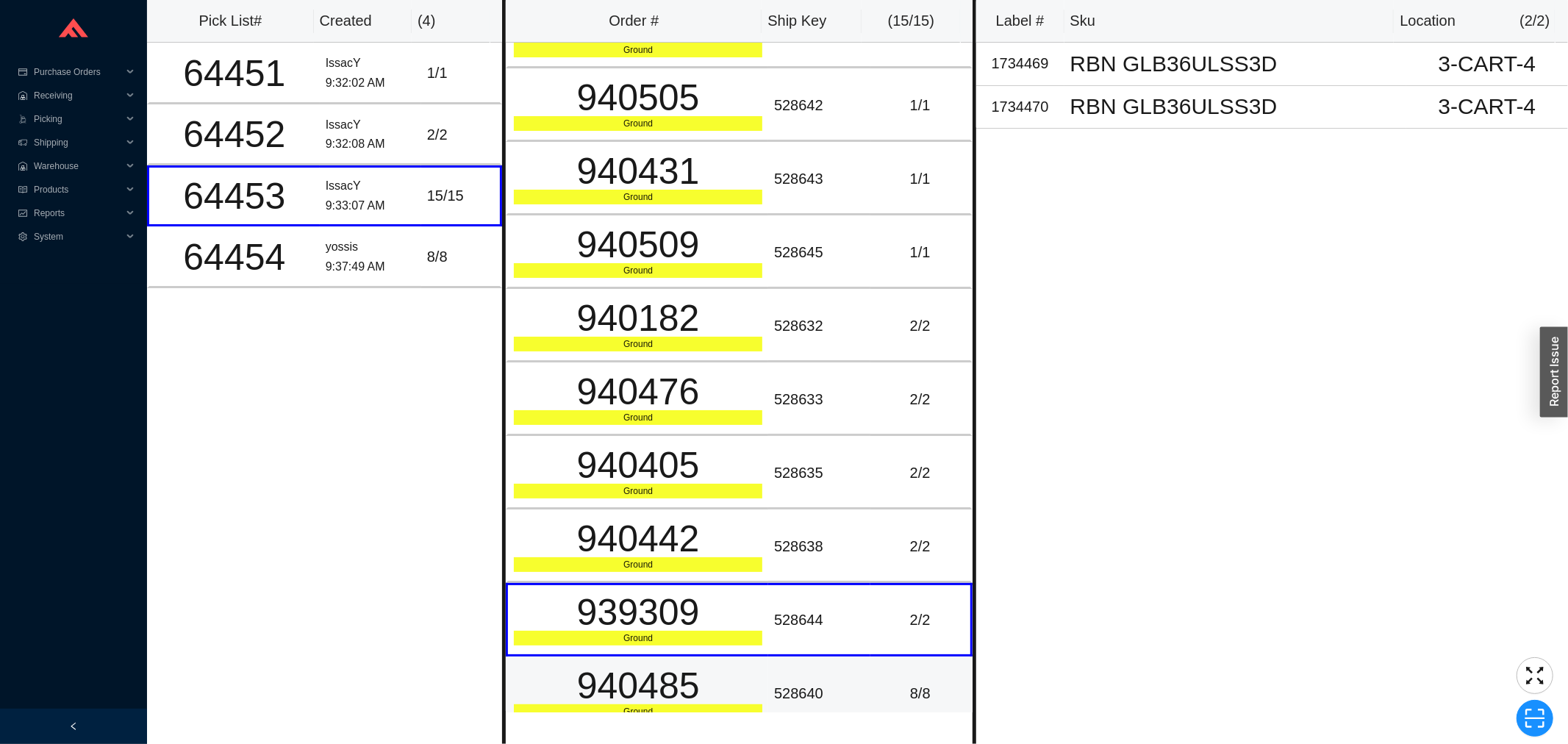
click at [718, 680] on div "940485" at bounding box center [639, 687] width 249 height 37
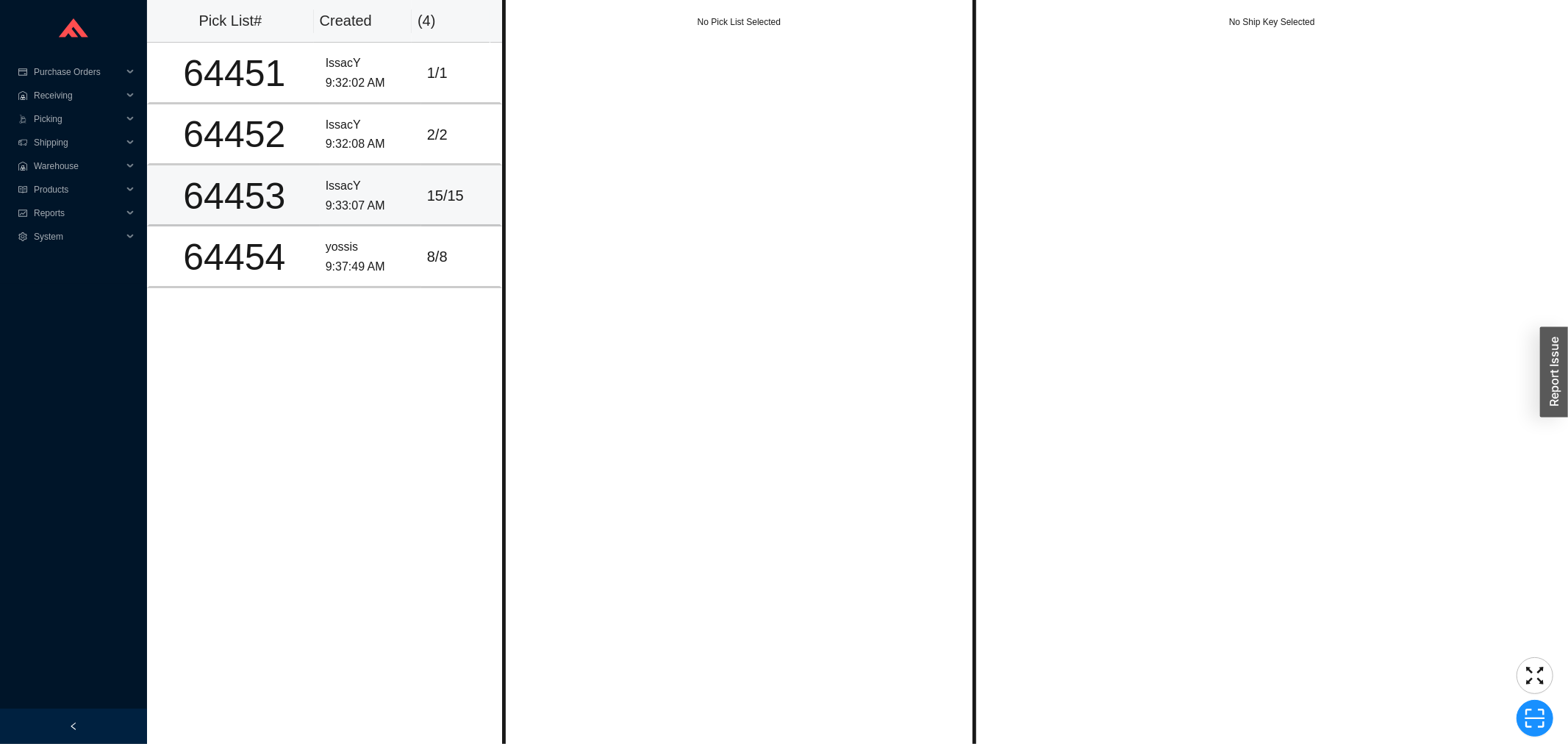
click at [397, 210] on div "9:33:07 AM" at bounding box center [370, 206] width 89 height 19
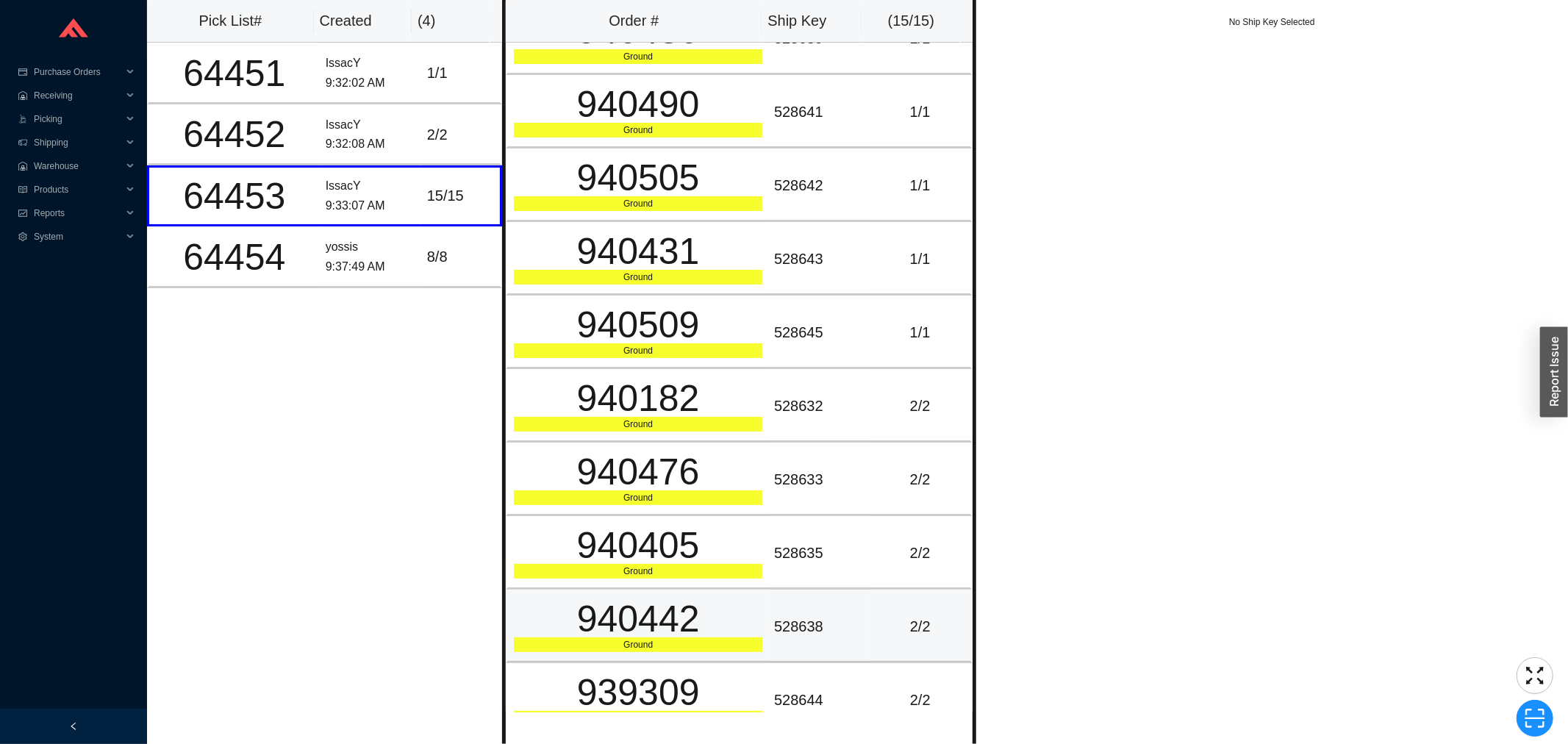
scroll to position [415, 0]
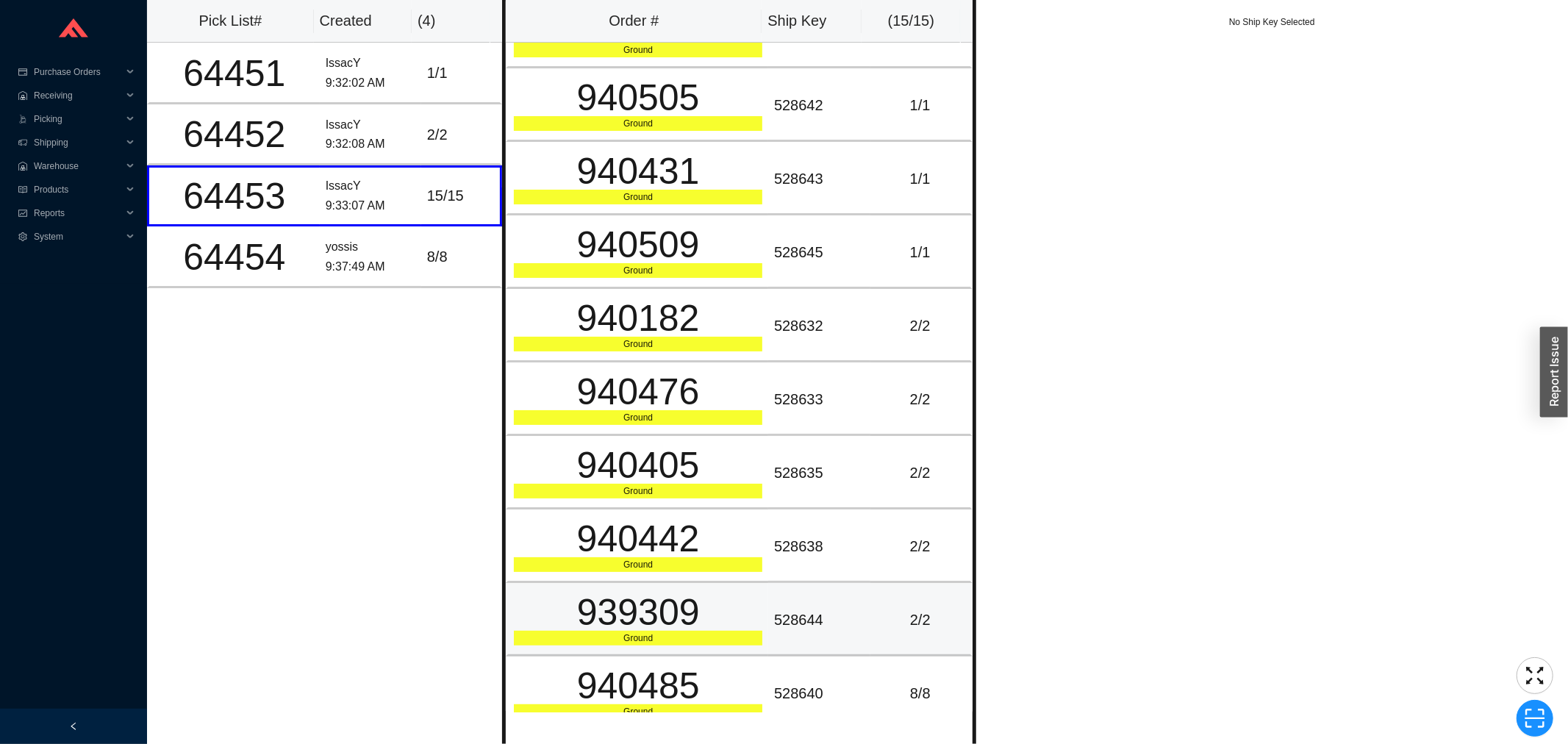
click at [722, 613] on div "939309" at bounding box center [639, 613] width 249 height 37
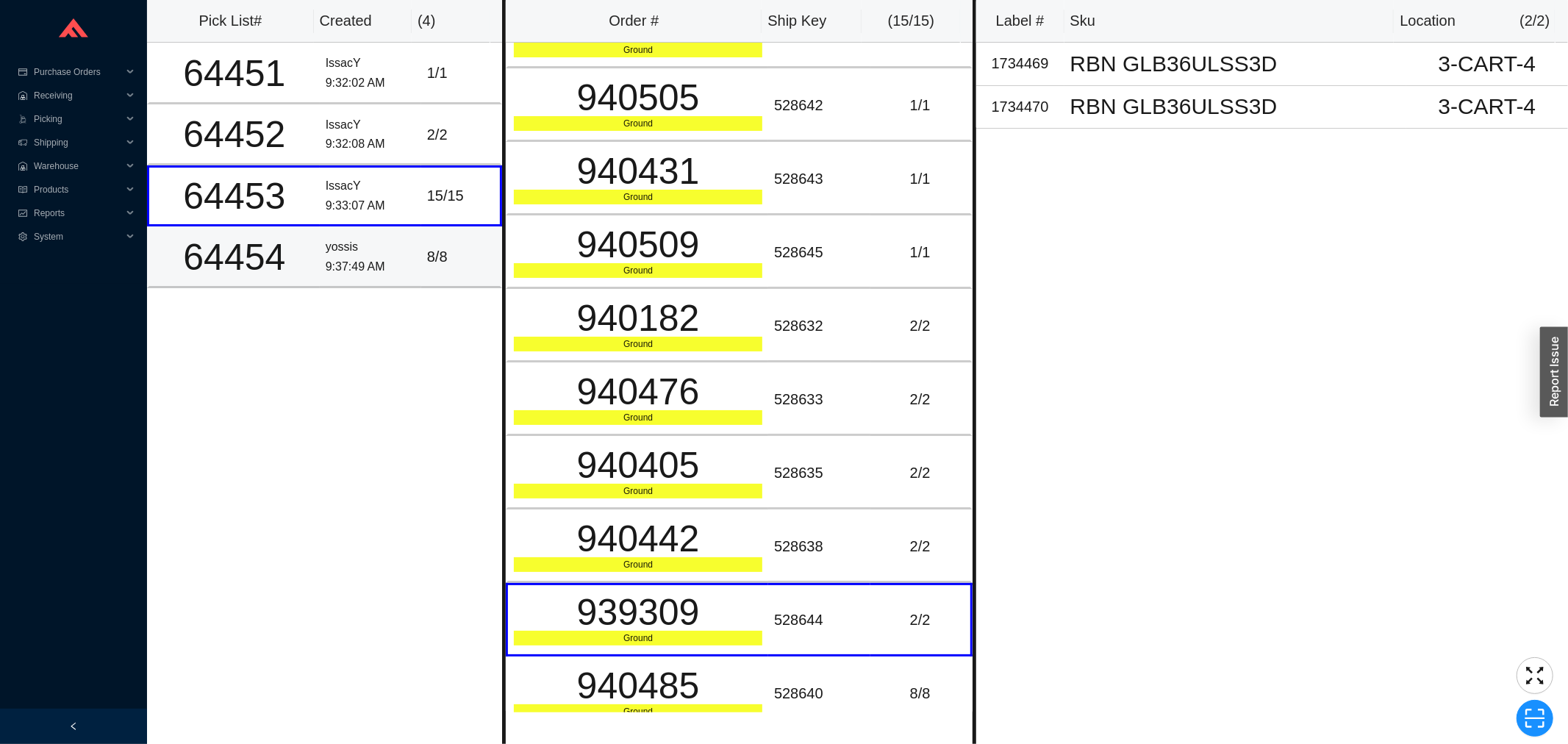
click at [385, 249] on div "yossis" at bounding box center [370, 247] width 89 height 19
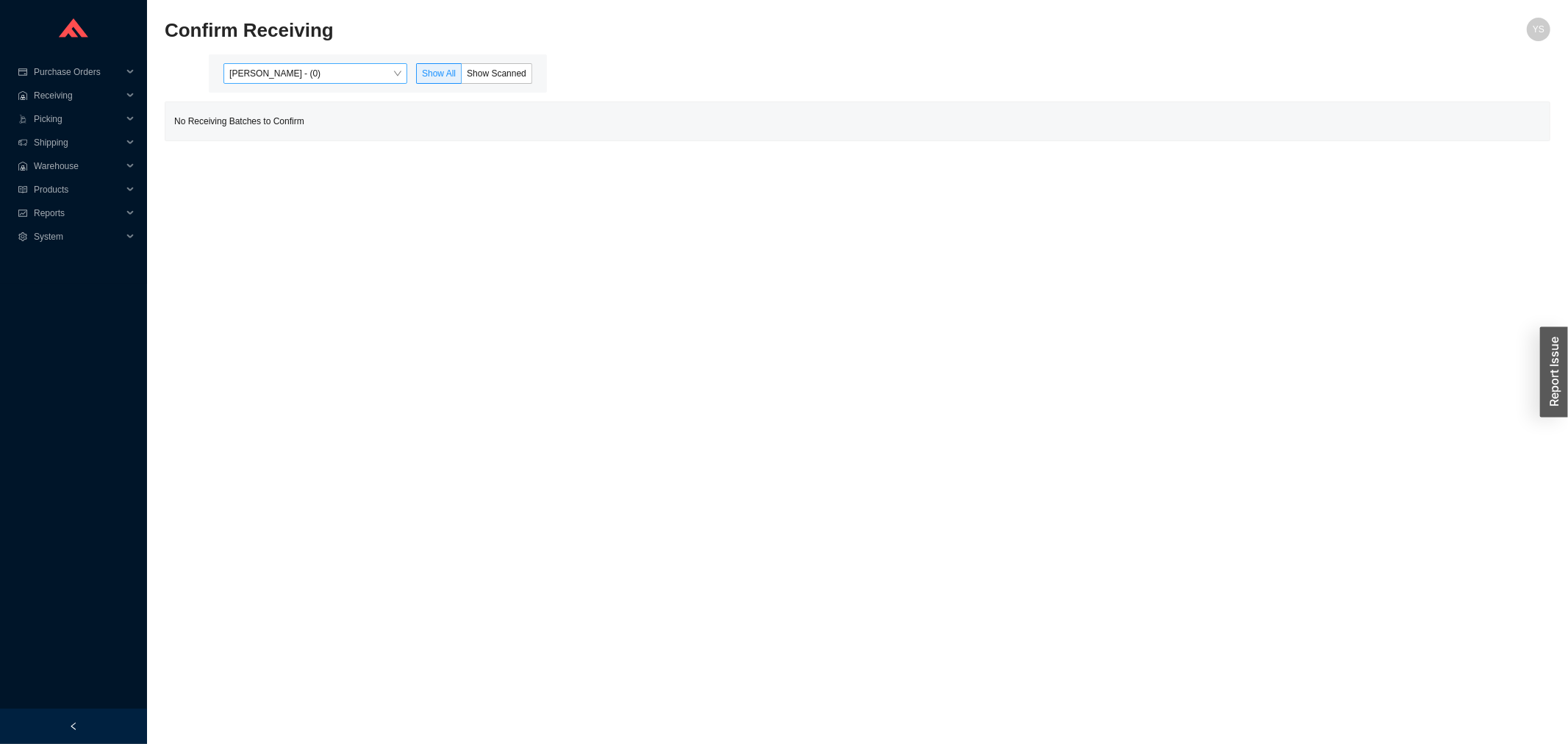
click at [328, 64] on span "[PERSON_NAME] - (0)" at bounding box center [315, 74] width 172 height 19
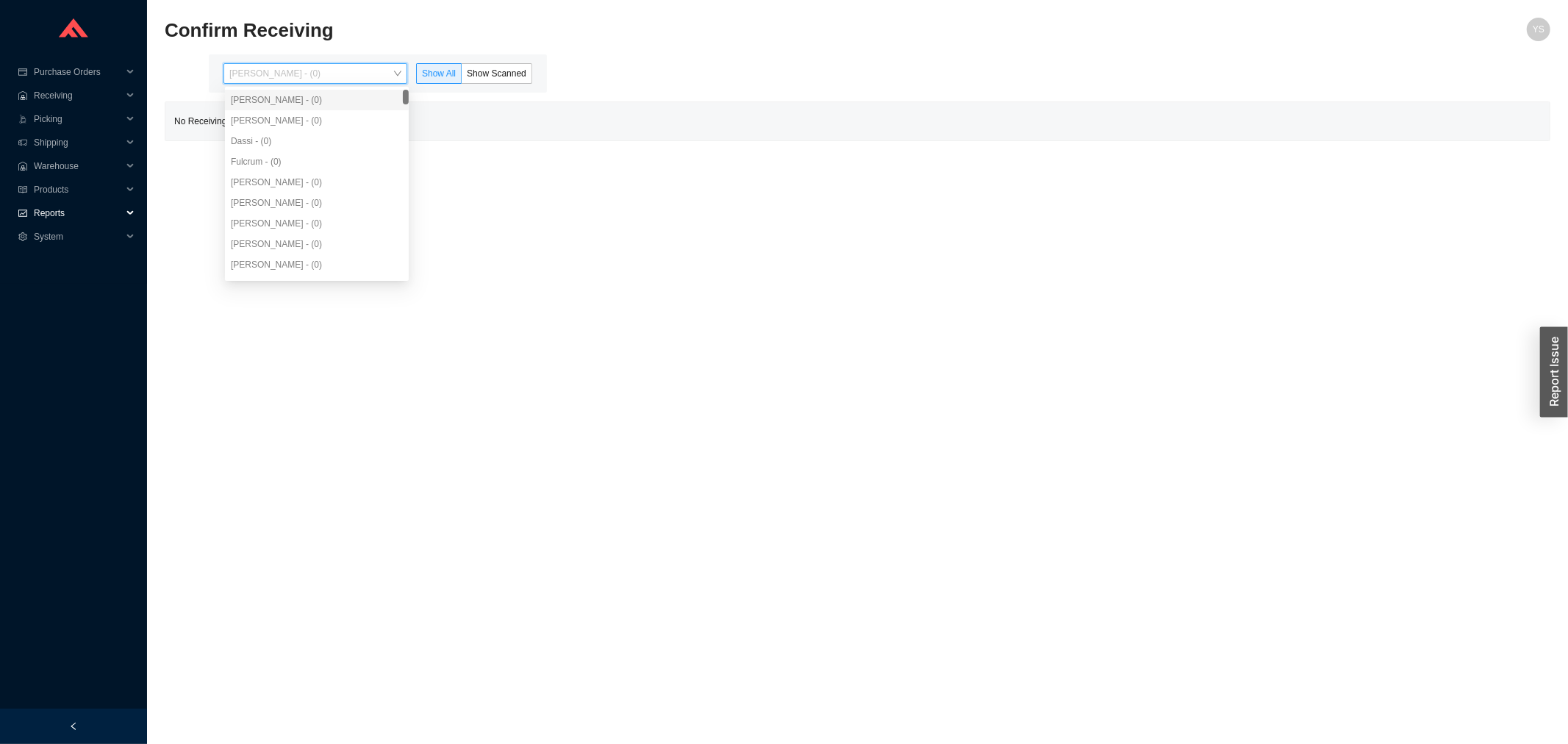
click at [52, 209] on span "Reports" at bounding box center [78, 213] width 88 height 23
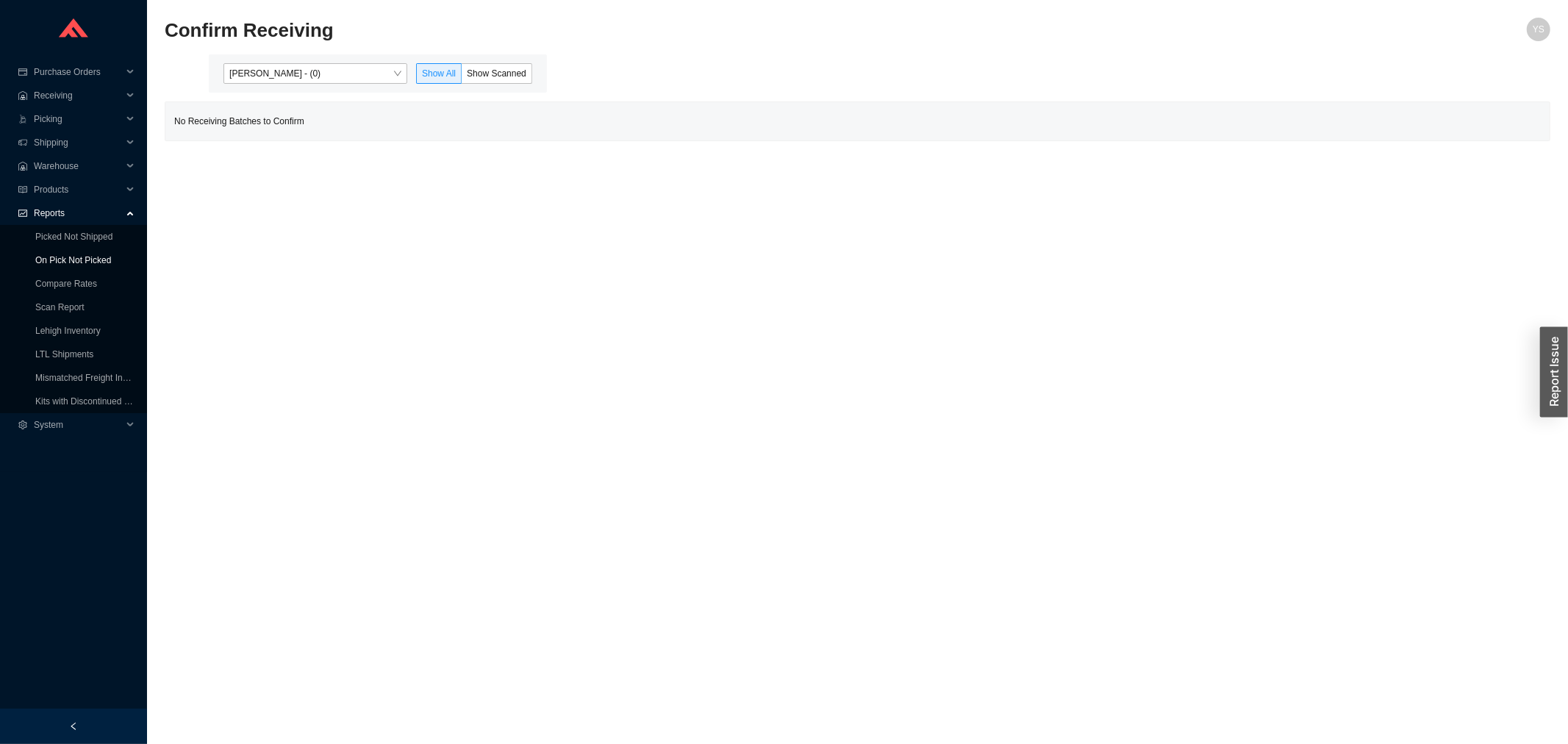
click at [49, 255] on link "On Pick Not Picked" at bounding box center [73, 260] width 76 height 11
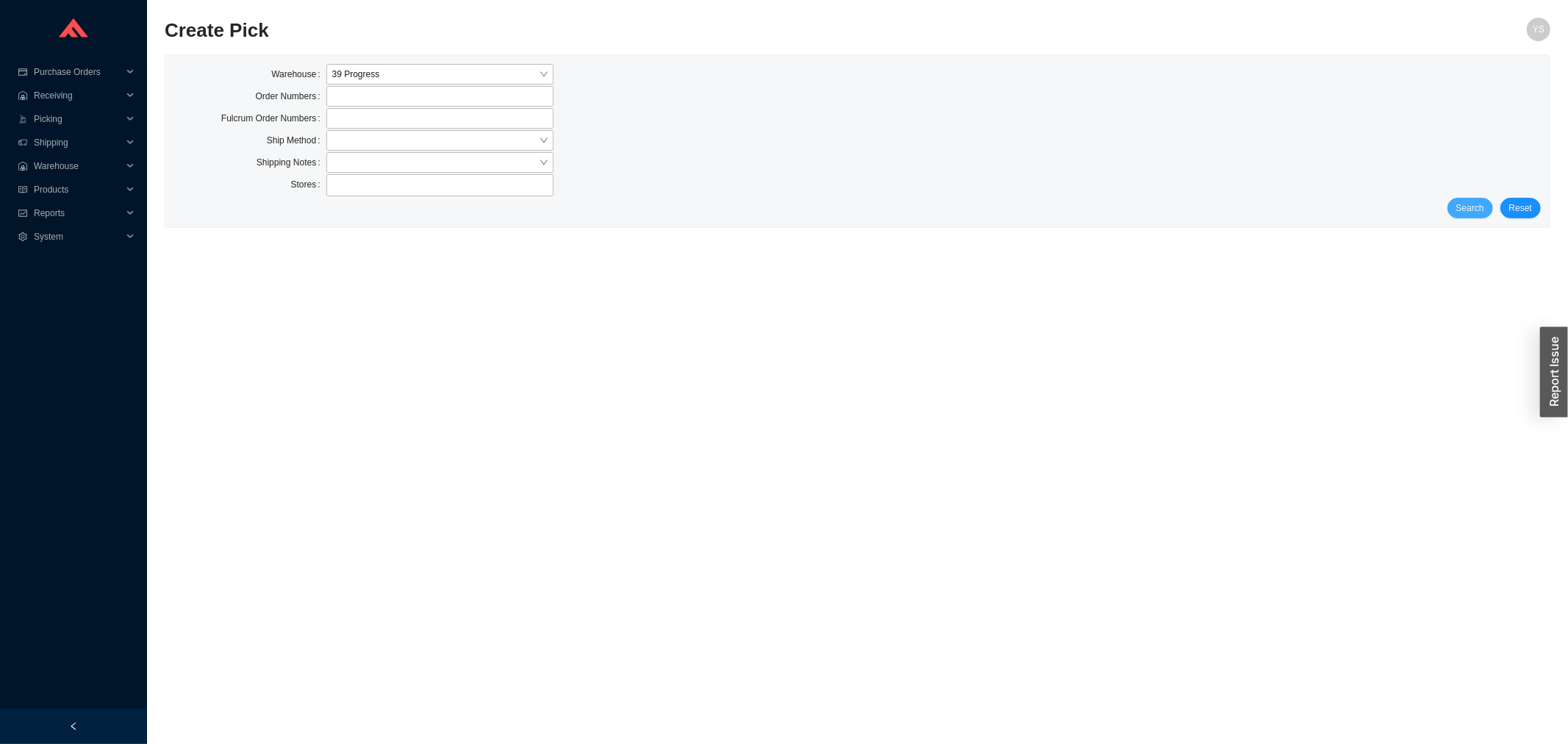
click at [1476, 208] on span "Search" at bounding box center [1470, 207] width 28 height 15
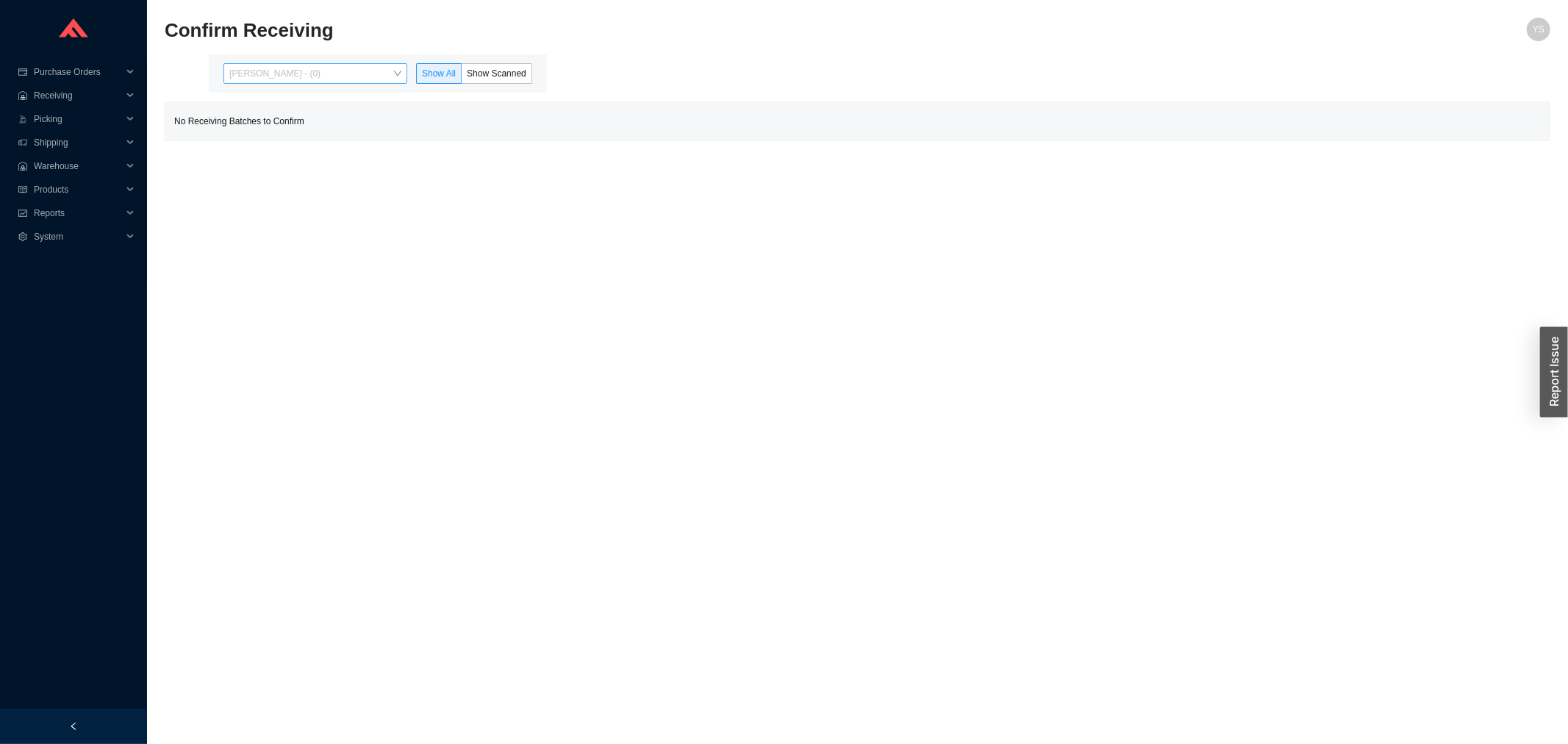
click at [294, 68] on span "[PERSON_NAME] - (0)" at bounding box center [315, 74] width 172 height 19
click at [254, 122] on div "[PERSON_NAME] - (12)" at bounding box center [316, 121] width 172 height 14
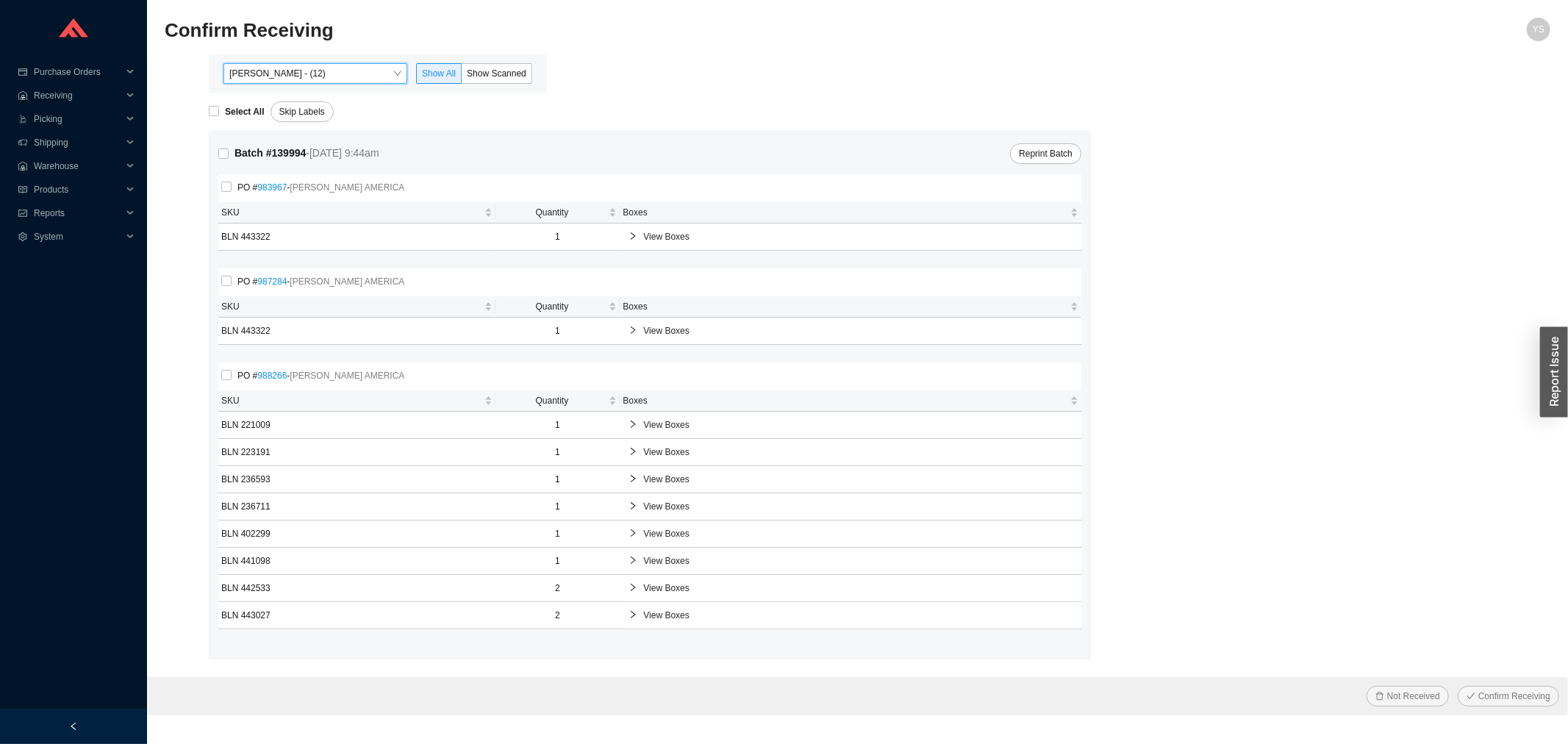
click at [517, 53] on div "Confirm Receiving" at bounding box center [683, 35] width 1039 height 35
click at [508, 68] on span "Show Scanned" at bounding box center [496, 73] width 59 height 11
click at [462, 77] on input "Show Scanned" at bounding box center [462, 77] width 0 height 0
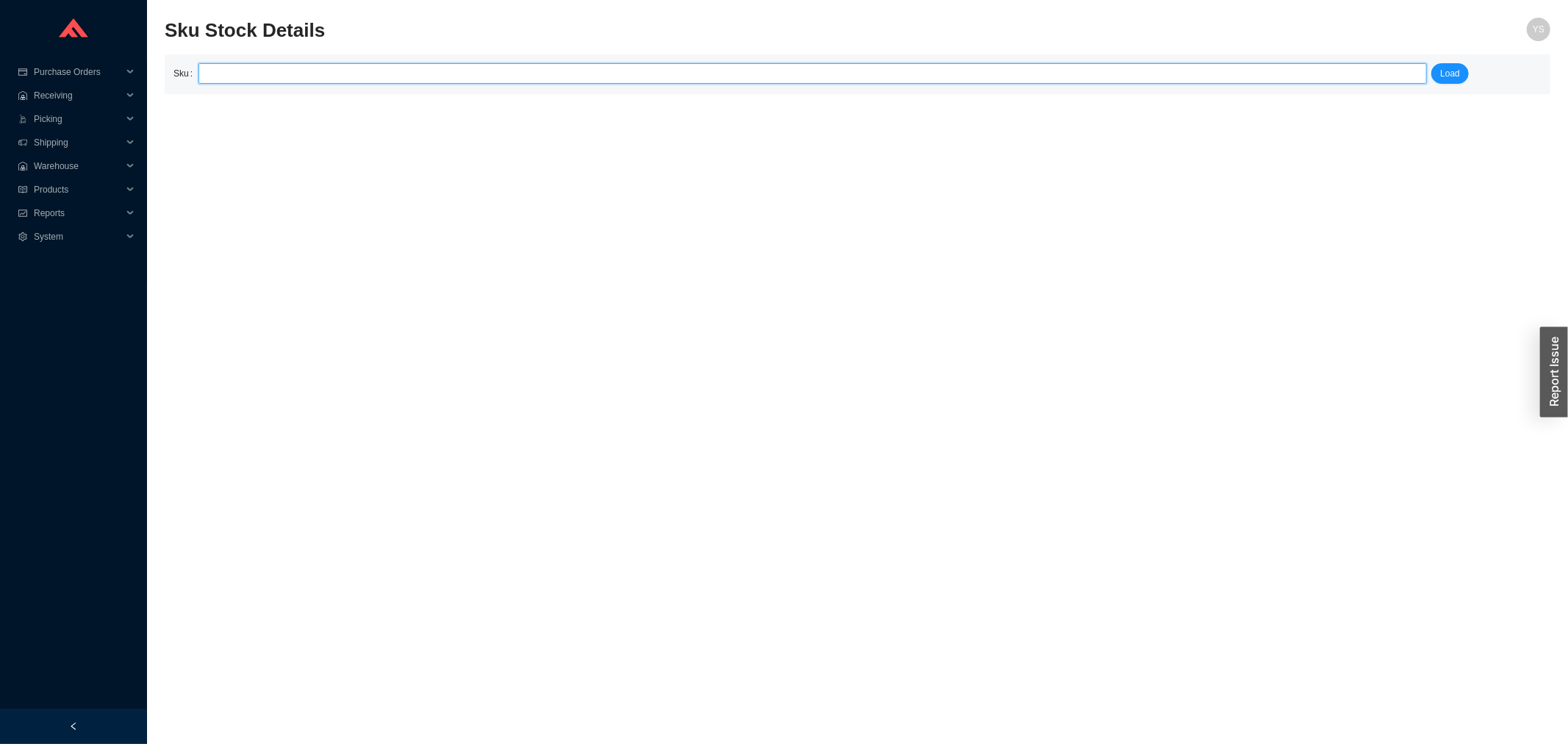
click at [457, 68] on input "search" at bounding box center [812, 74] width 1216 height 19
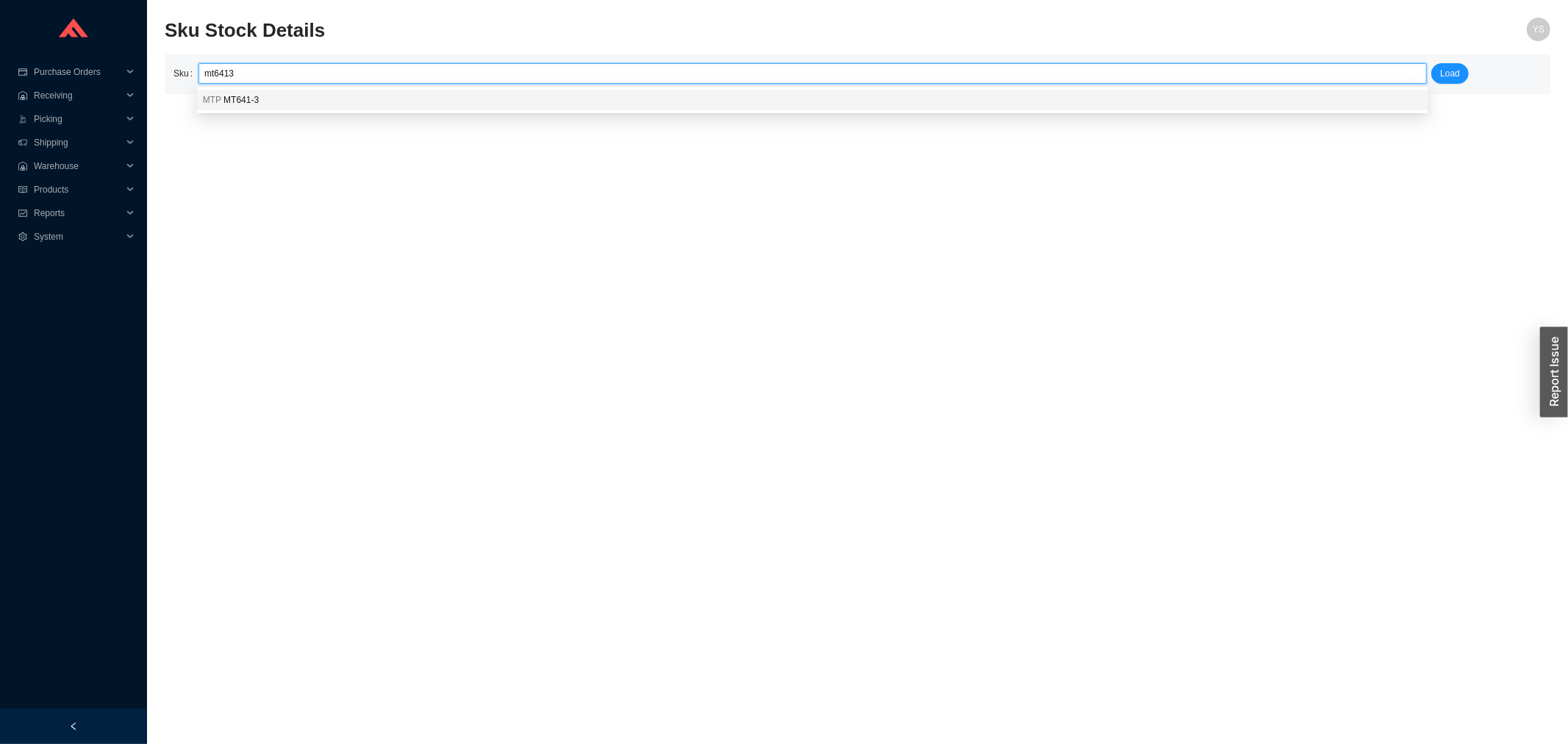
type input "MTP MT641-3"
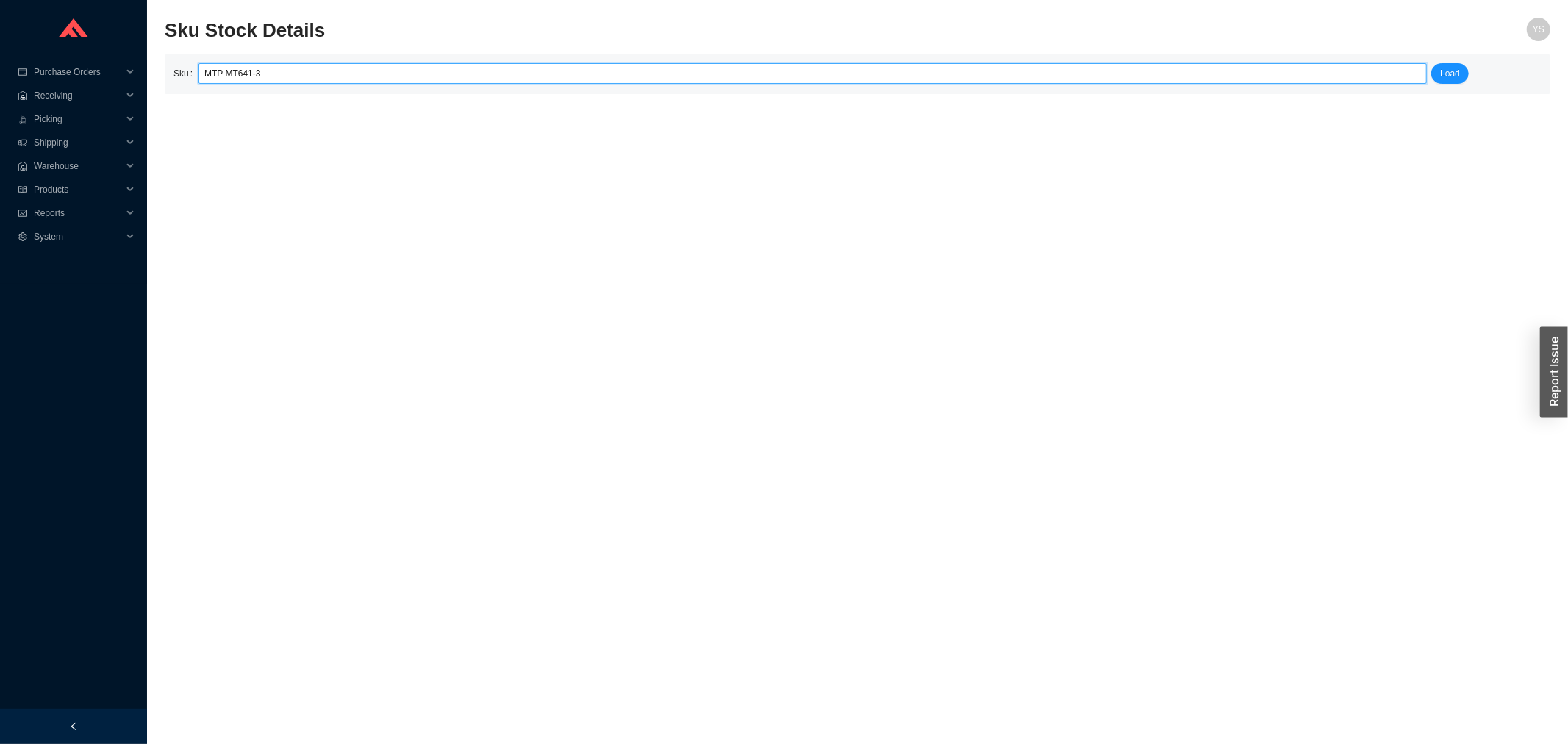
click button "Load" at bounding box center [1449, 73] width 38 height 20
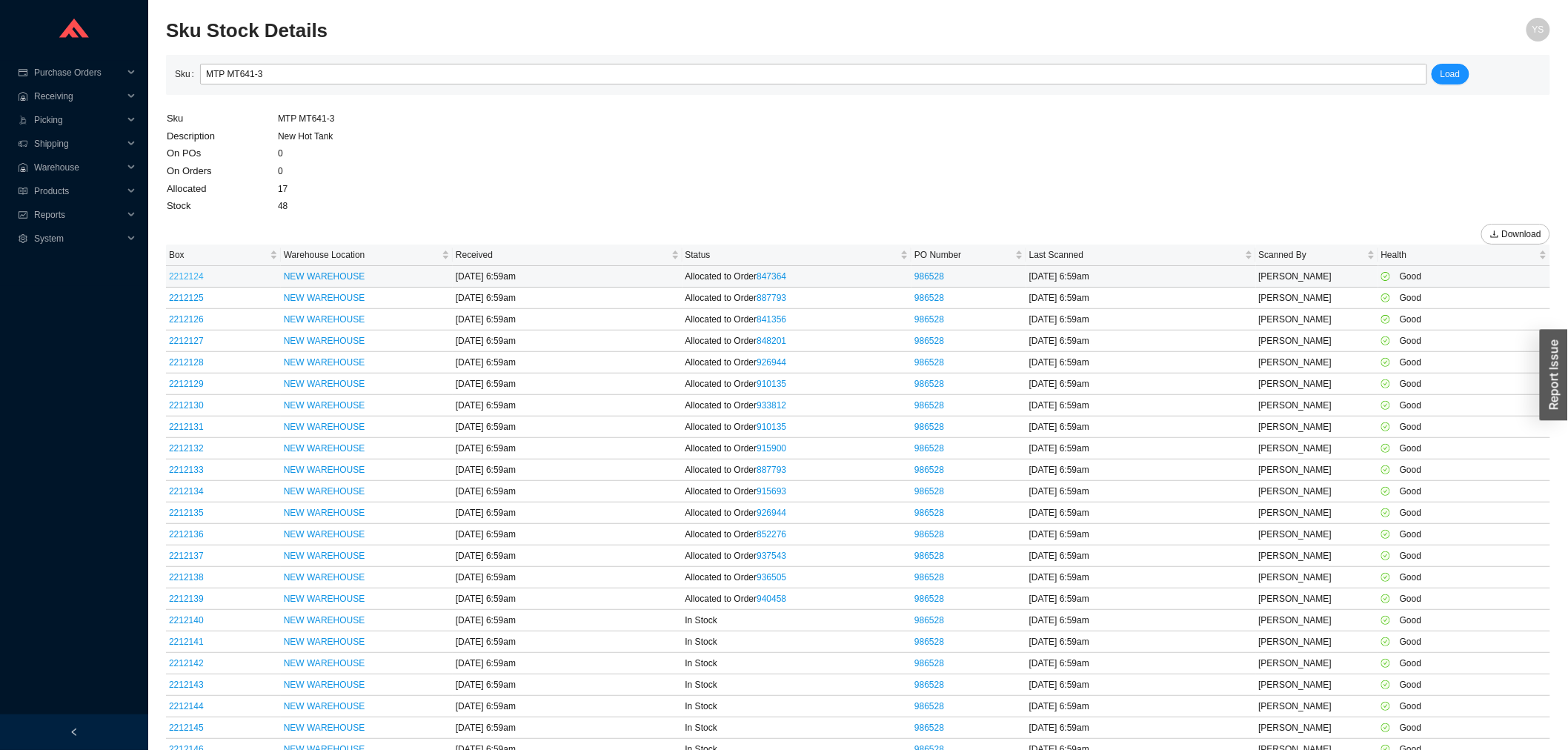
click at [196, 275] on link "2212124" at bounding box center [186, 276] width 35 height 11
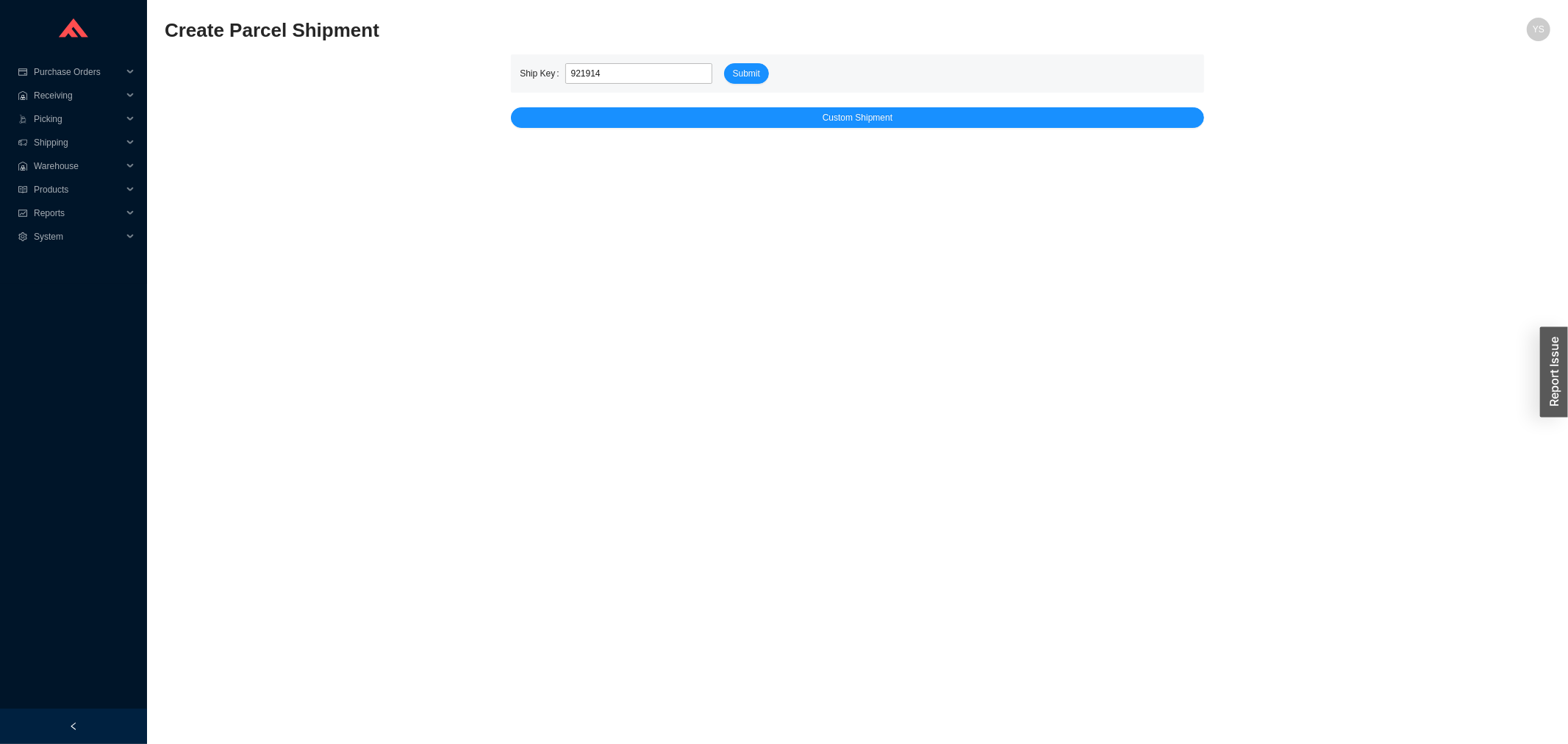
type input "921914"
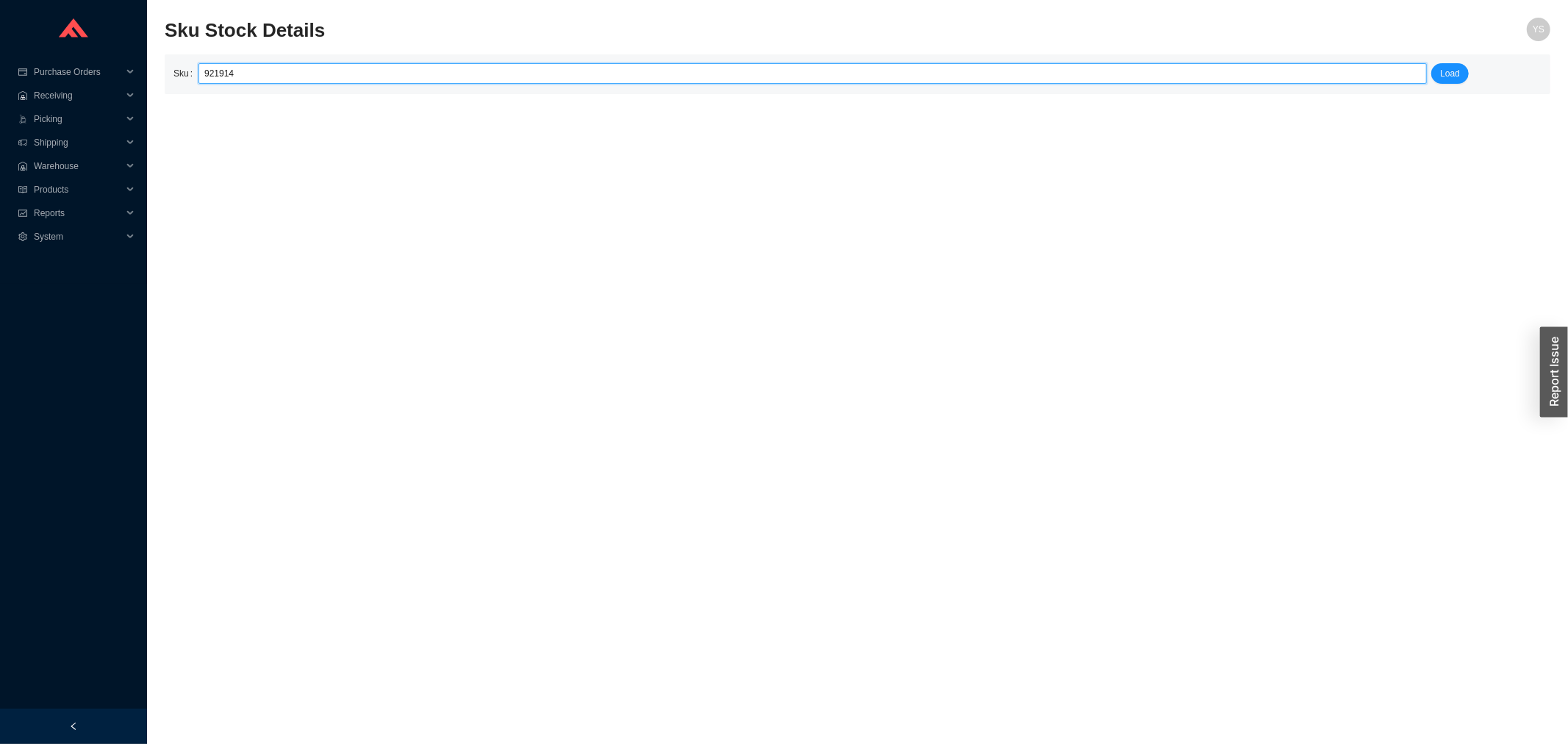
type input "921914"
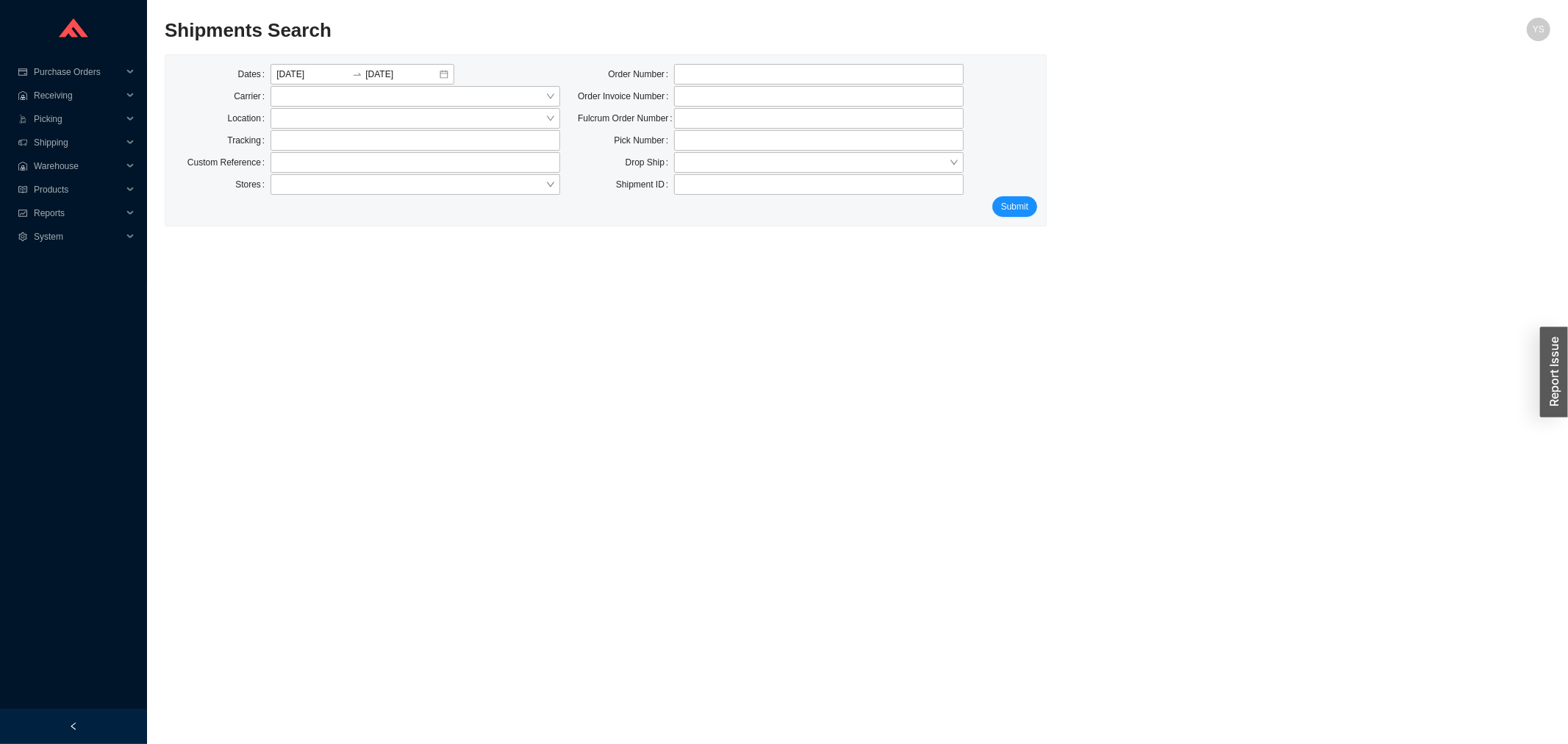
drag, startPoint x: 443, startPoint y: 77, endPoint x: 460, endPoint y: 71, distance: 18.0
drag, startPoint x: 770, startPoint y: 50, endPoint x: 773, endPoint y: 60, distance: 10.4
click at [773, 60] on section "Shipments Search YS Dates Carrier Location Tracking Custom Reference Stores Ord…" at bounding box center [856, 122] width 1385 height 209
click at [769, 65] on input "tel" at bounding box center [819, 74] width 290 height 20
paste input "921914"
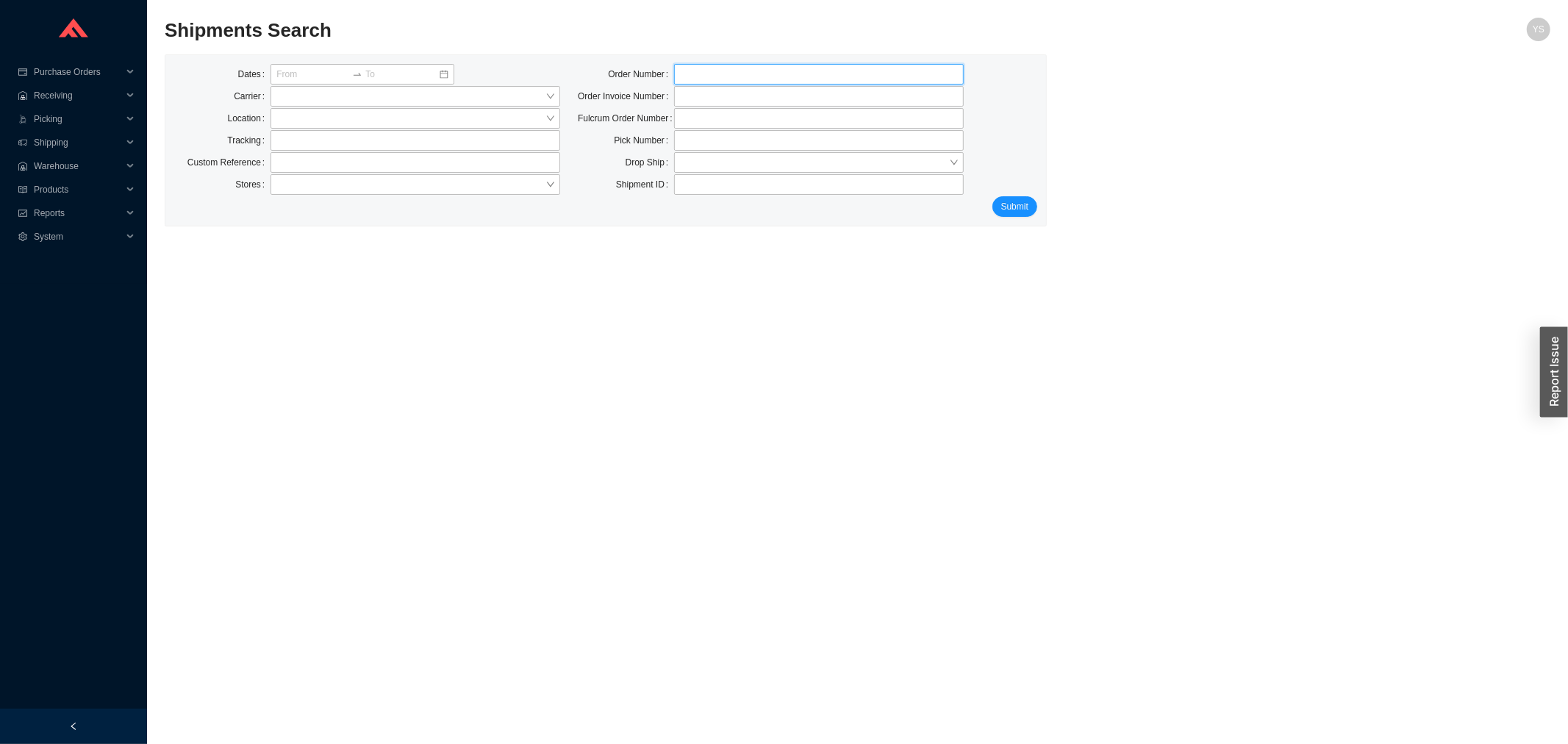
type input "921914"
click button "Submit" at bounding box center [1015, 206] width 45 height 20
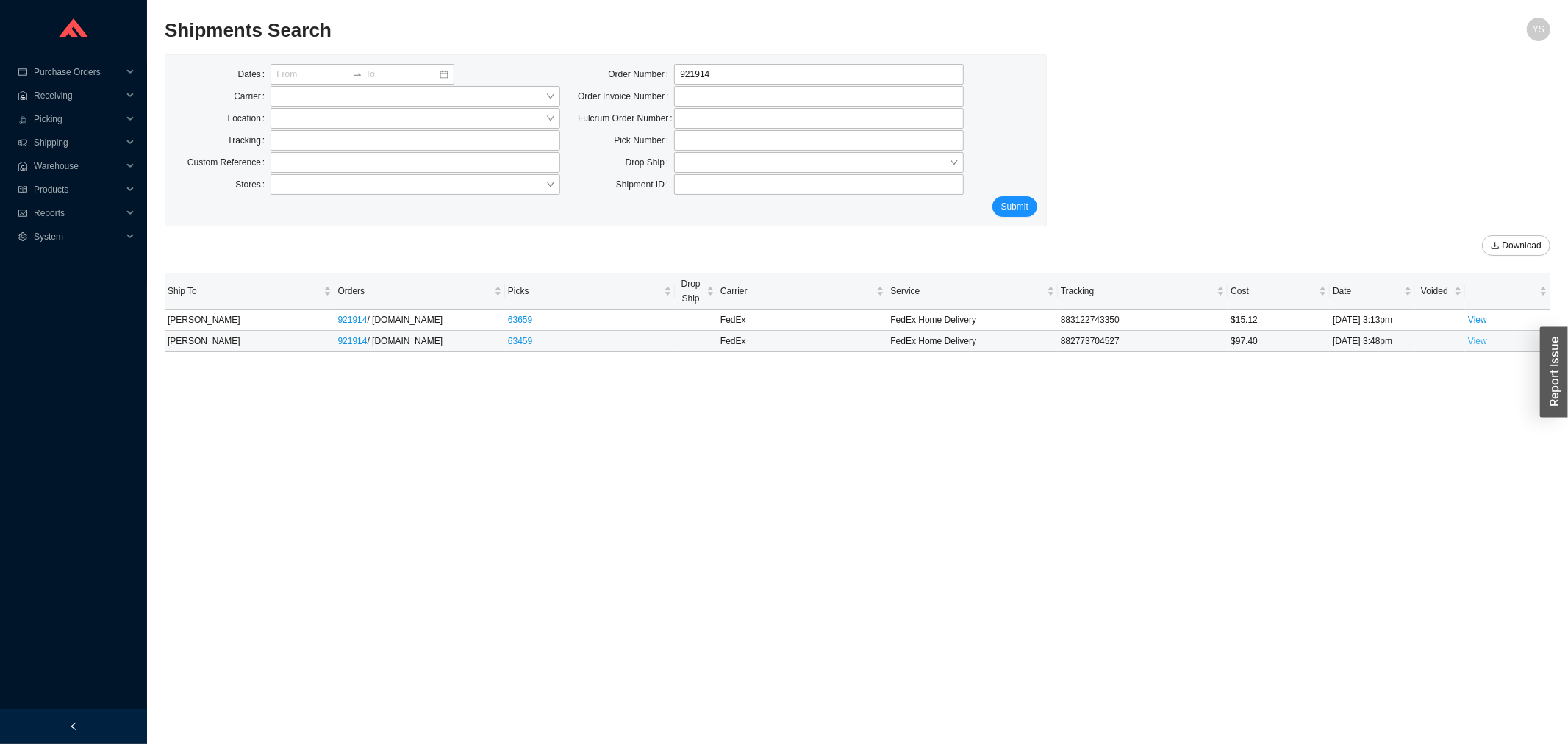
click at [1486, 341] on link "View" at bounding box center [1478, 341] width 19 height 11
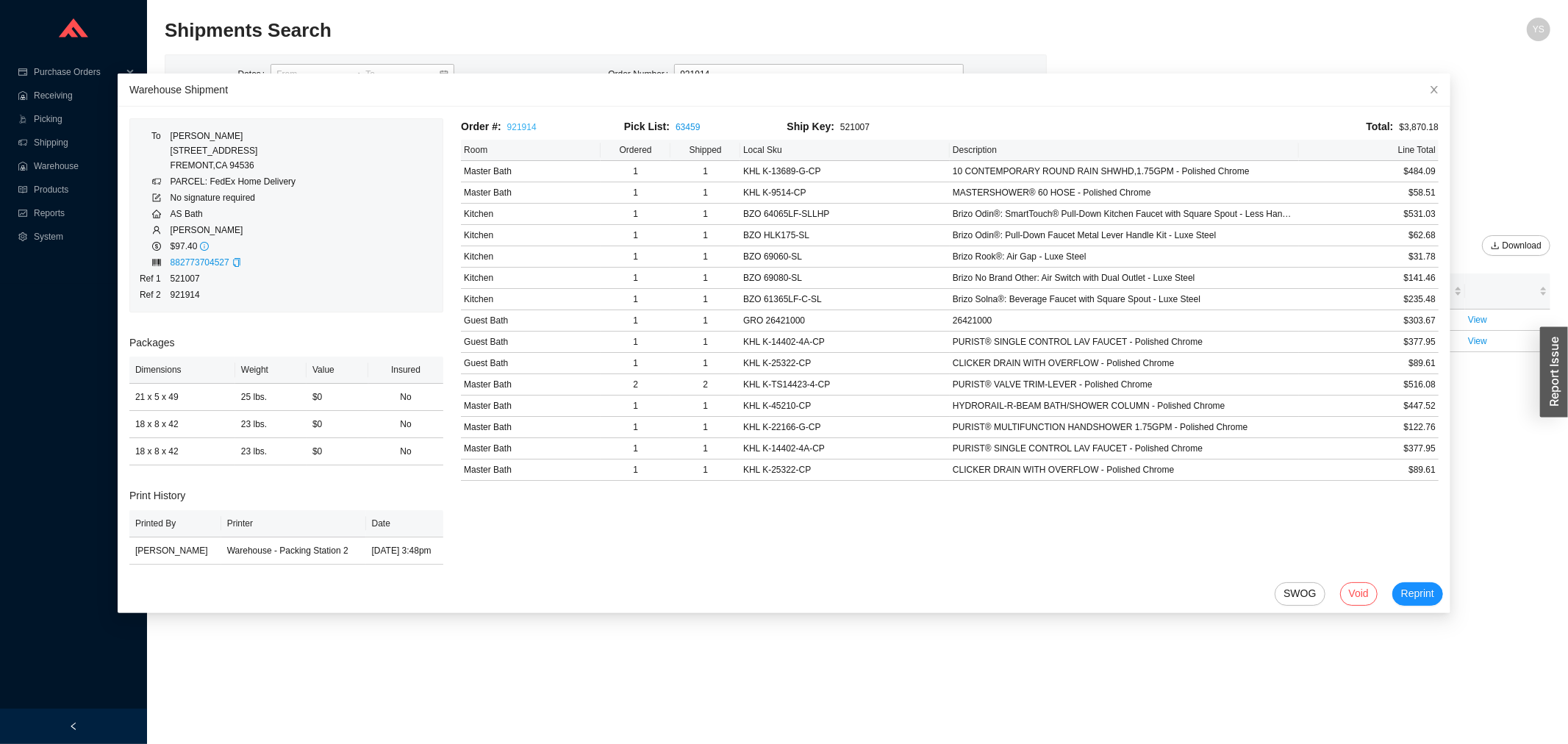
click at [509, 123] on link "921914" at bounding box center [522, 127] width 29 height 11
click at [1429, 94] on icon "close" at bounding box center [1434, 89] width 11 height 11
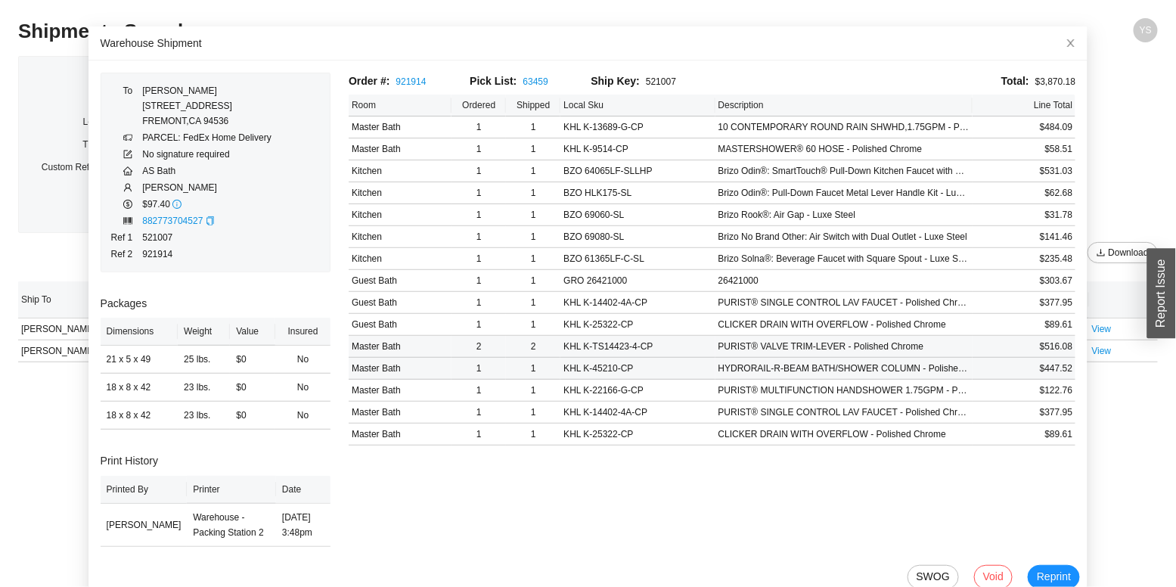
scroll to position [76, 0]
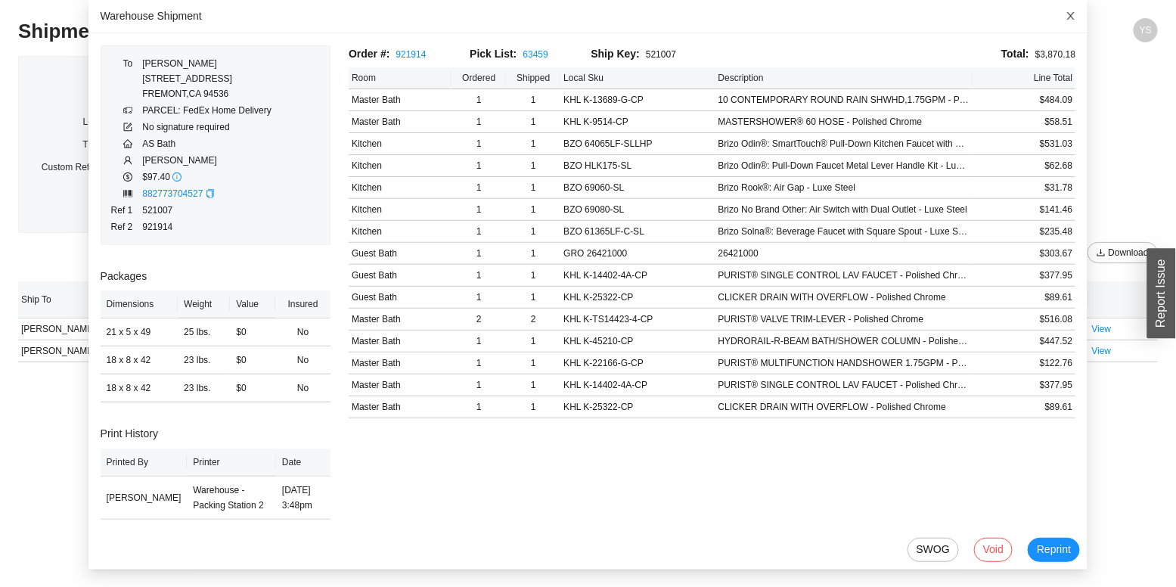
click at [1054, 23] on span "Close" at bounding box center [1070, 15] width 33 height 33
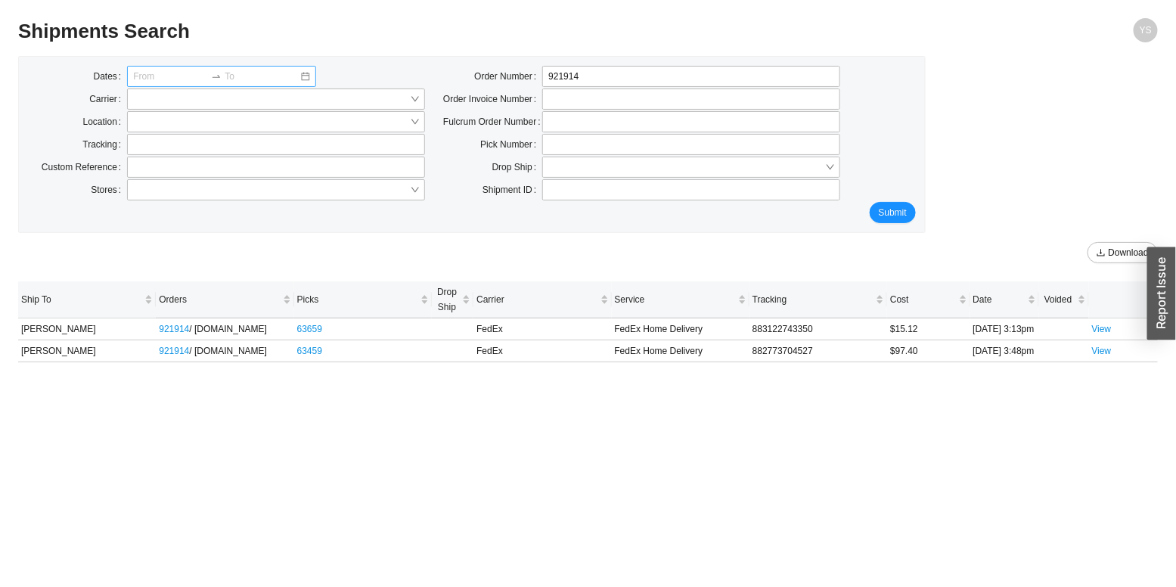
click at [172, 78] on input at bounding box center [170, 76] width 75 height 15
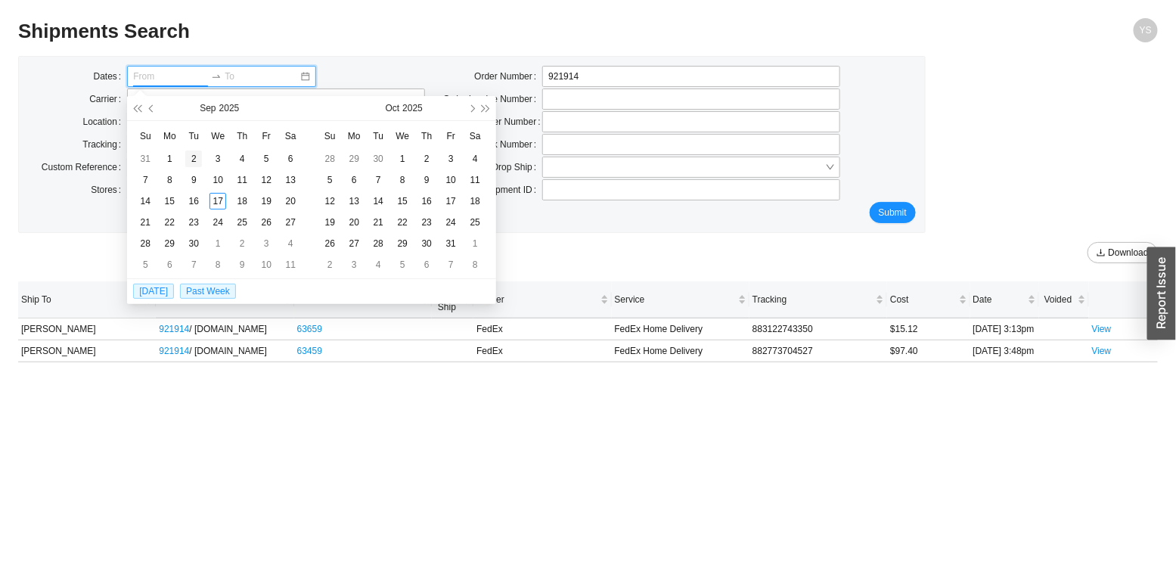
type input "09/02/2025"
click at [154, 107] on span "button" at bounding box center [152, 108] width 8 height 8
type input "07/14/2025"
click at [177, 203] on div "14" at bounding box center [169, 201] width 17 height 17
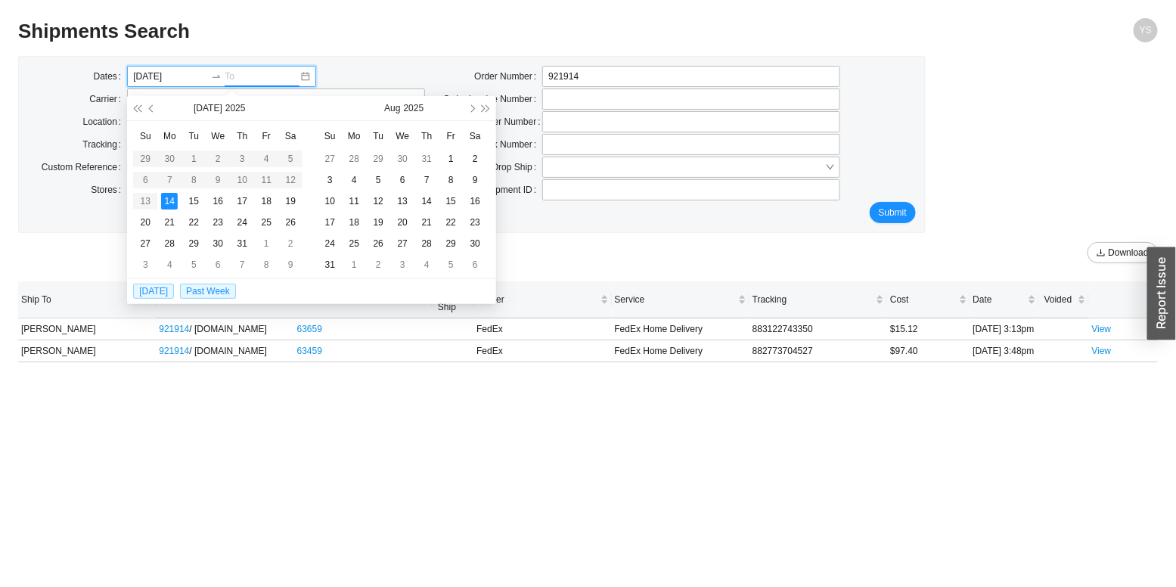
click at [177, 203] on div "14" at bounding box center [169, 201] width 17 height 17
type input "07/14/2025"
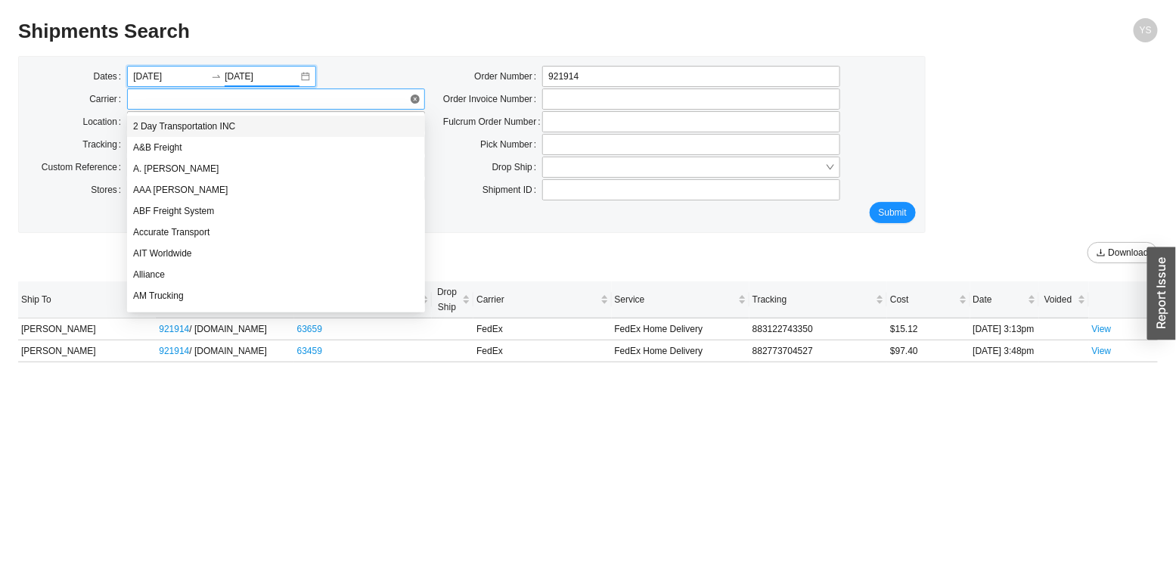
click at [165, 107] on span at bounding box center [276, 99] width 286 height 20
type input "fed"
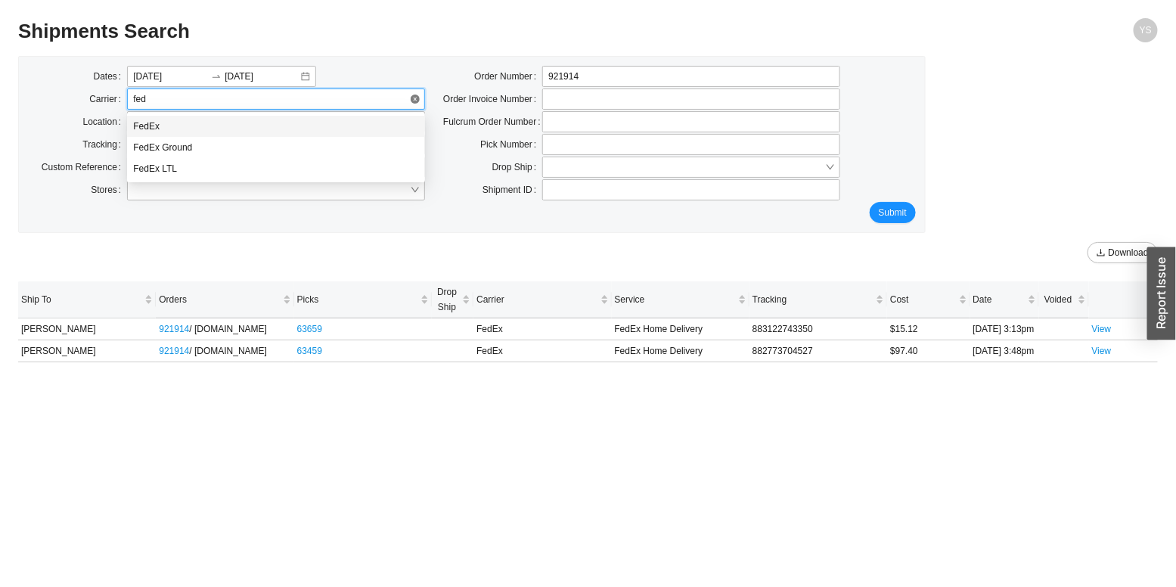
click at [178, 129] on div "FedEx" at bounding box center [276, 126] width 286 height 14
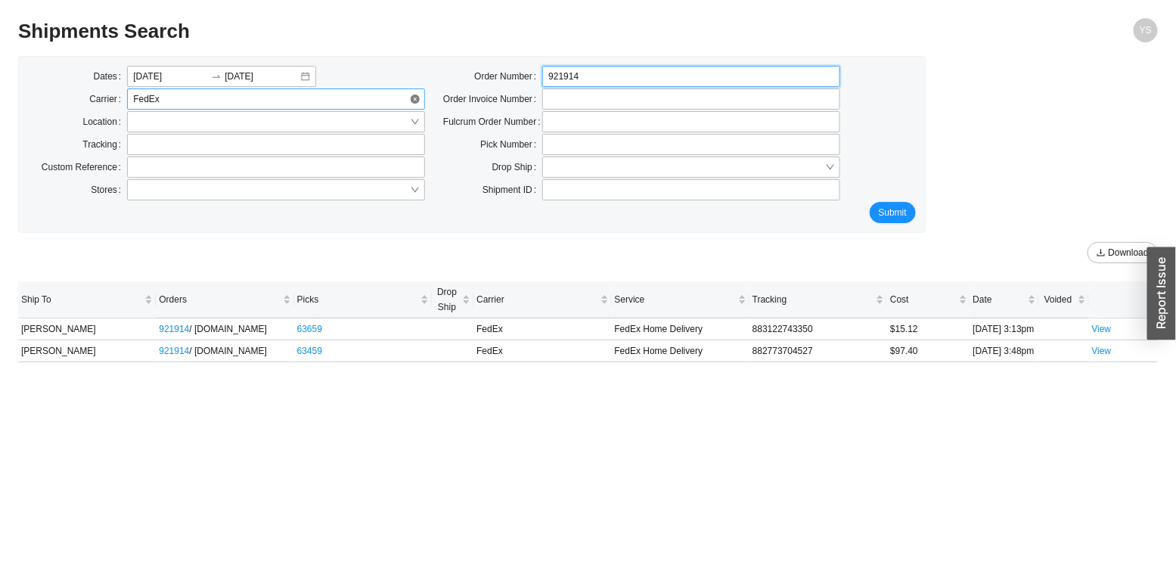
drag, startPoint x: 625, startPoint y: 83, endPoint x: 420, endPoint y: 94, distance: 205.2
click at [420, 94] on div "Dates 07/14/2025 07/14/2025 Carrier FedEx Location Tracking Custom Reference St…" at bounding box center [472, 134] width 906 height 136
click at [880, 209] on span "Submit" at bounding box center [893, 212] width 28 height 15
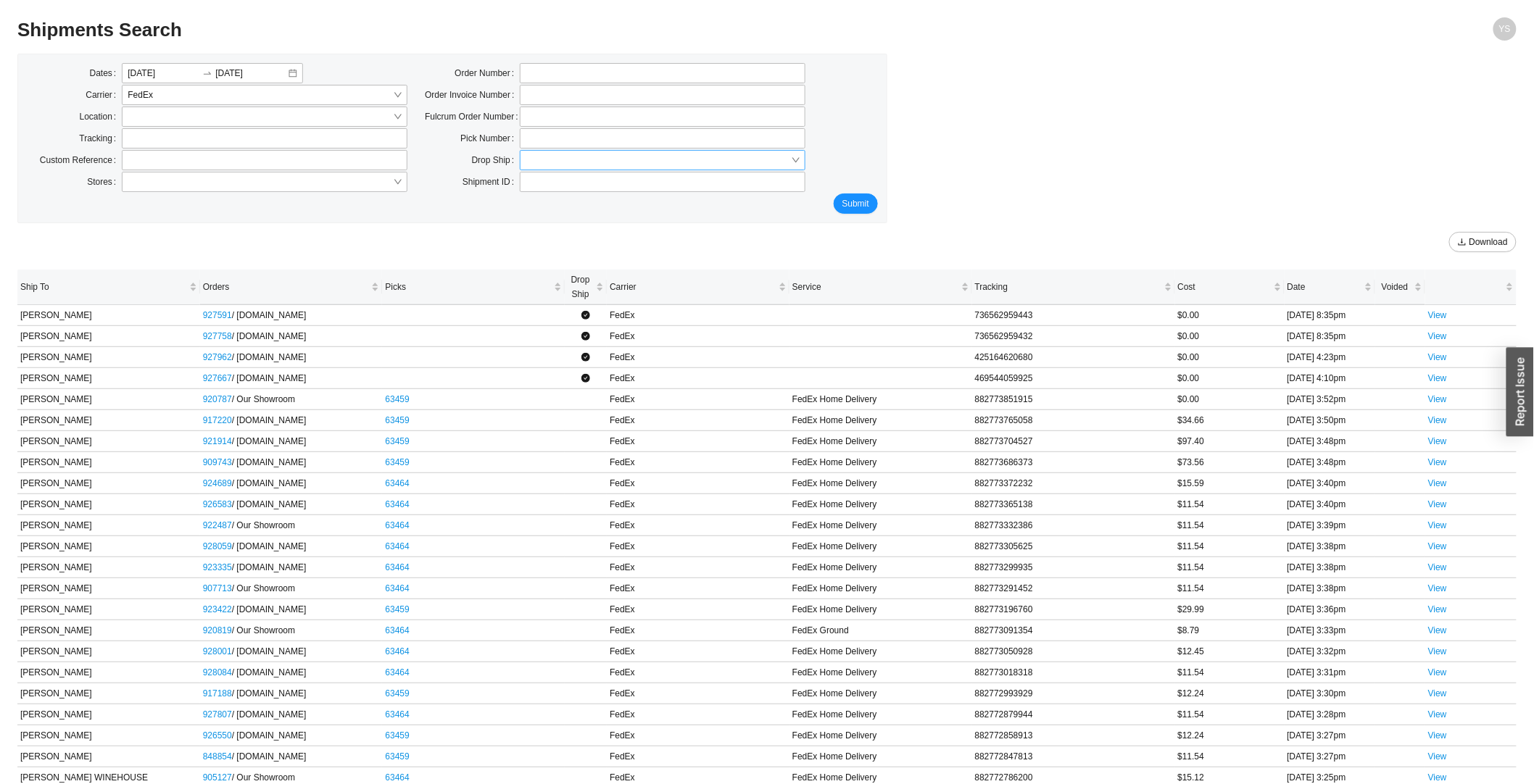
click at [527, 161] on input "search" at bounding box center [658, 160] width 266 height 19
drag, startPoint x: 554, startPoint y: 203, endPoint x: 606, endPoint y: 205, distance: 52.0
click at [555, 203] on div "No" at bounding box center [662, 207] width 274 height 13
click at [858, 204] on span "Submit" at bounding box center [856, 203] width 27 height 14
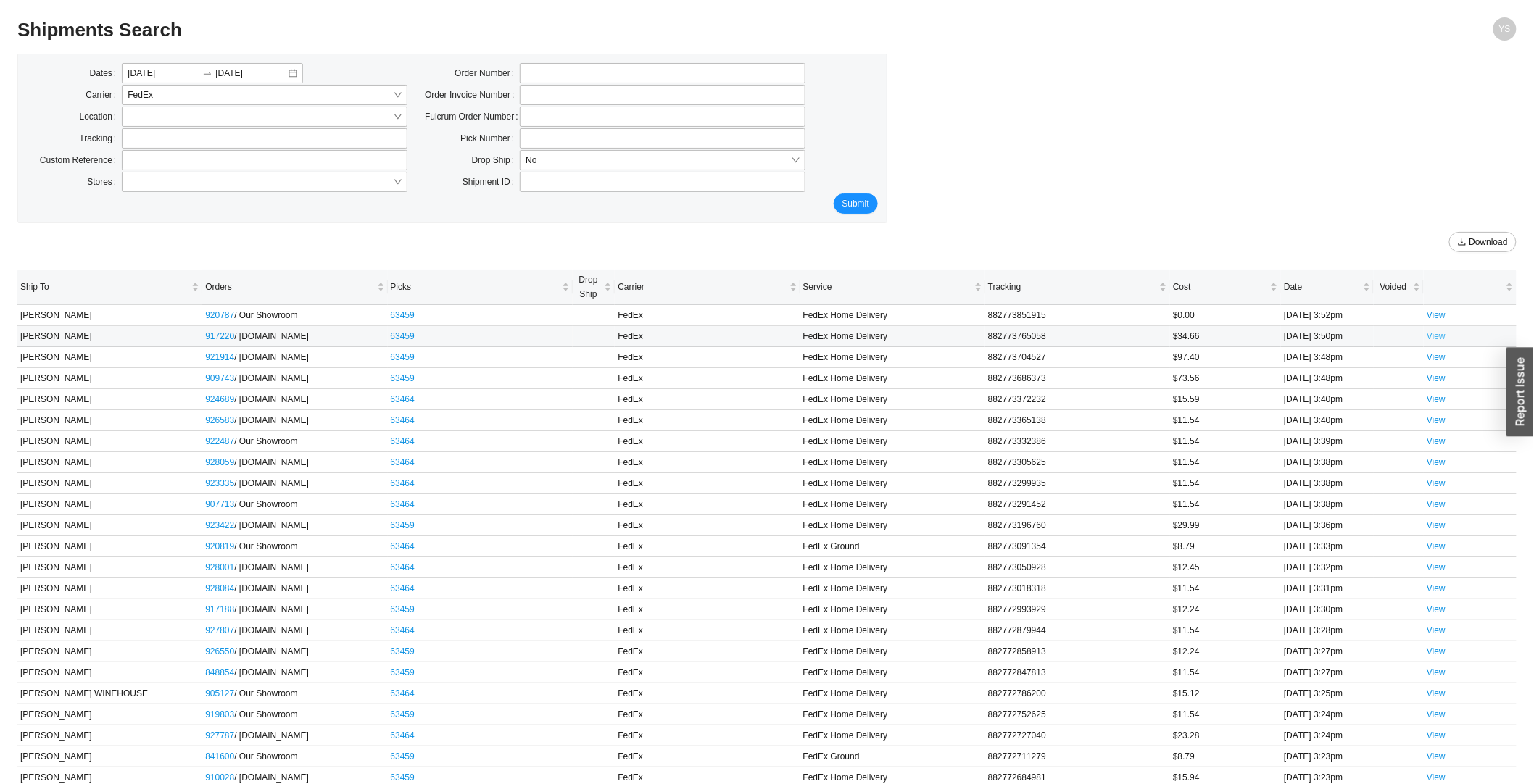
click at [1127, 334] on link "View" at bounding box center [1436, 336] width 19 height 11
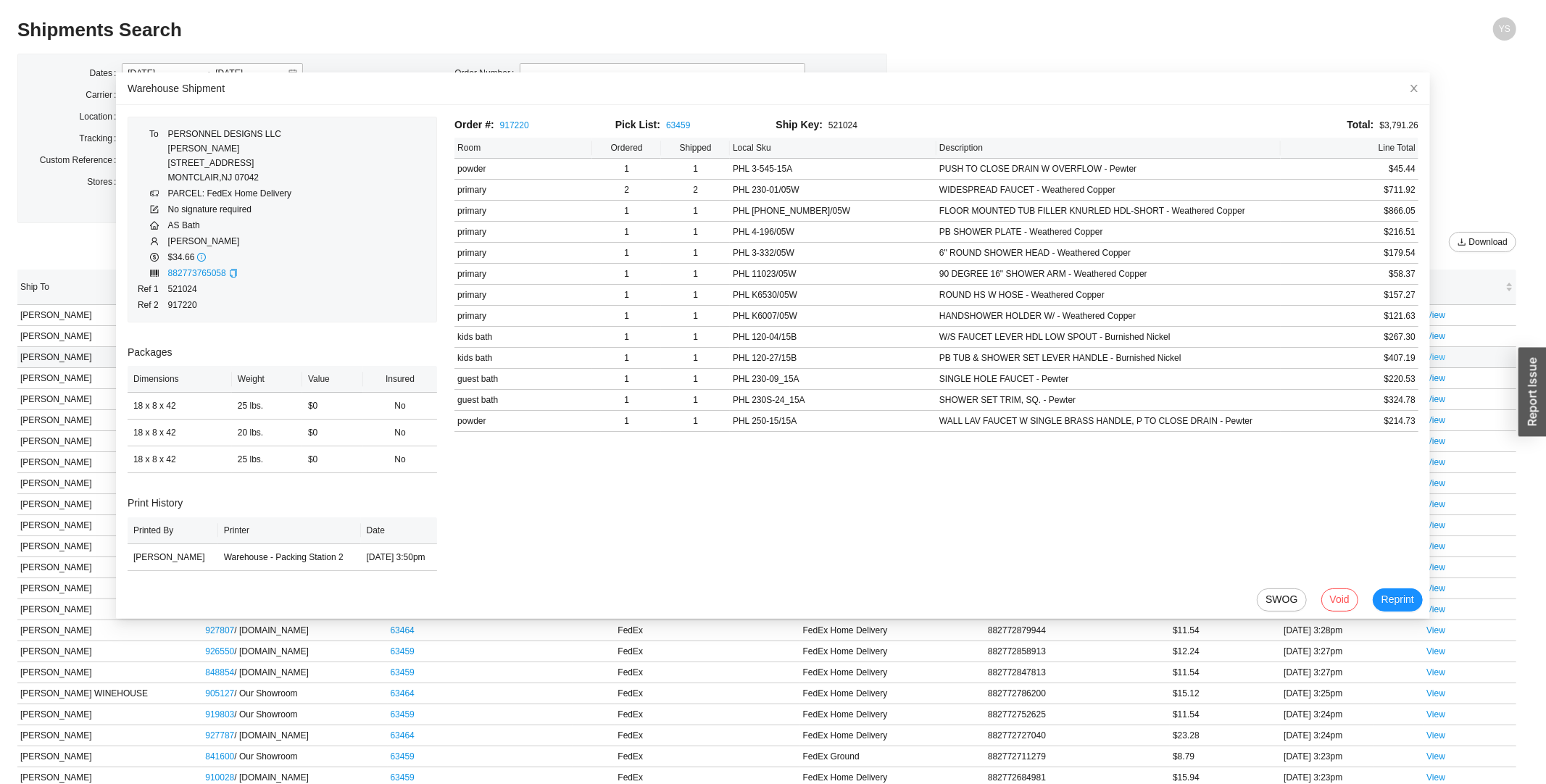
click at [1126, 361] on link "View" at bounding box center [1436, 357] width 19 height 11
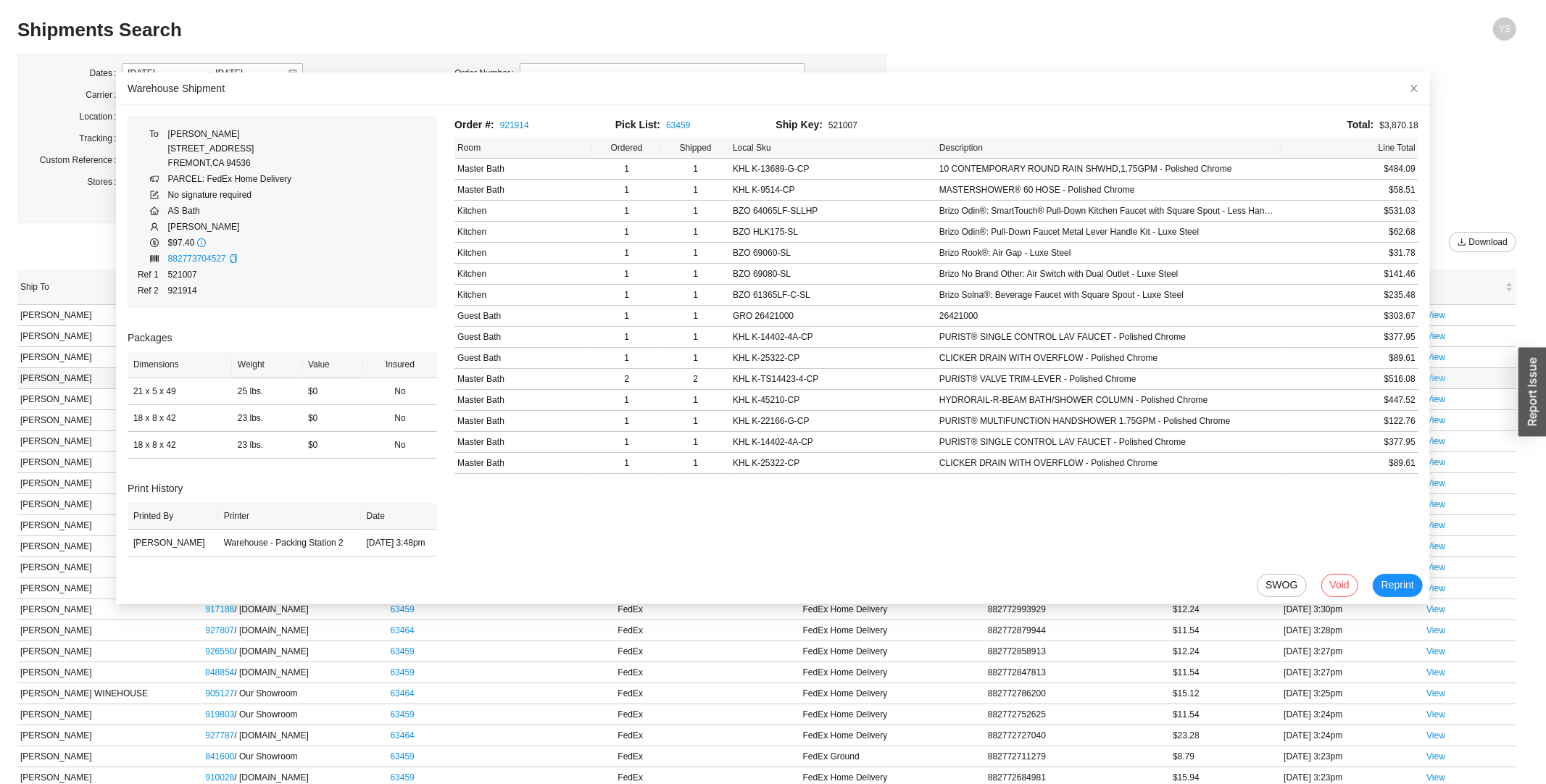
click at [1126, 373] on link "View" at bounding box center [1436, 378] width 19 height 11
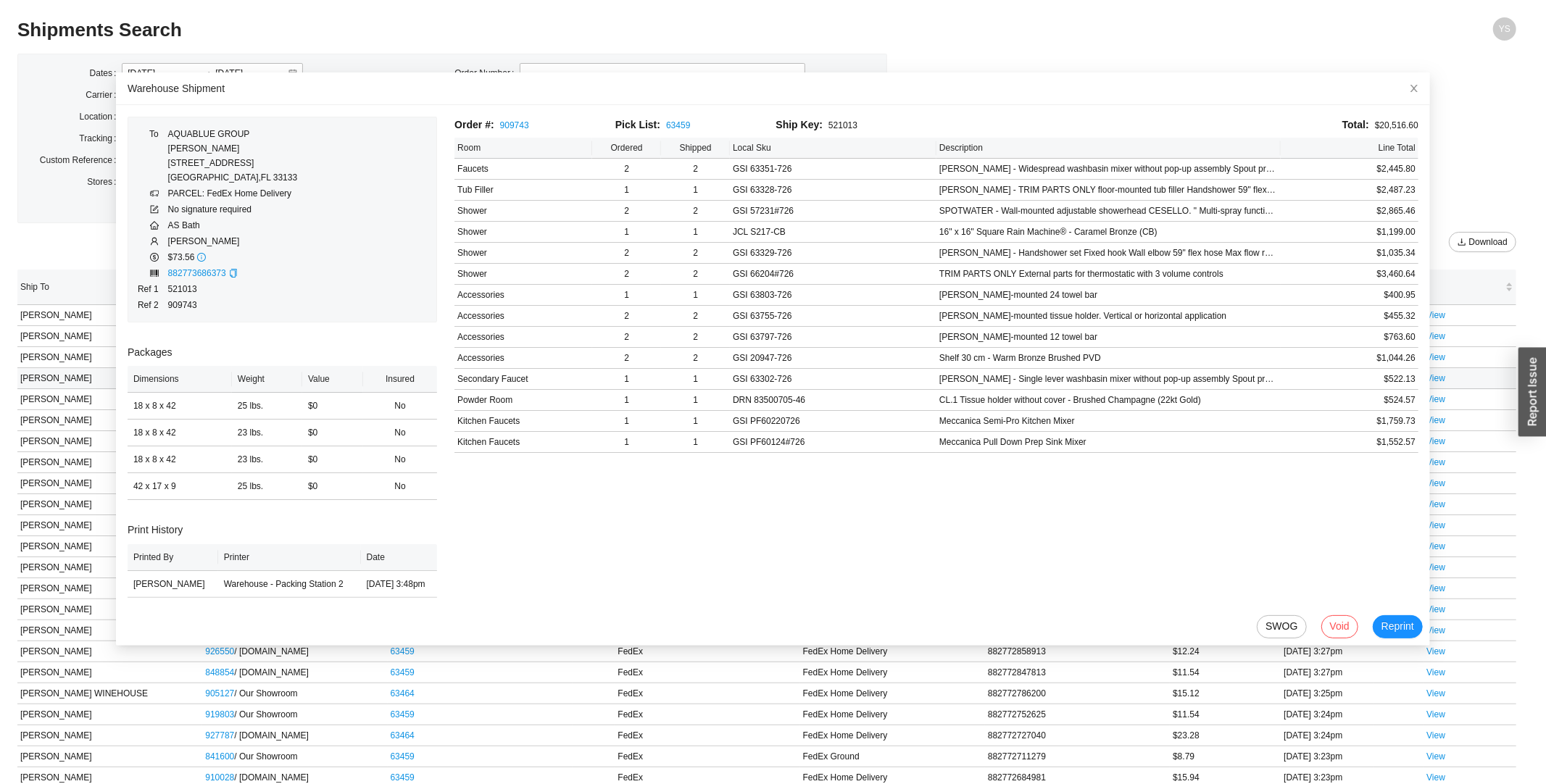
click at [1126, 379] on td "View" at bounding box center [1469, 379] width 93 height 21
click at [1126, 379] on link "View" at bounding box center [1436, 378] width 19 height 11
click at [1126, 403] on link "View" at bounding box center [1436, 399] width 19 height 11
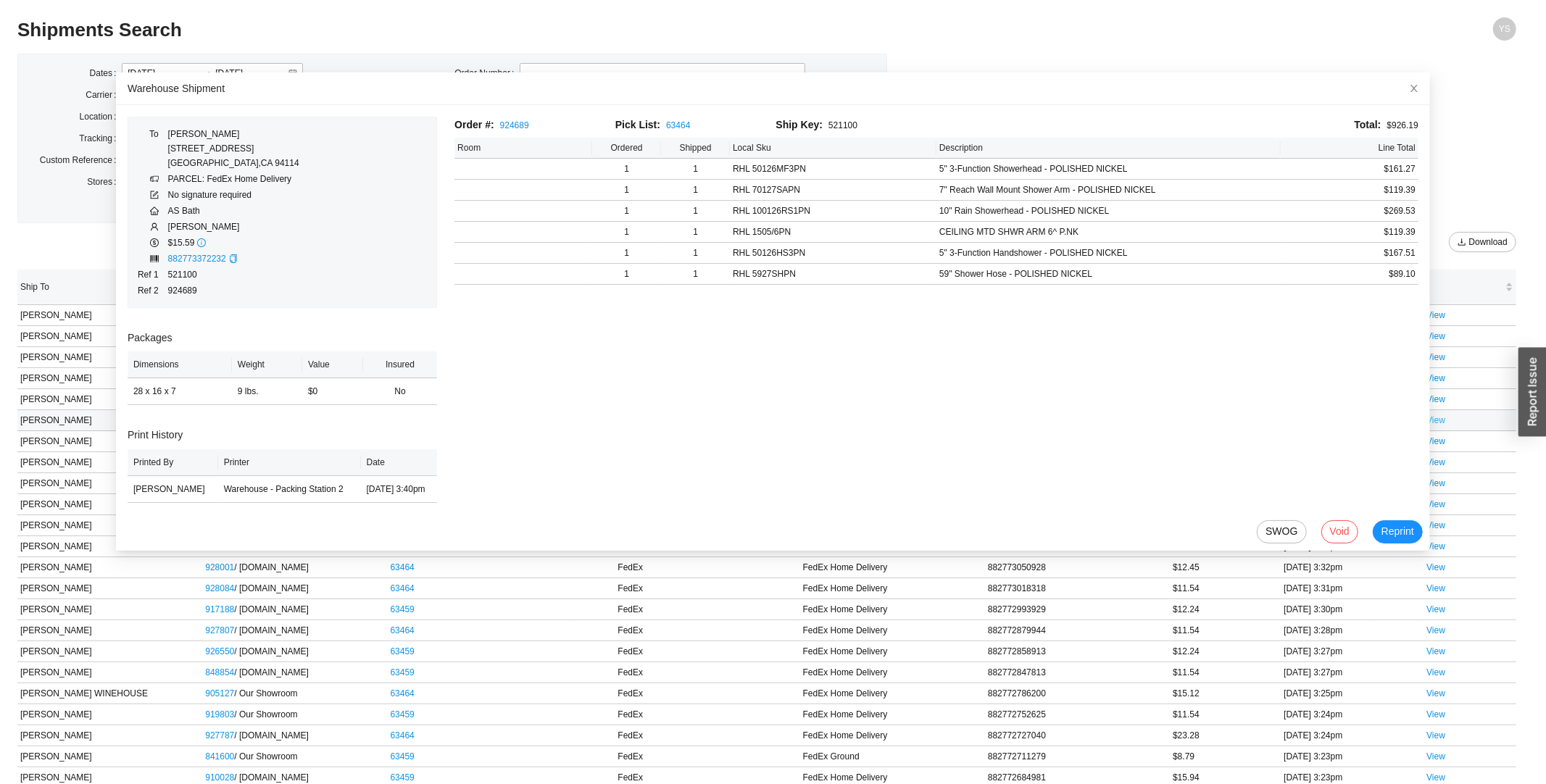
click at [1126, 415] on link "View" at bounding box center [1436, 420] width 19 height 11
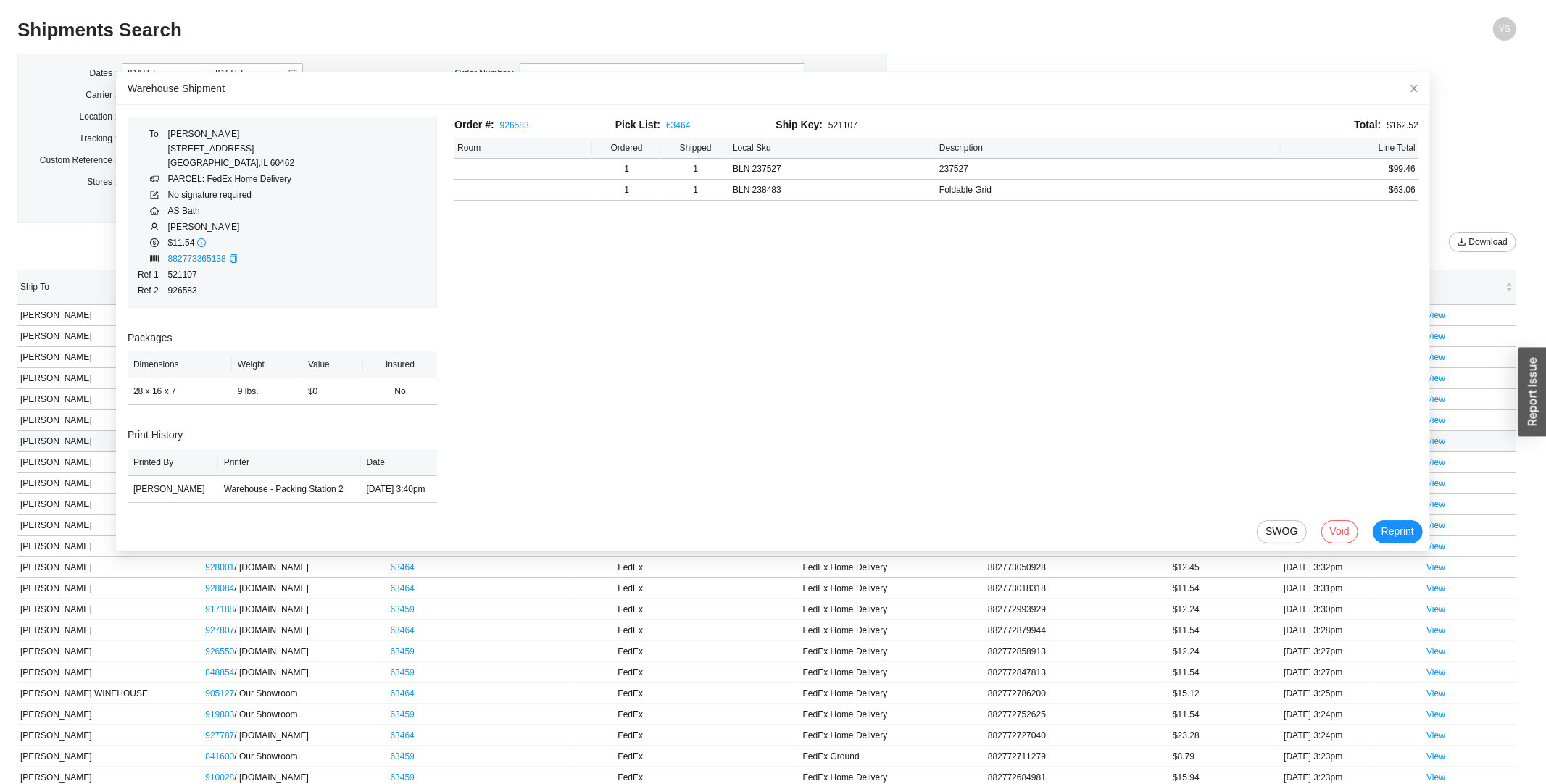
click at [1126, 450] on td "View" at bounding box center [1469, 442] width 93 height 21
click at [1126, 462] on link "View" at bounding box center [1436, 462] width 19 height 11
click at [1126, 356] on link "View" at bounding box center [1436, 357] width 19 height 11
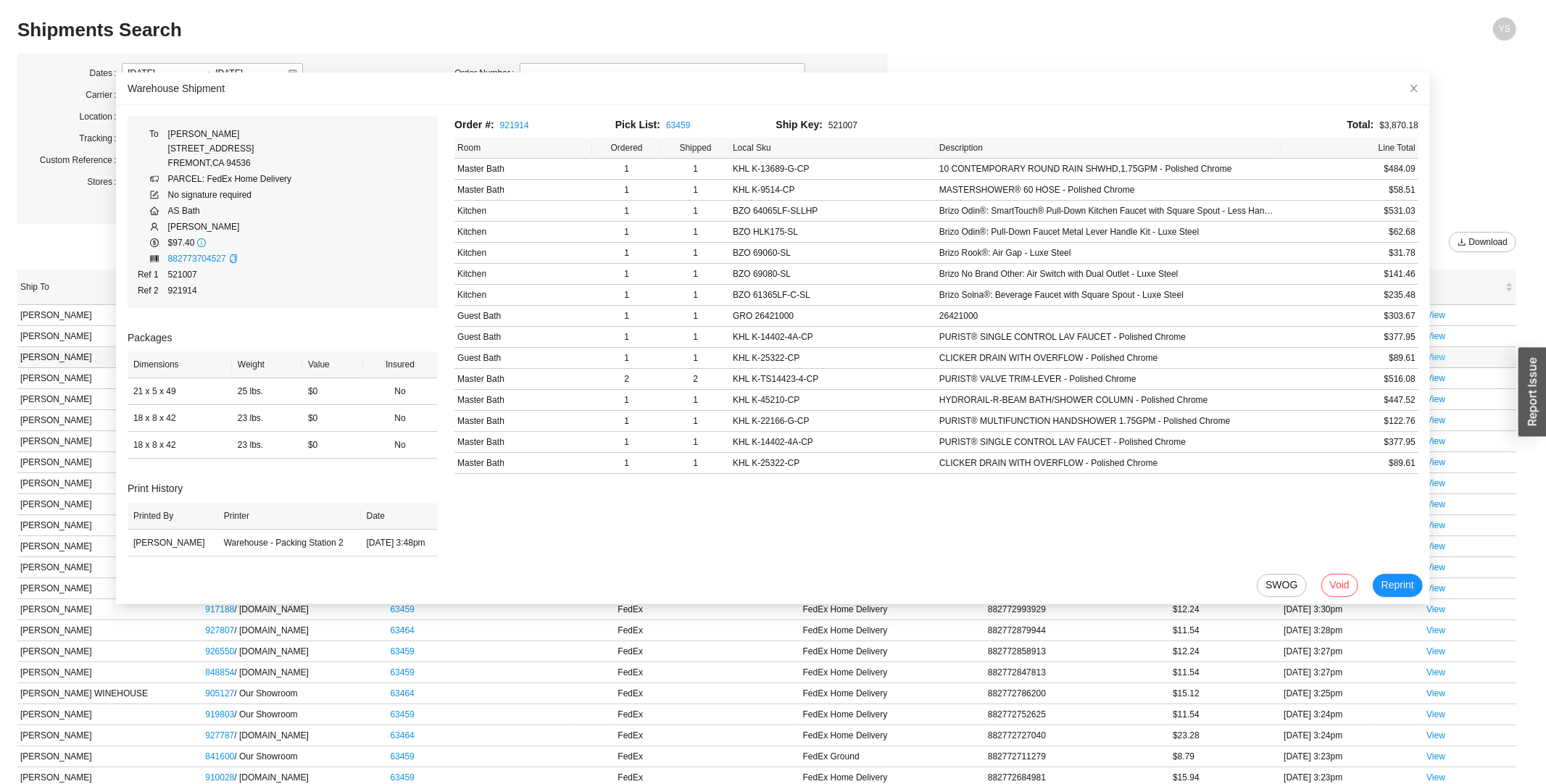
click at [1126, 357] on link "View" at bounding box center [1436, 357] width 19 height 11
click at [1126, 312] on link "View" at bounding box center [1436, 315] width 19 height 11
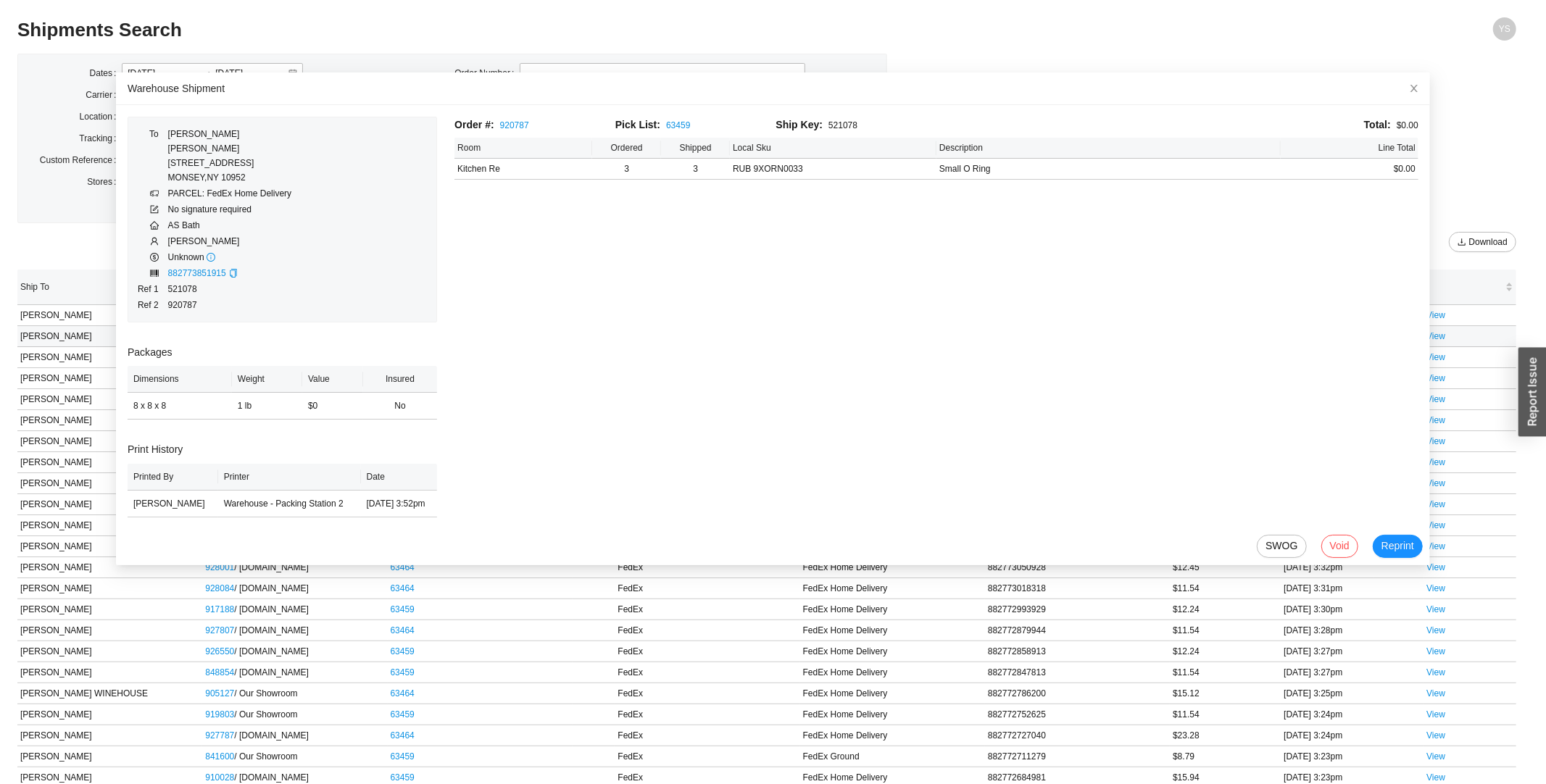
click at [1126, 346] on td "View" at bounding box center [1469, 336] width 93 height 21
click at [1126, 357] on link "View" at bounding box center [1436, 357] width 19 height 11
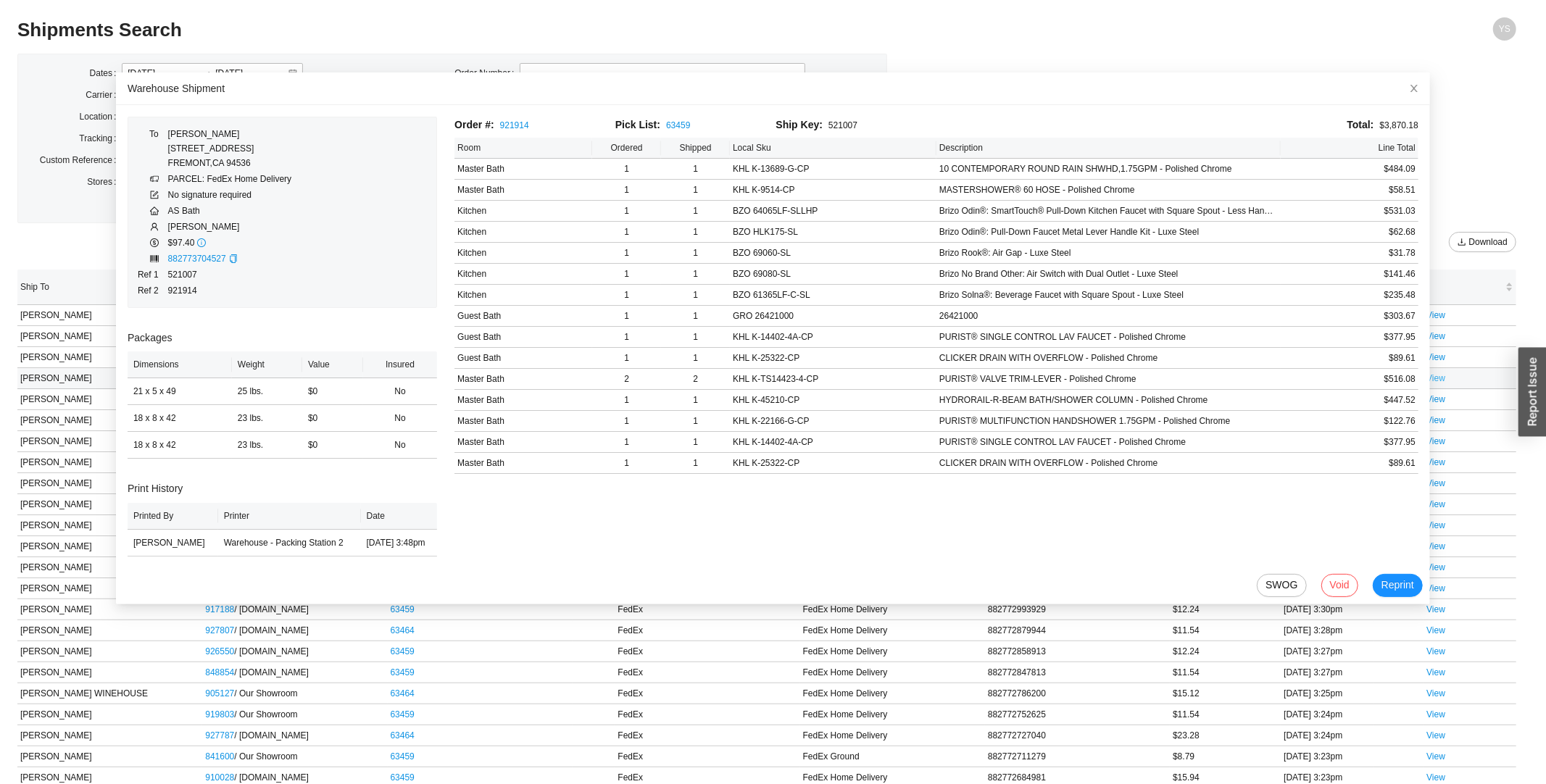
click at [1126, 379] on link "View" at bounding box center [1436, 378] width 19 height 11
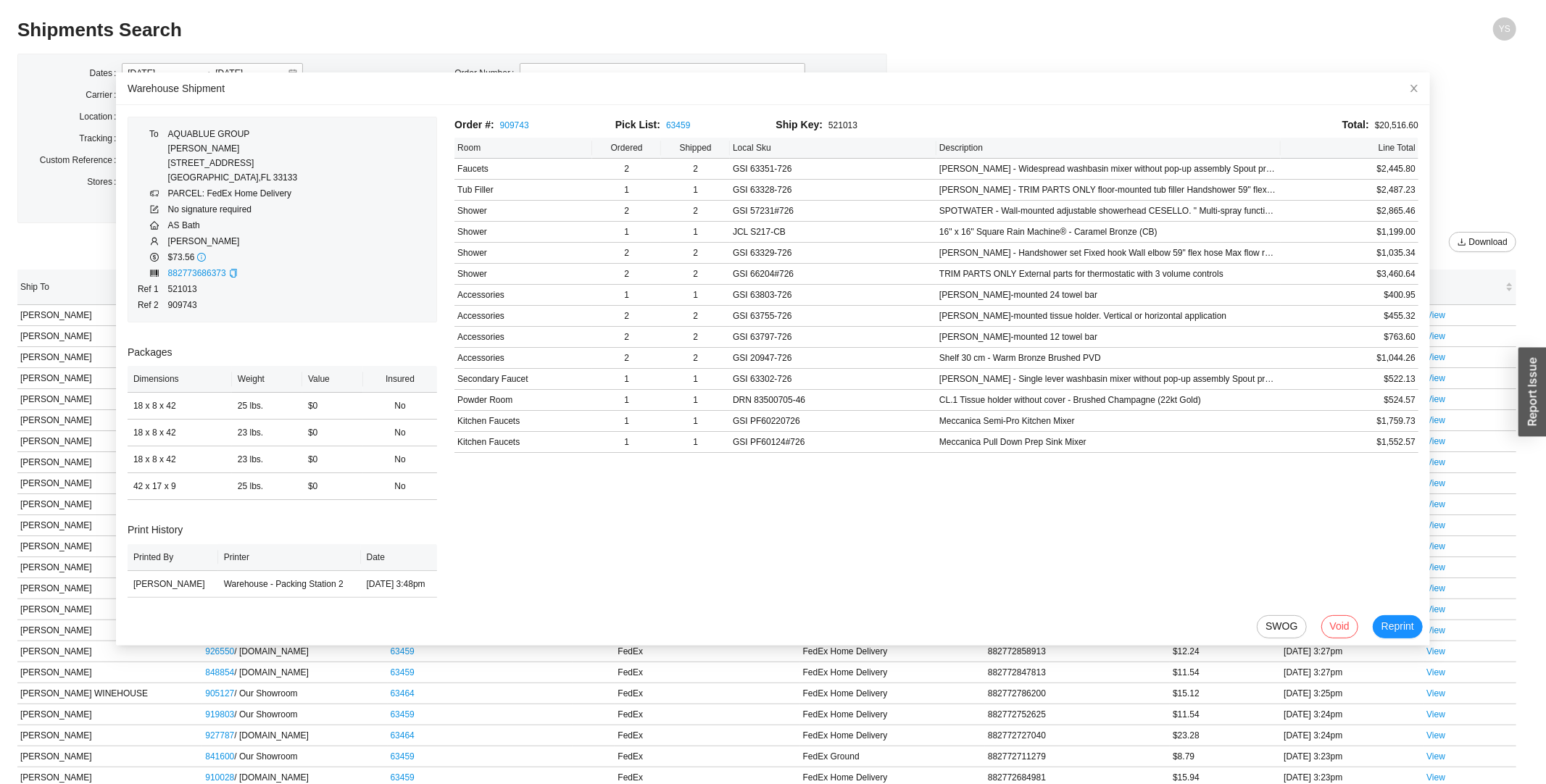
click at [510, 118] on div "Order #: 909743" at bounding box center [535, 125] width 161 height 16
click at [510, 122] on link "909743" at bounding box center [515, 126] width 29 height 11
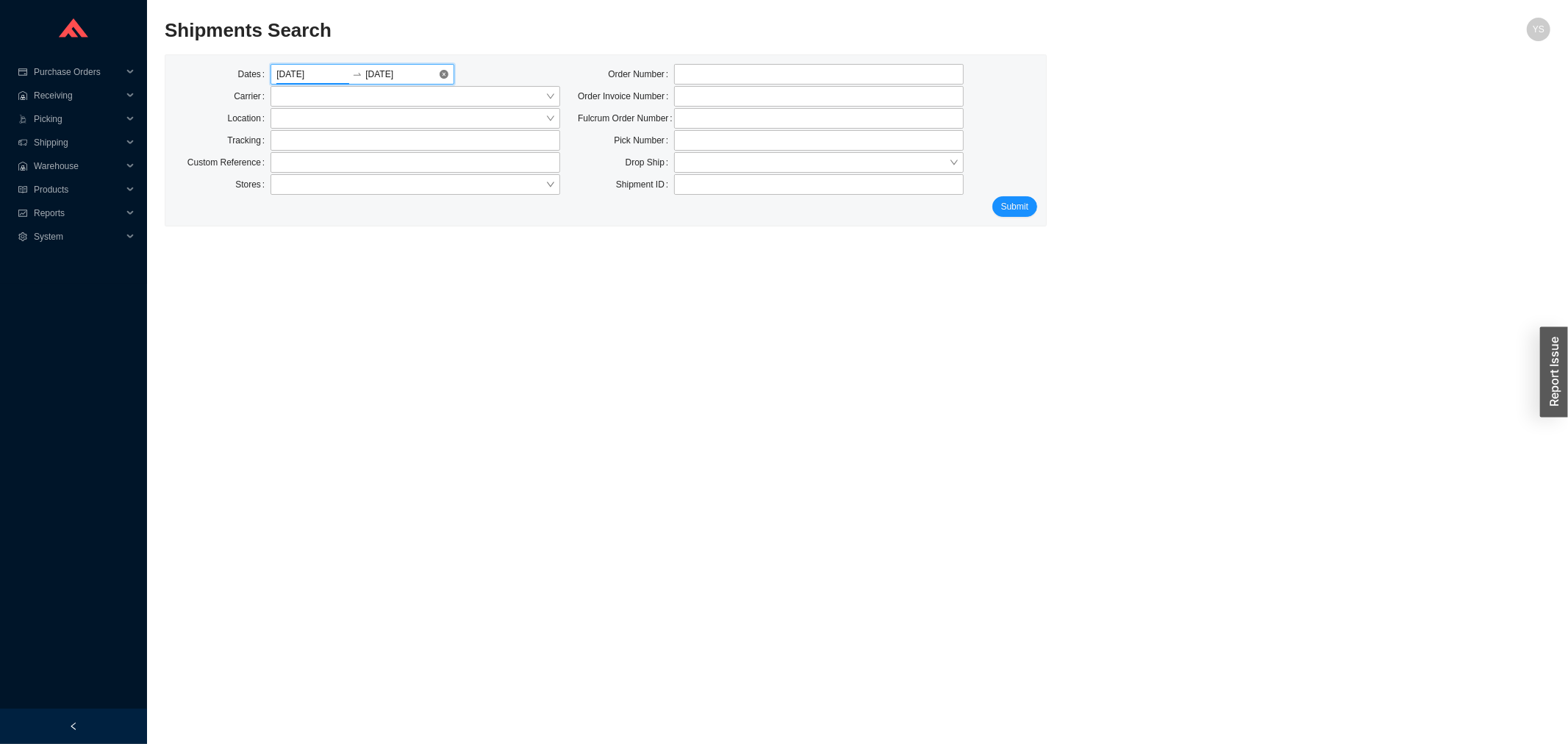
click at [321, 71] on input "[DATE]" at bounding box center [312, 74] width 73 height 15
click at [296, 106] on span "button" at bounding box center [295, 105] width 8 height 8
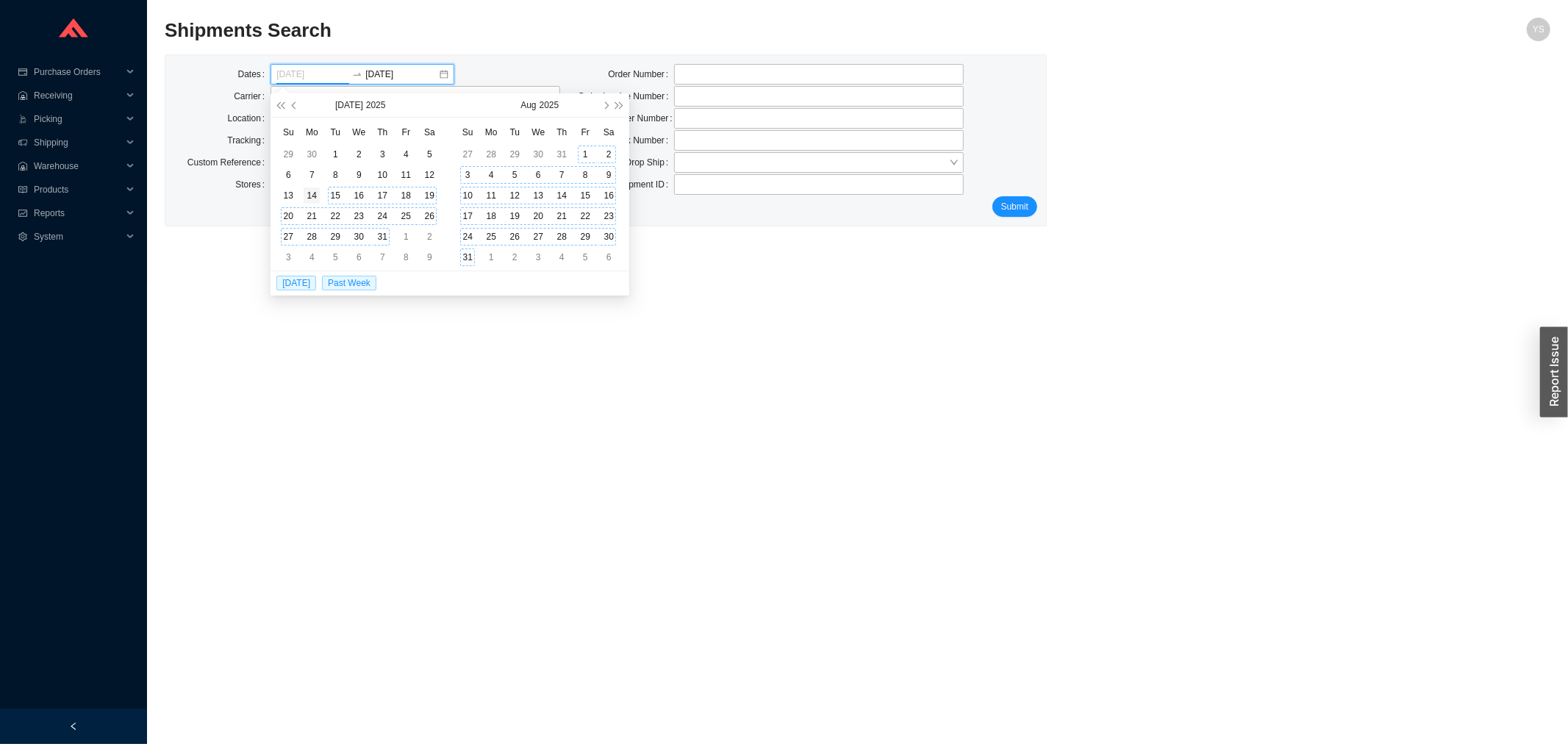
type input "07/14/2025"
click at [313, 192] on div "14" at bounding box center [311, 195] width 17 height 17
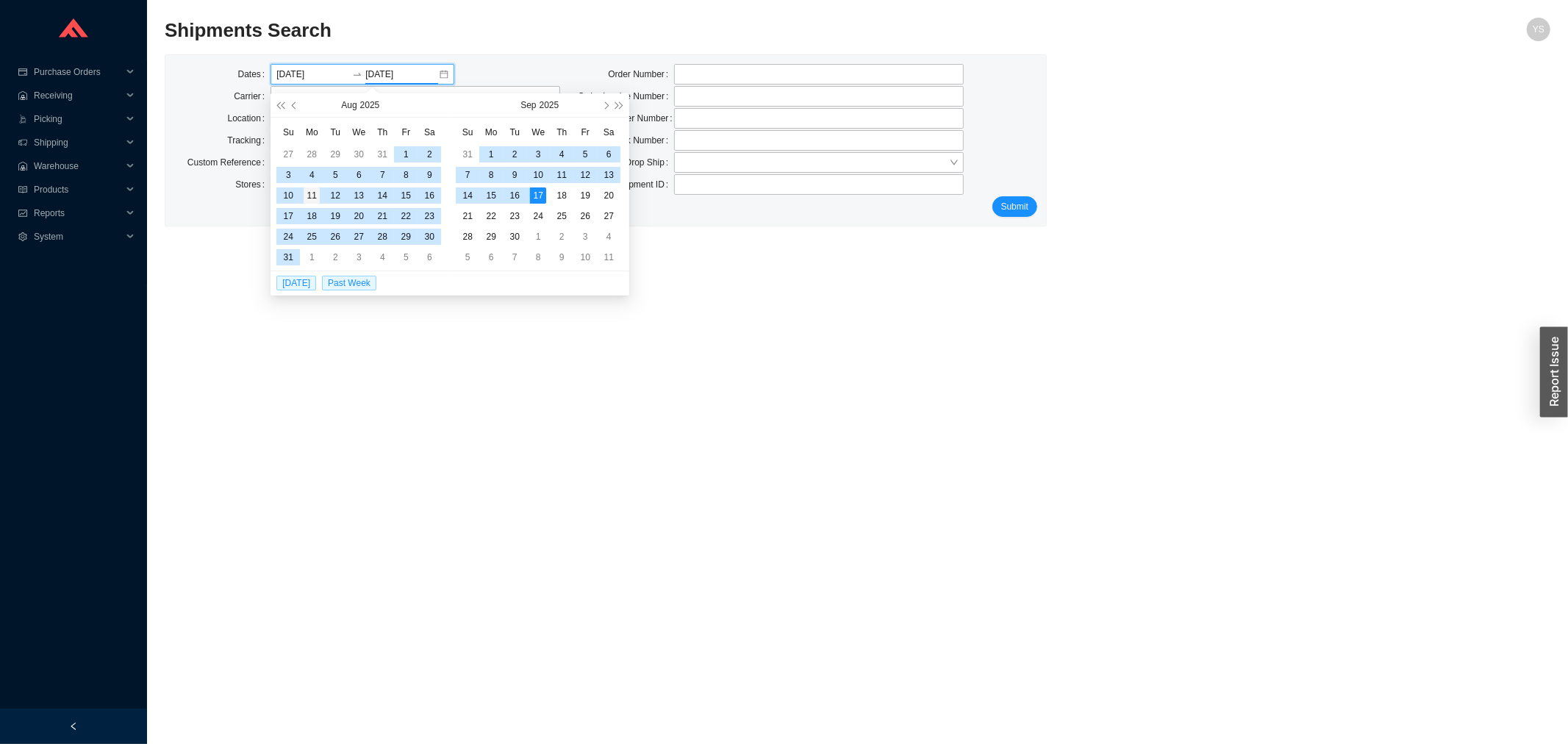
click at [313, 192] on div "11" at bounding box center [311, 195] width 17 height 17
type input "08/11/2025"
click at [313, 192] on span at bounding box center [415, 185] width 278 height 19
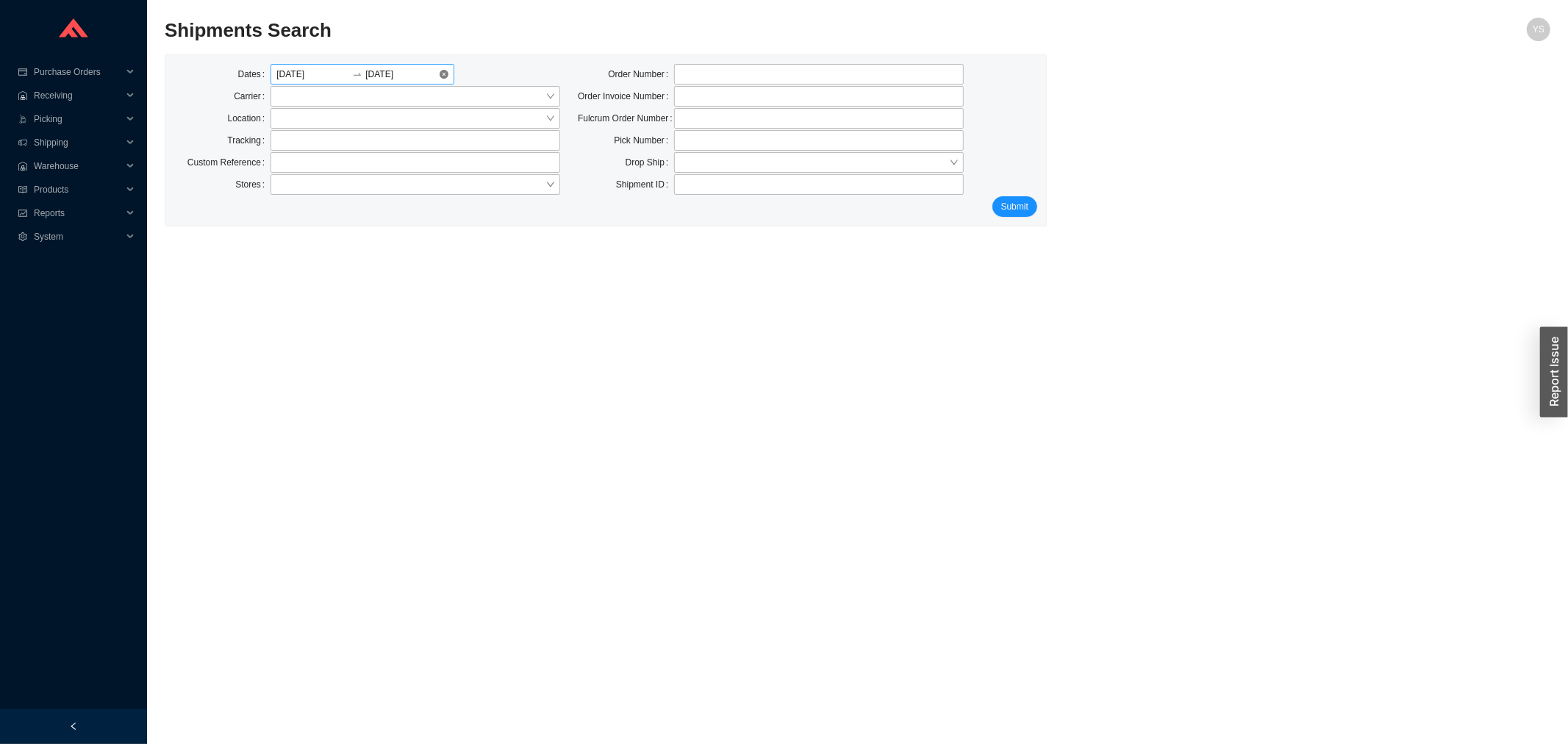
click at [396, 64] on div "07/14/2025 08/11/2025" at bounding box center [362, 74] width 184 height 20
click at [307, 75] on input at bounding box center [312, 74] width 73 height 15
type input "09/01/2025"
click at [294, 104] on span "button" at bounding box center [295, 105] width 8 height 8
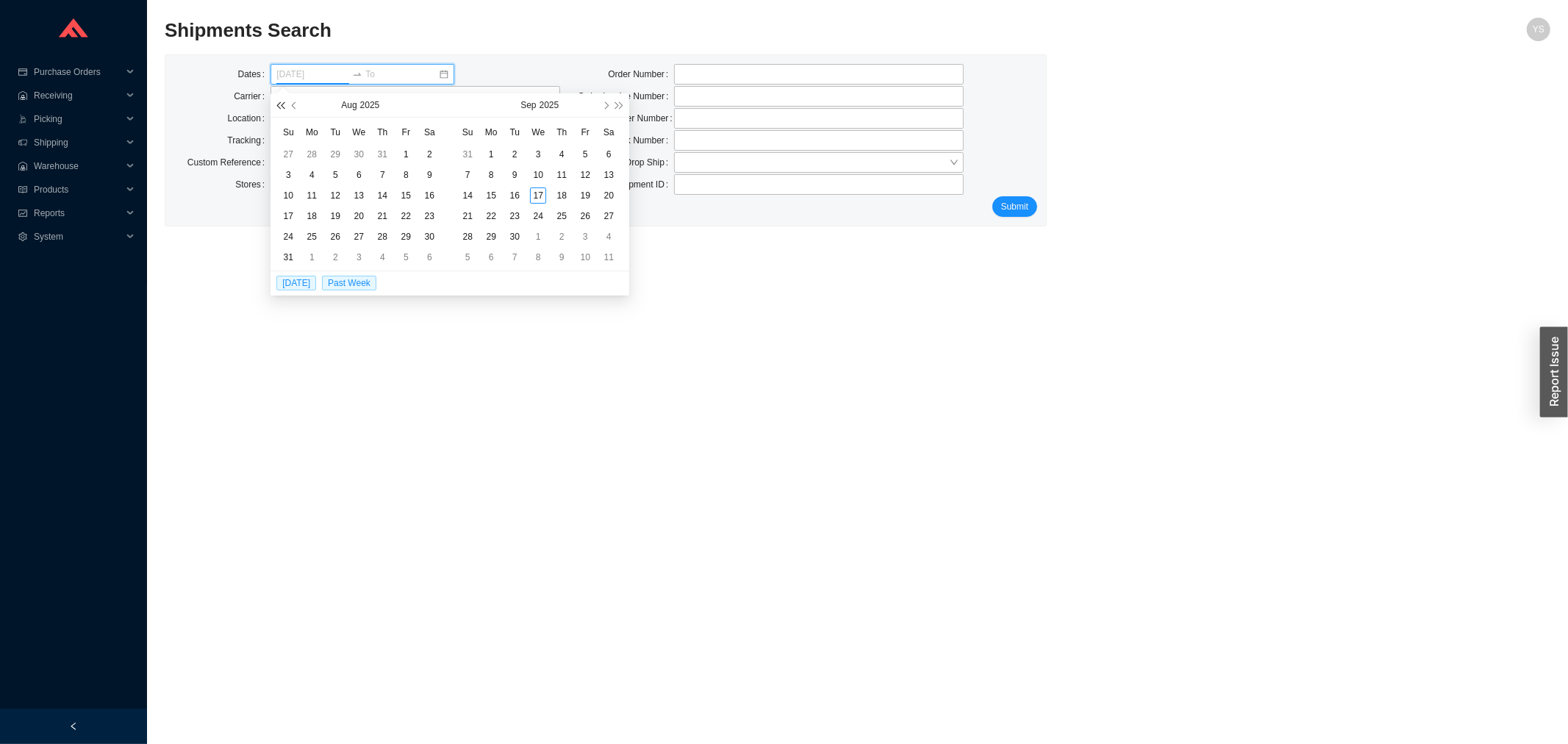
type input "07/28/2025"
click at [294, 104] on span "button" at bounding box center [295, 105] width 8 height 8
type input "07/14/2025"
click at [314, 194] on div "14" at bounding box center [311, 195] width 17 height 17
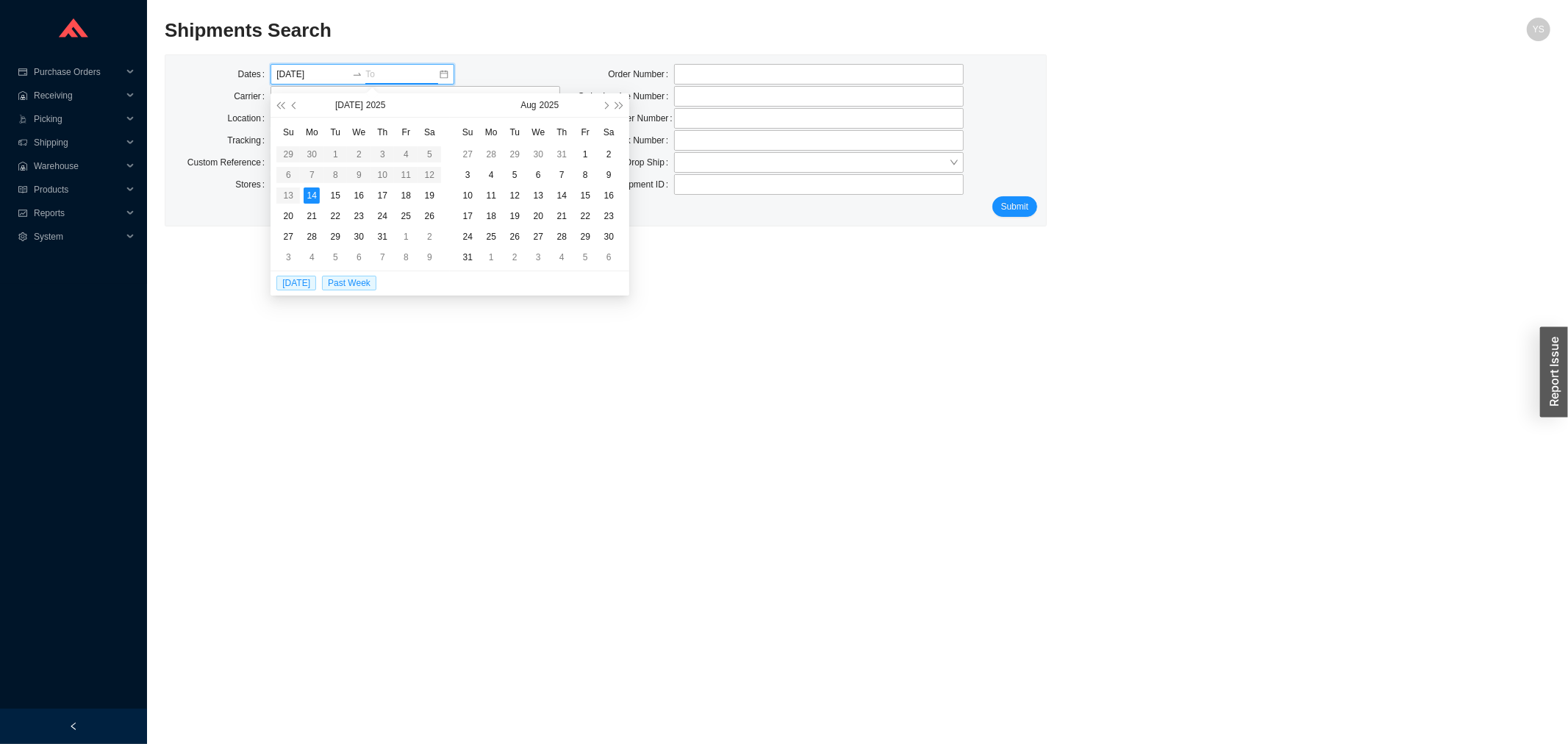
type input "07/14/2025"
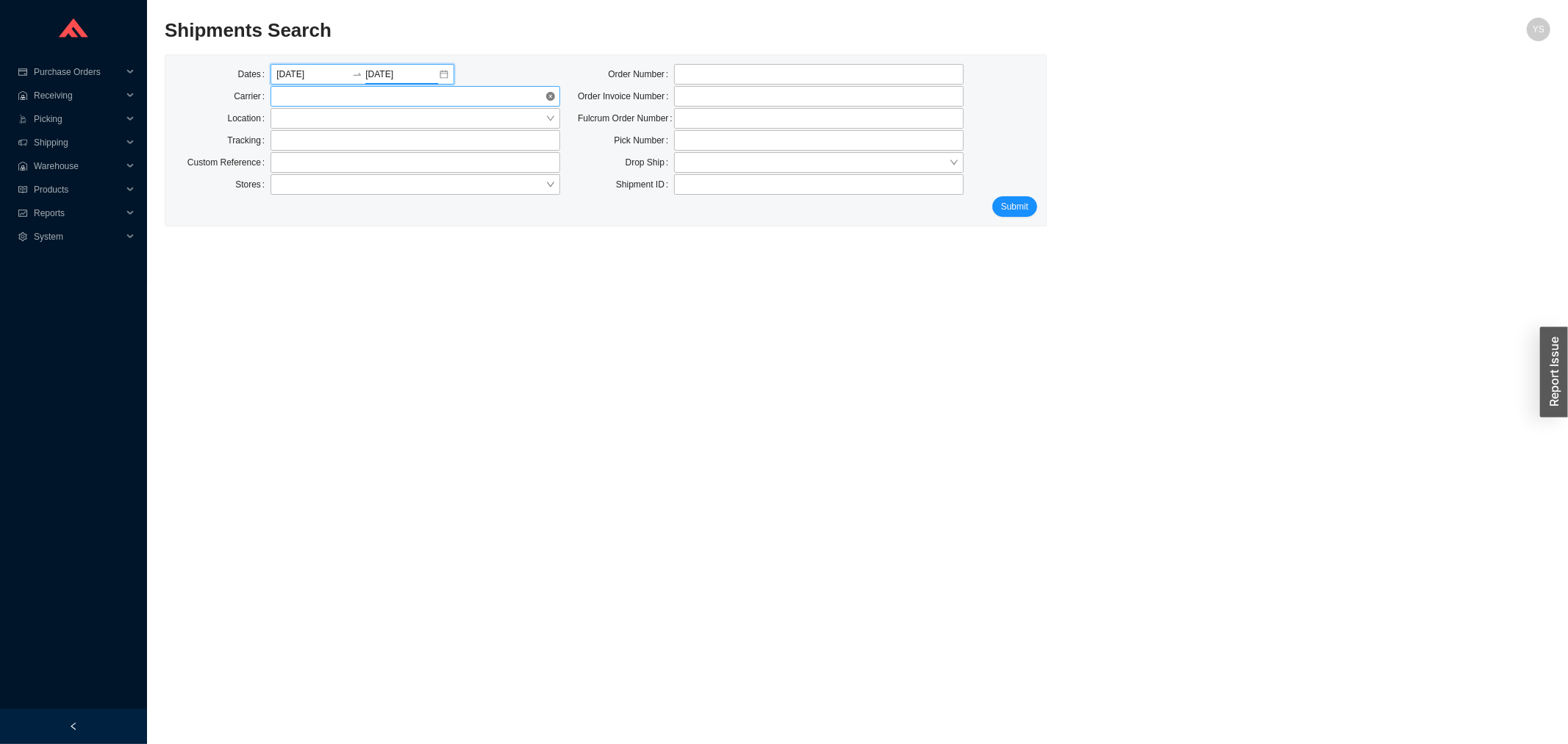
click at [282, 104] on span at bounding box center [415, 96] width 278 height 19
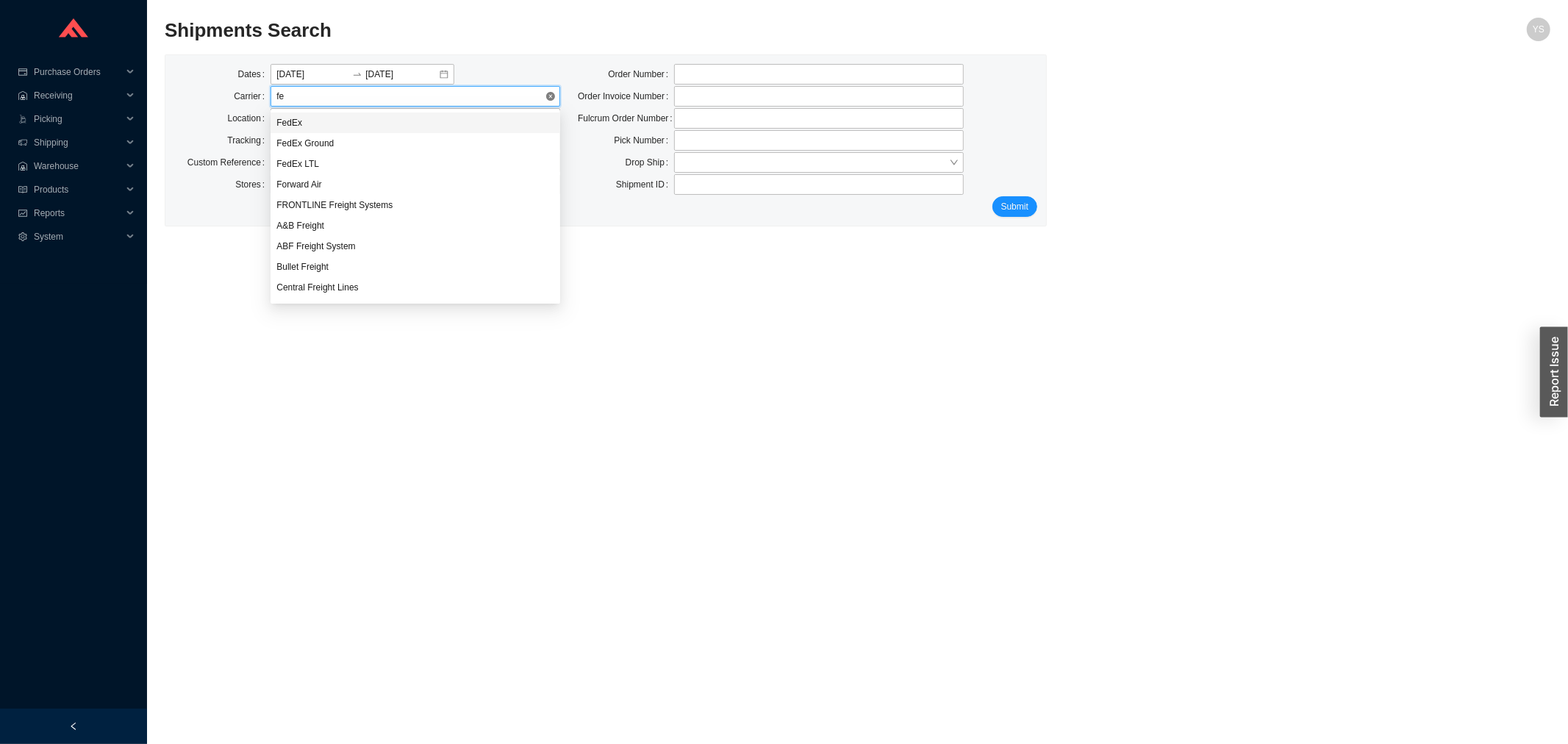
type input "fed"
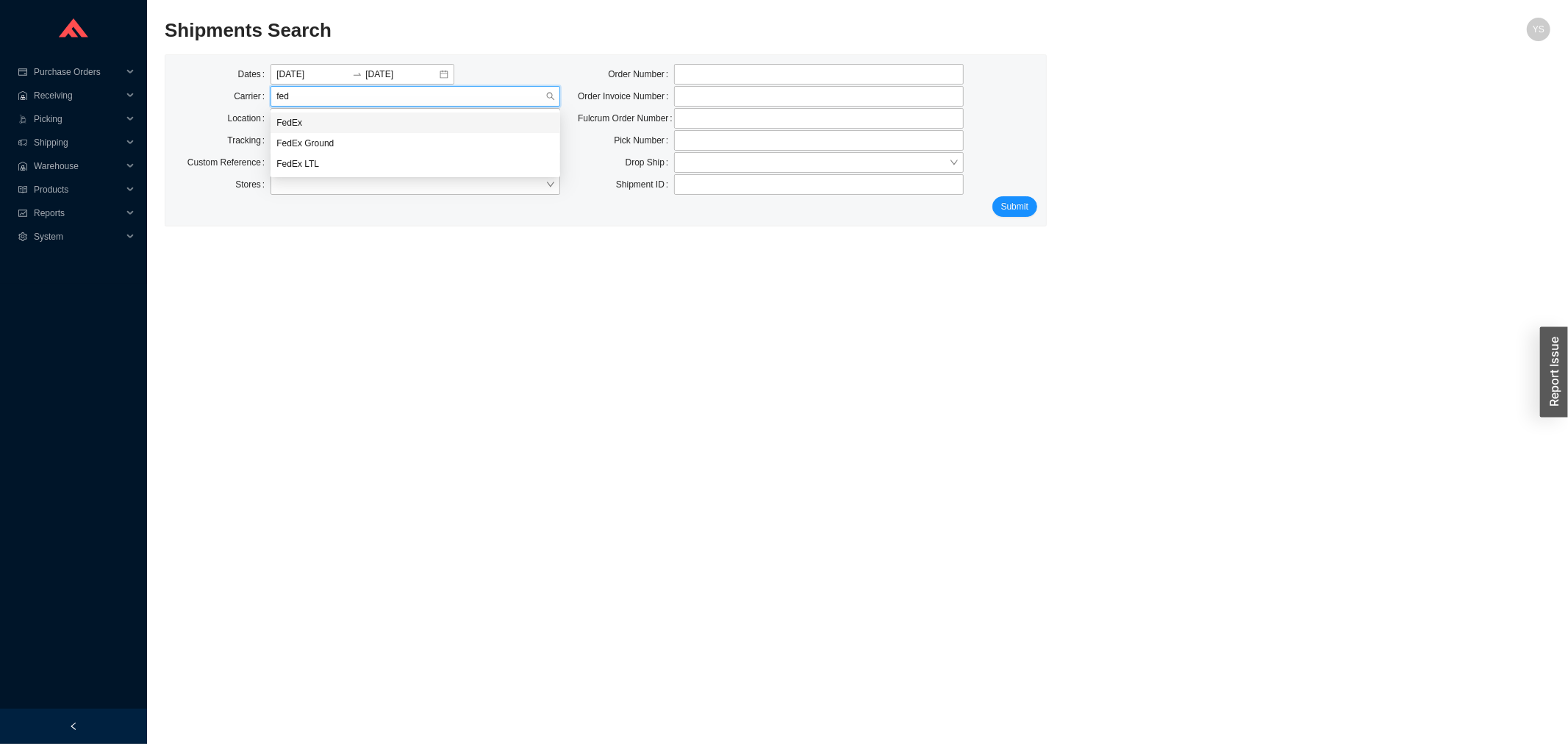
click at [313, 123] on div "FedEx" at bounding box center [415, 123] width 278 height 14
click at [716, 177] on input "tel" at bounding box center [819, 184] width 290 height 20
click at [709, 165] on input "search" at bounding box center [814, 162] width 269 height 19
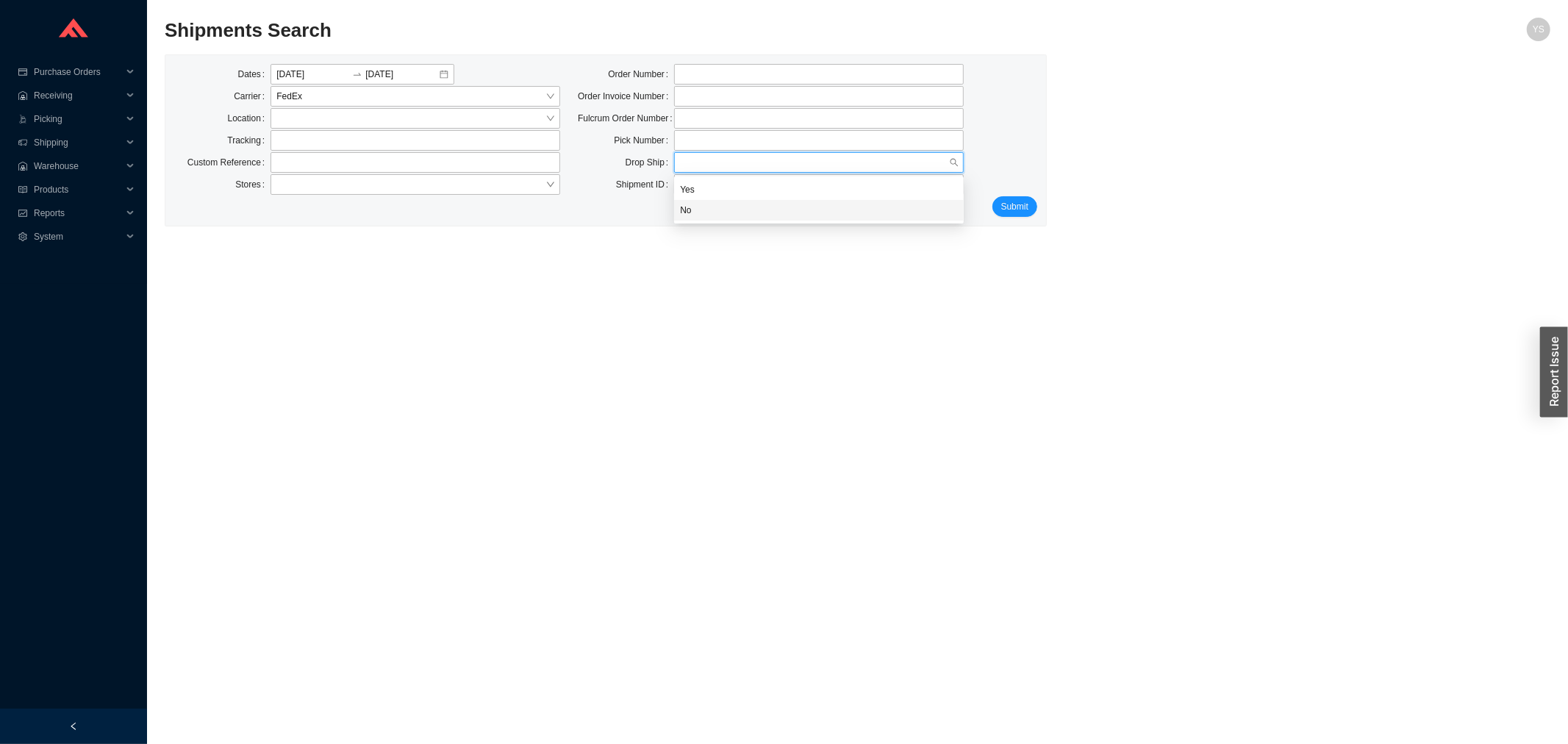
click at [708, 200] on div "No" at bounding box center [819, 210] width 290 height 20
click at [999, 203] on button "Submit" at bounding box center [1015, 206] width 45 height 20
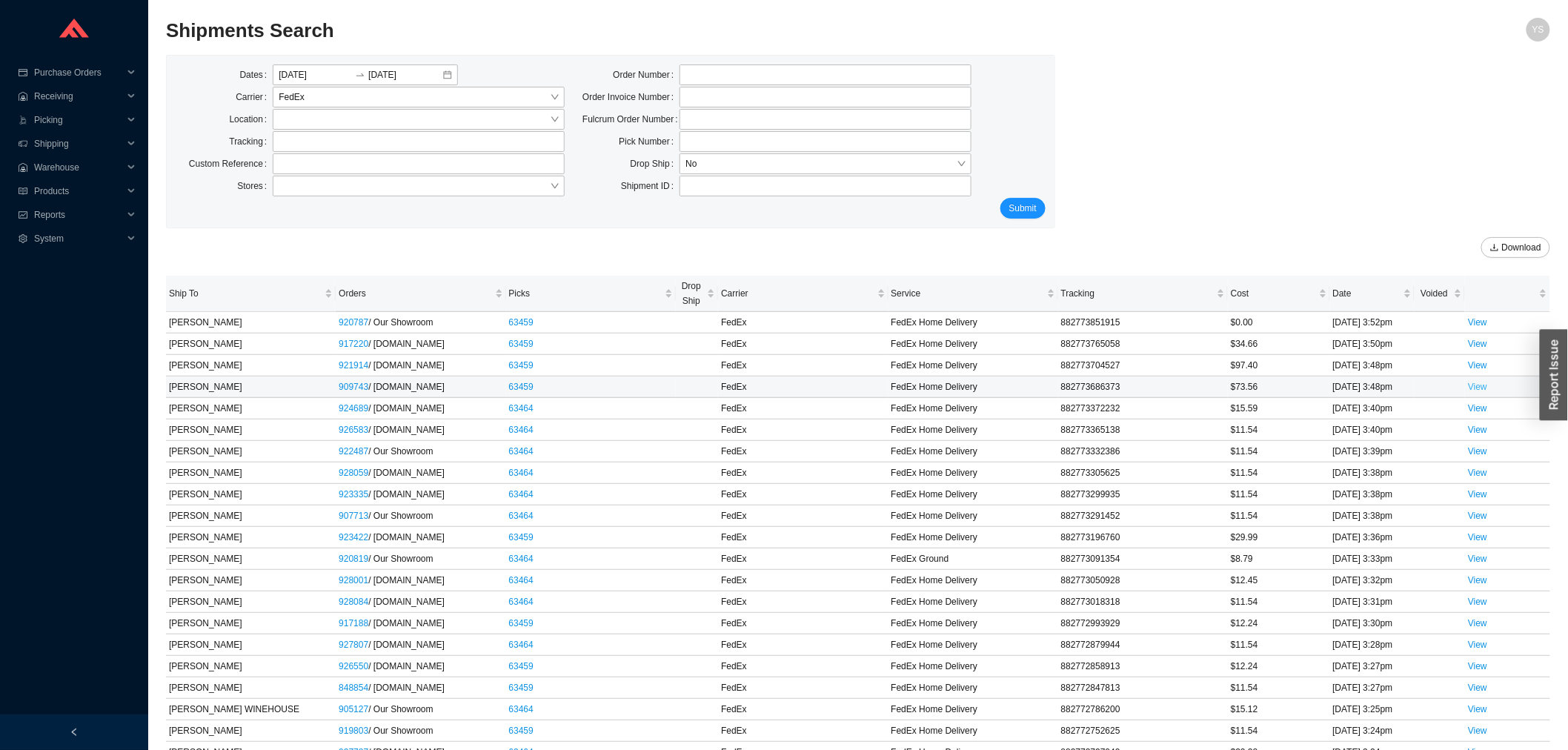
click at [1482, 388] on link "View" at bounding box center [1478, 386] width 20 height 11
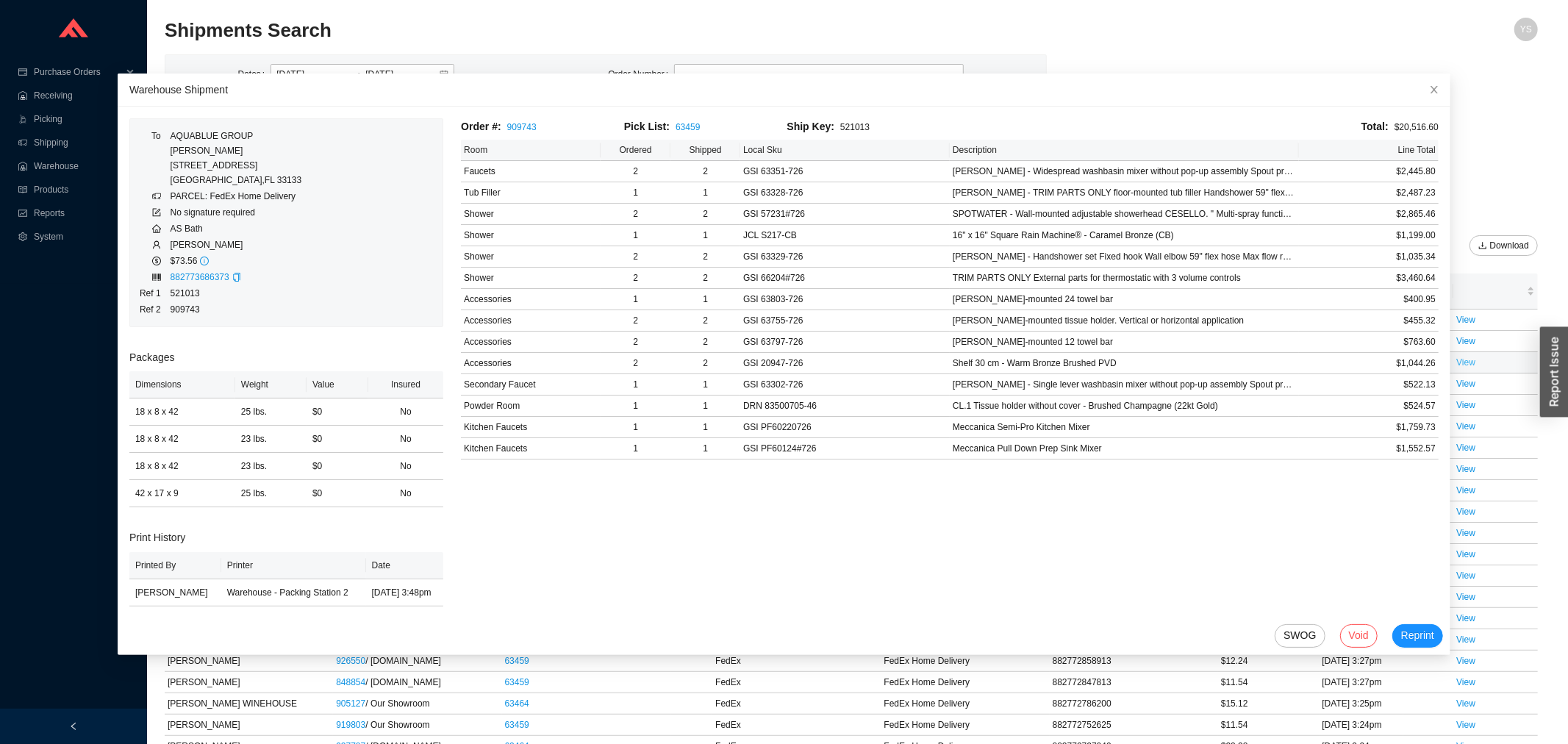
click at [1464, 367] on link "View" at bounding box center [1466, 363] width 19 height 11
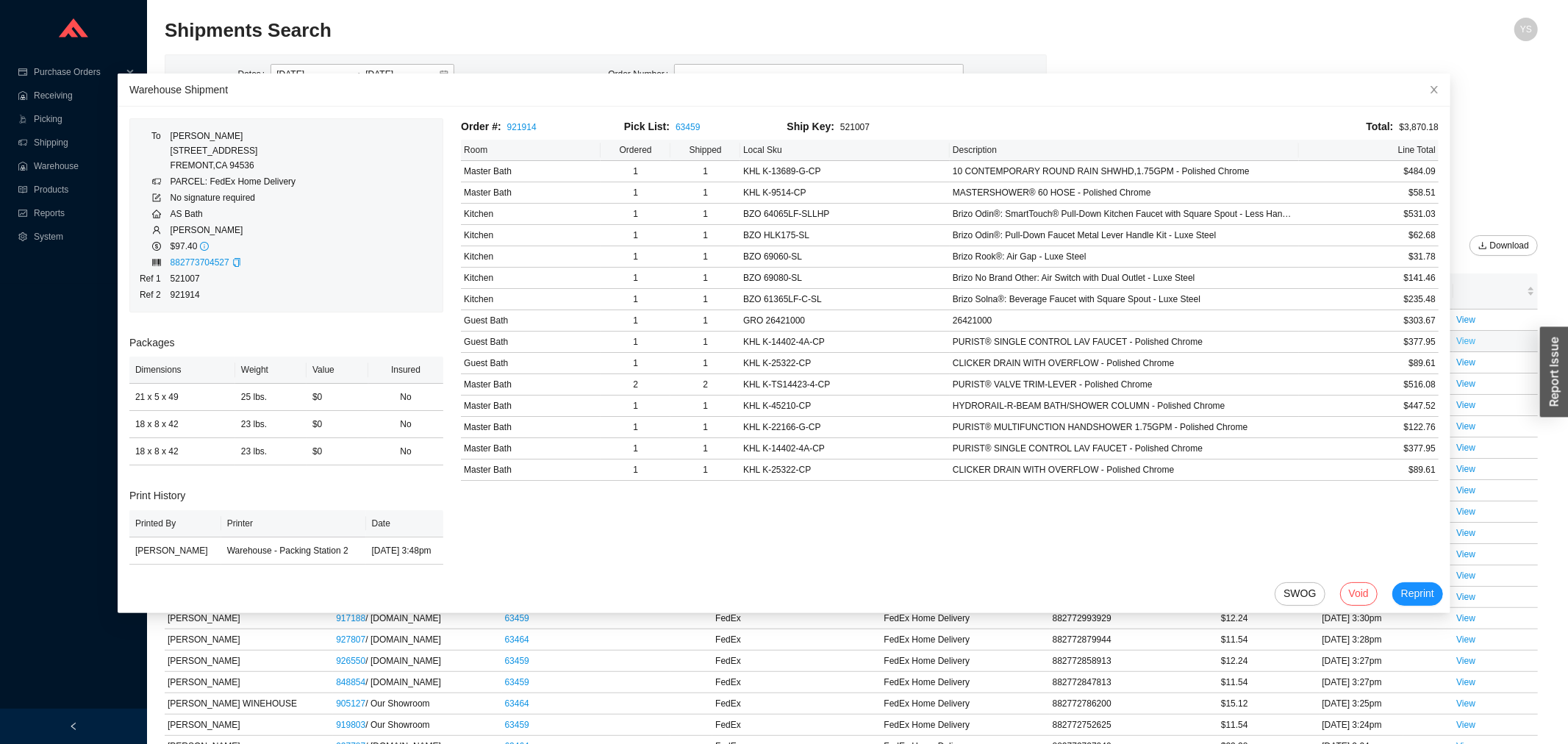
click at [1457, 338] on link "View" at bounding box center [1466, 341] width 19 height 11
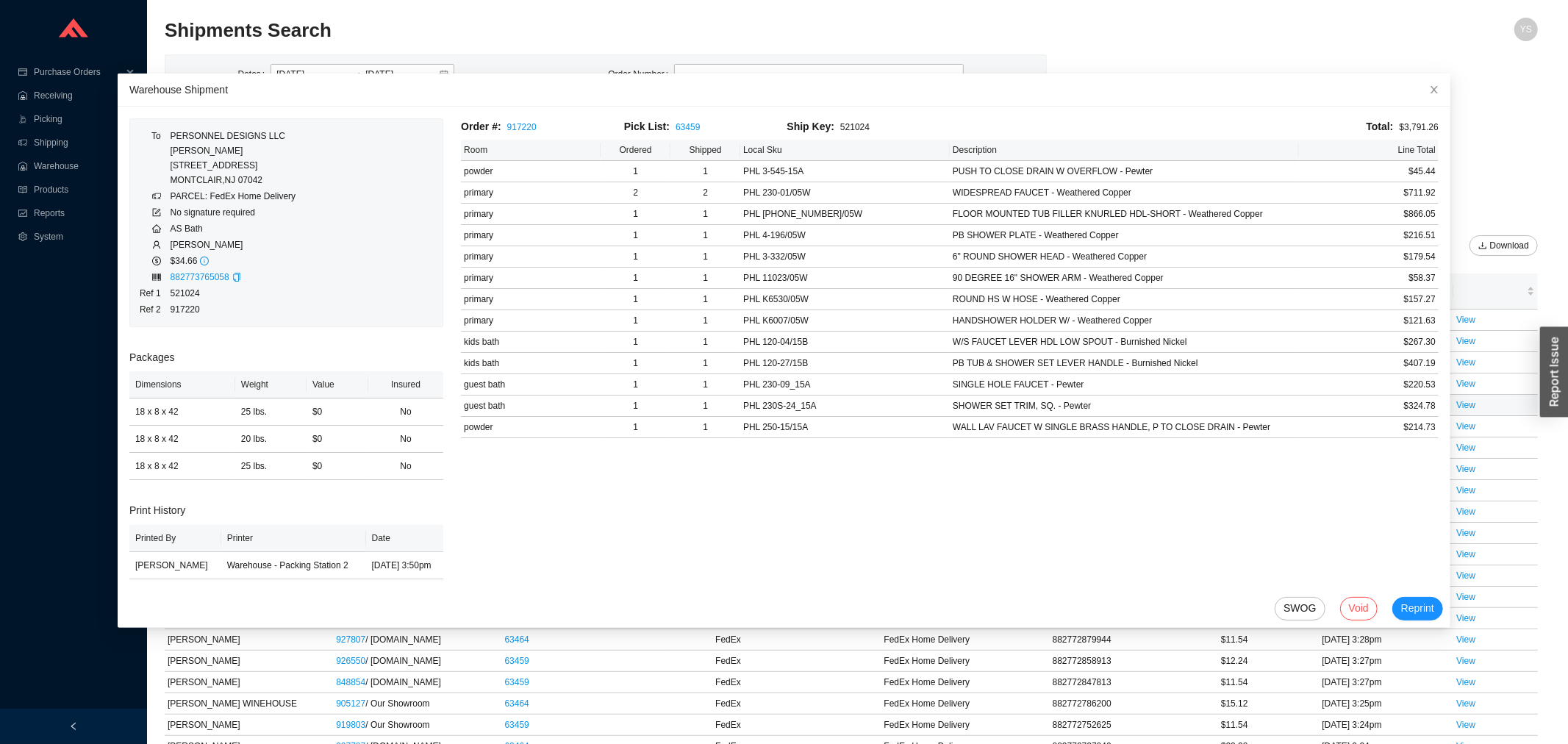
click at [1457, 413] on td "View" at bounding box center [1495, 406] width 85 height 21
click at [1465, 408] on link "View" at bounding box center [1466, 405] width 19 height 11
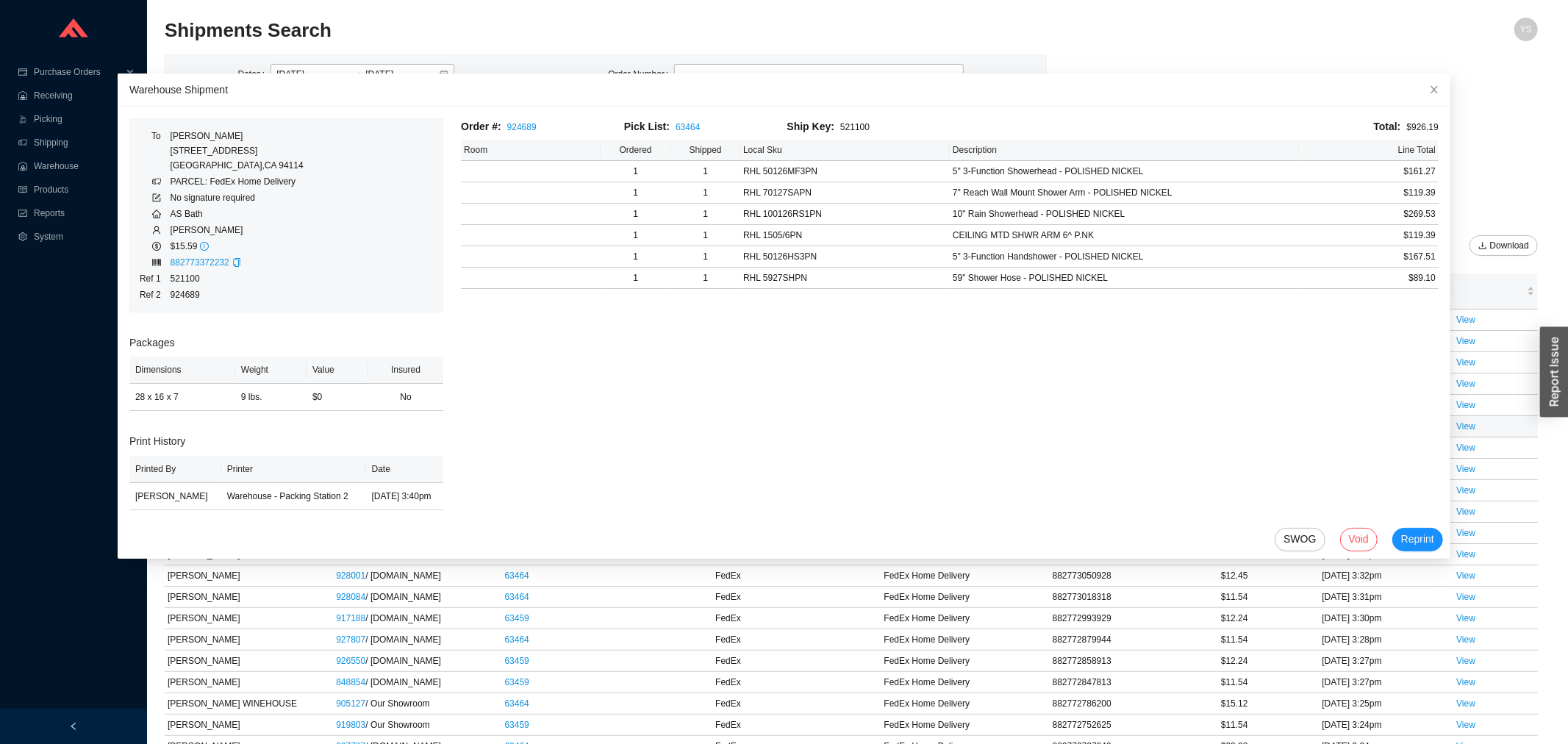
click at [1471, 436] on td "View" at bounding box center [1495, 427] width 85 height 21
click at [1471, 439] on td "View" at bounding box center [1495, 448] width 85 height 21
click at [1461, 450] on link "View" at bounding box center [1466, 447] width 19 height 11
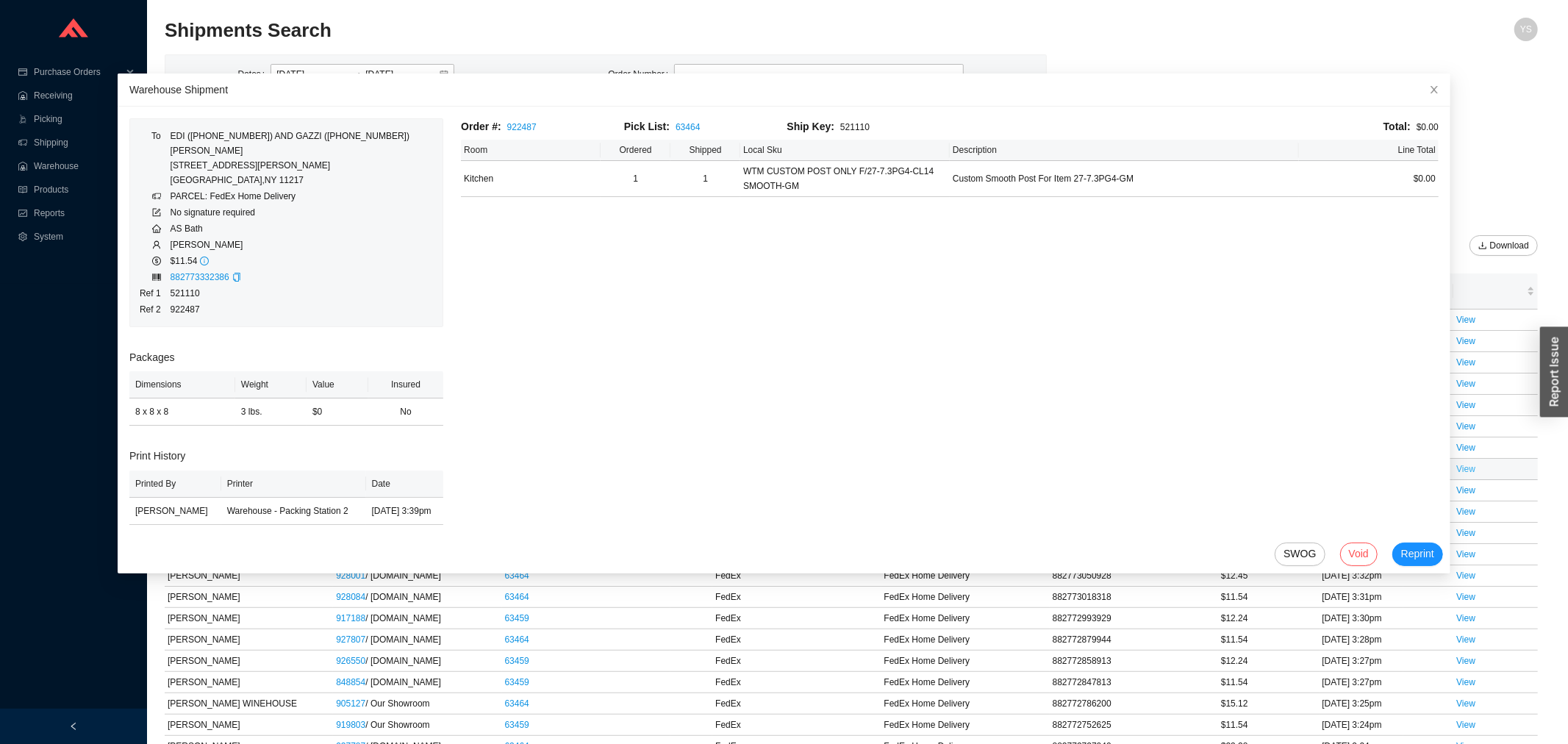
click at [1461, 475] on link "View" at bounding box center [1466, 469] width 19 height 11
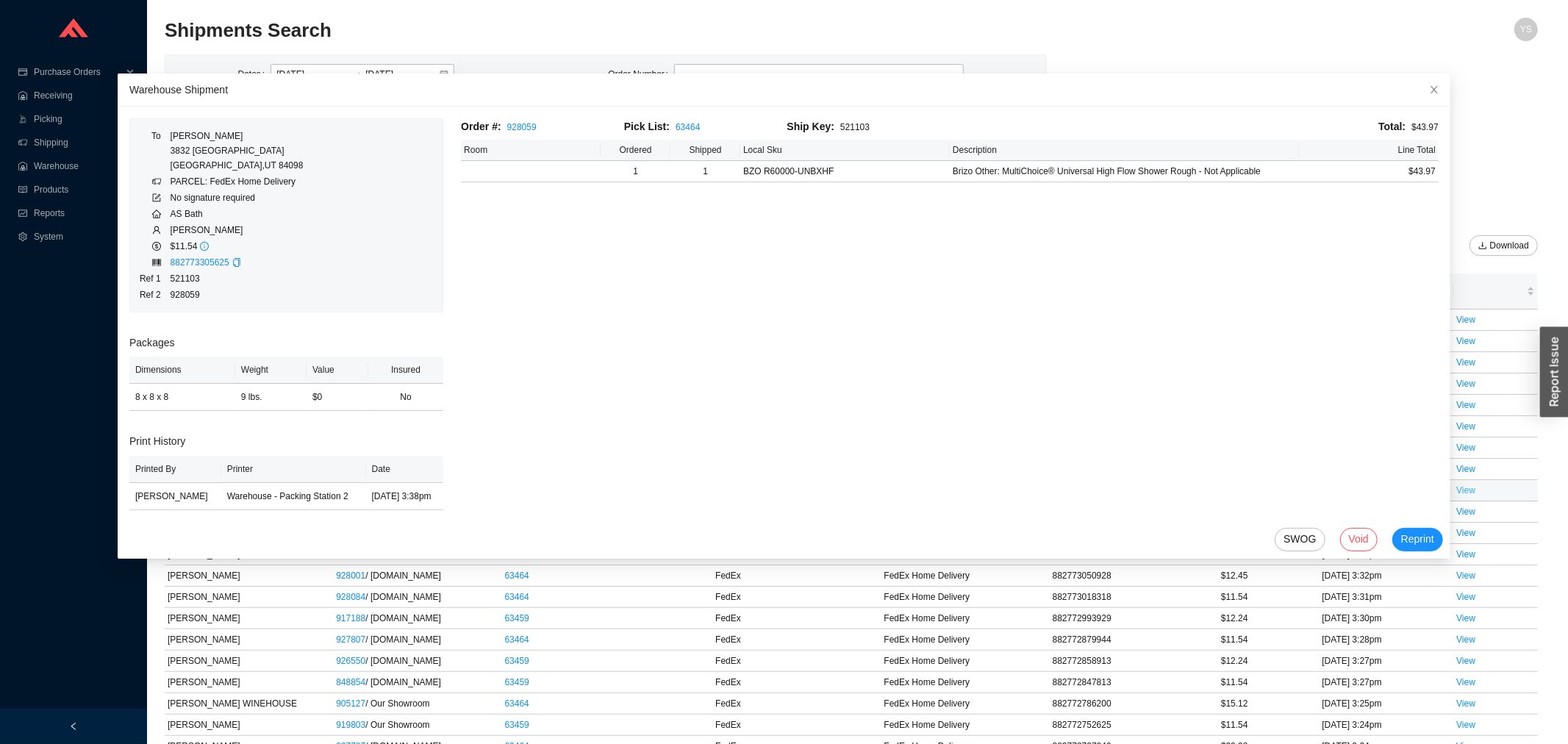
click at [1466, 487] on link "View" at bounding box center [1466, 490] width 19 height 11
click at [1466, 507] on link "View" at bounding box center [1466, 512] width 19 height 11
click at [1418, 99] on span "Close" at bounding box center [1434, 89] width 32 height 32
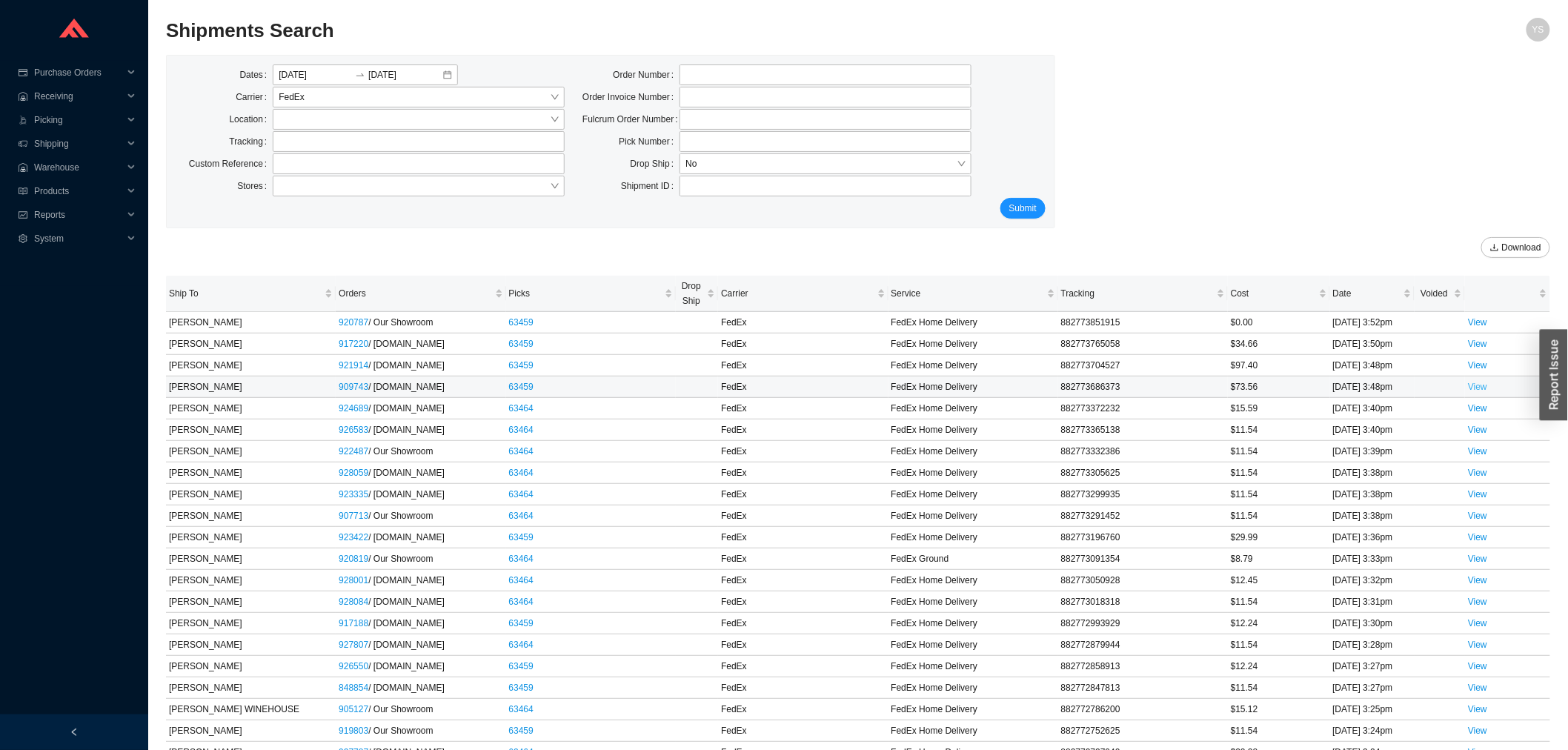
click at [1479, 391] on link "View" at bounding box center [1478, 386] width 20 height 11
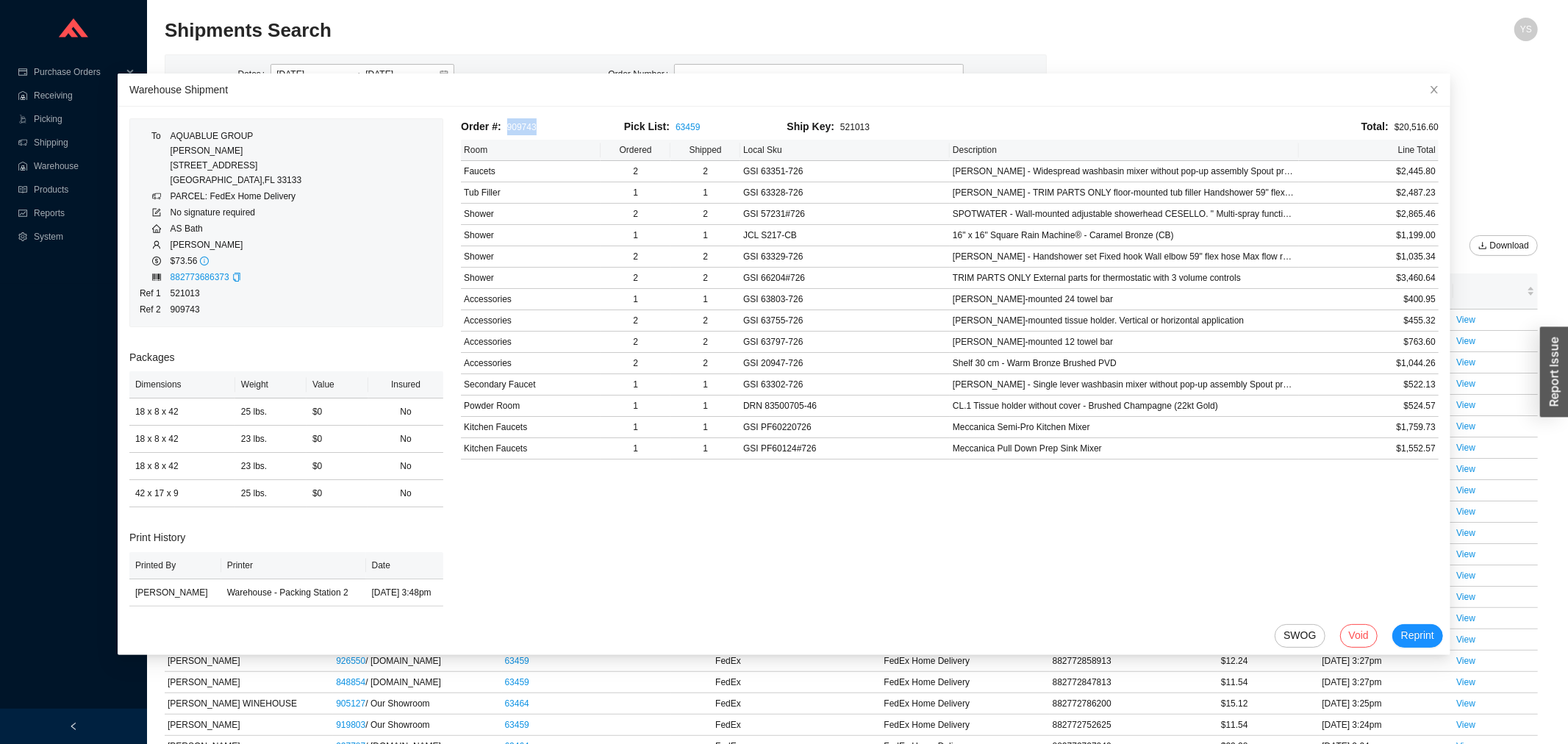
drag, startPoint x: 527, startPoint y: 124, endPoint x: 491, endPoint y: 124, distance: 36.0
click at [491, 124] on div "Order #: 909743" at bounding box center [542, 126] width 163 height 17
copy link "909743"
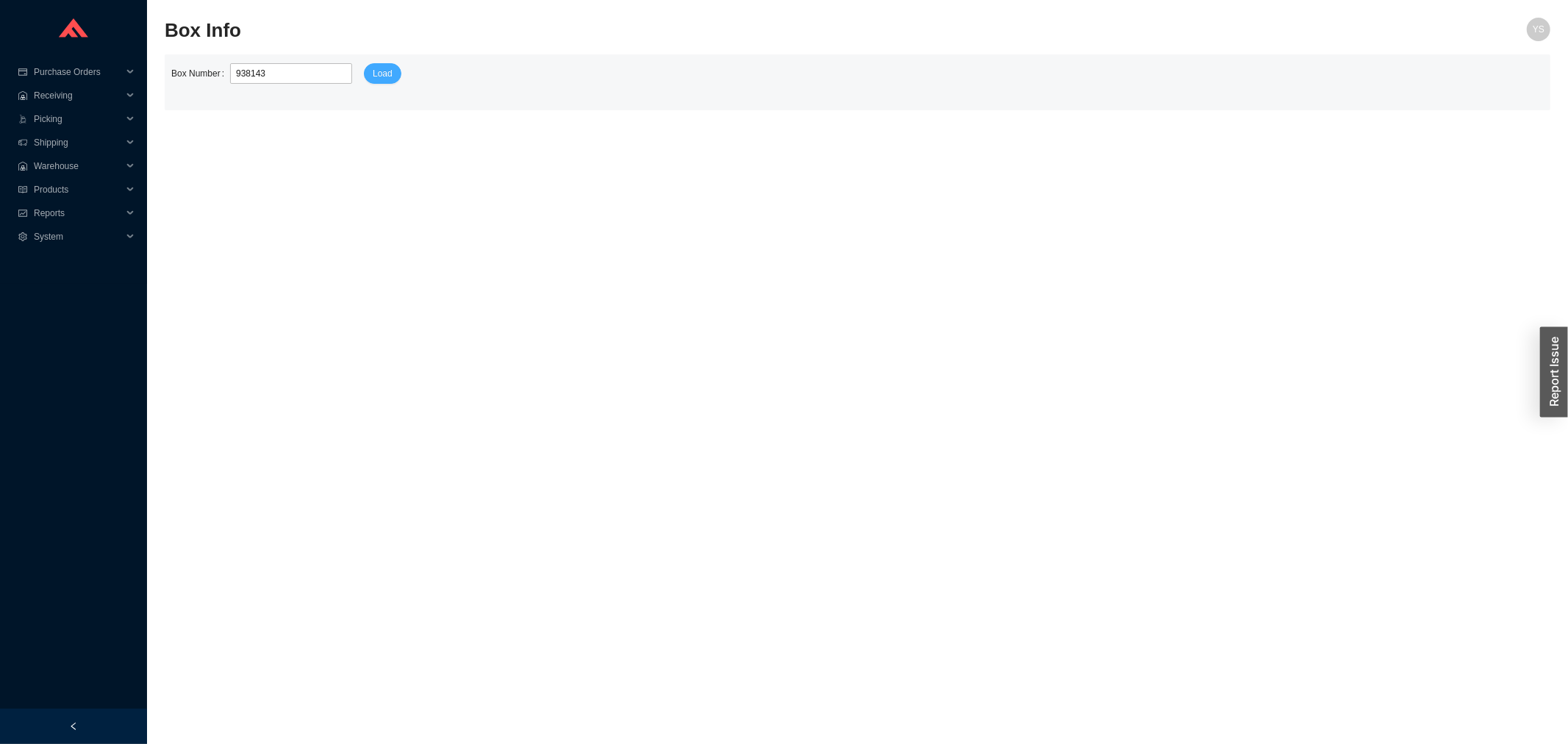
type input "938143"
click at [384, 77] on button "Load" at bounding box center [382, 73] width 38 height 20
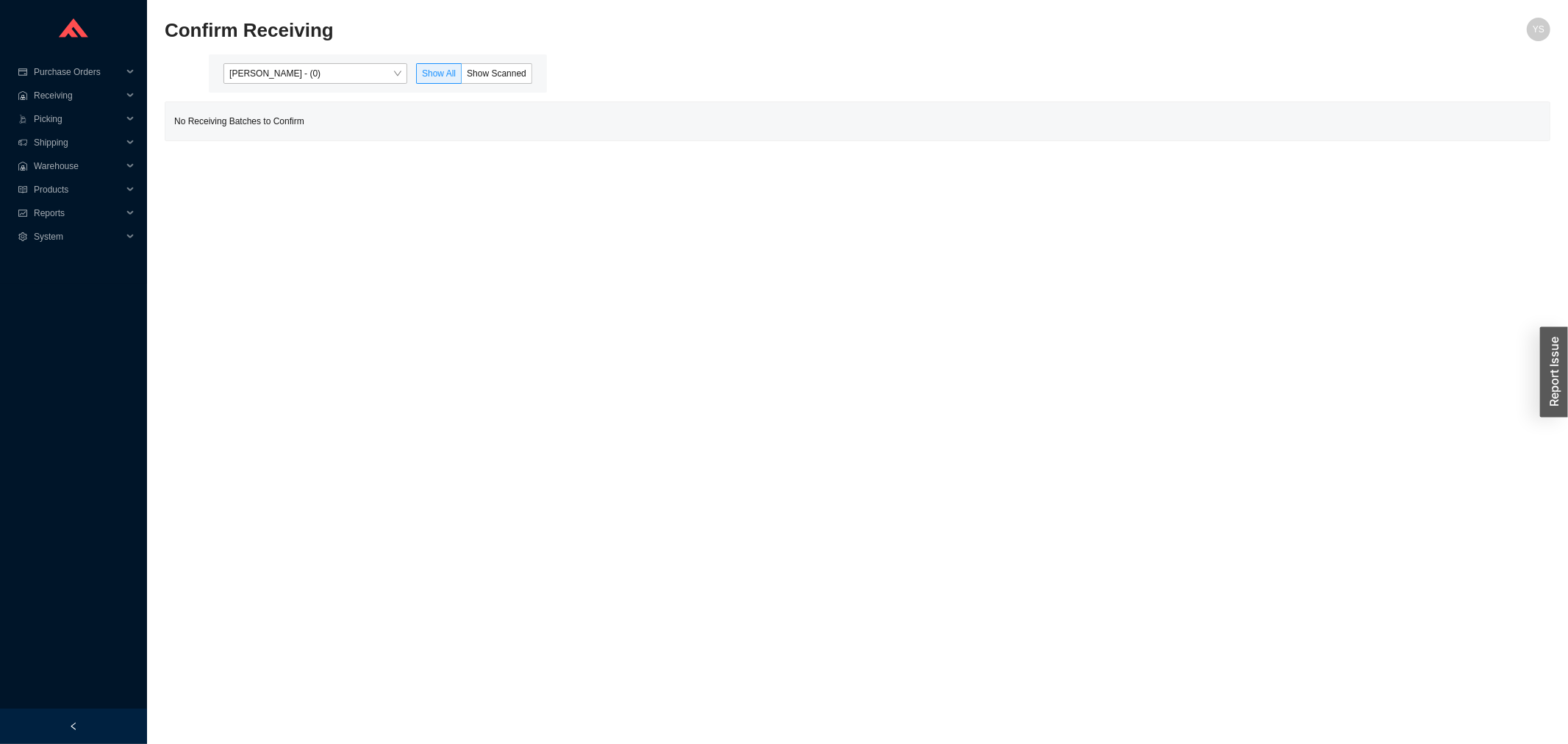
click at [327, 58] on div "[PERSON_NAME] - (0) Show All Show Scanned" at bounding box center [378, 73] width 338 height 38
click at [322, 82] on span "[PERSON_NAME] - (0)" at bounding box center [315, 74] width 172 height 19
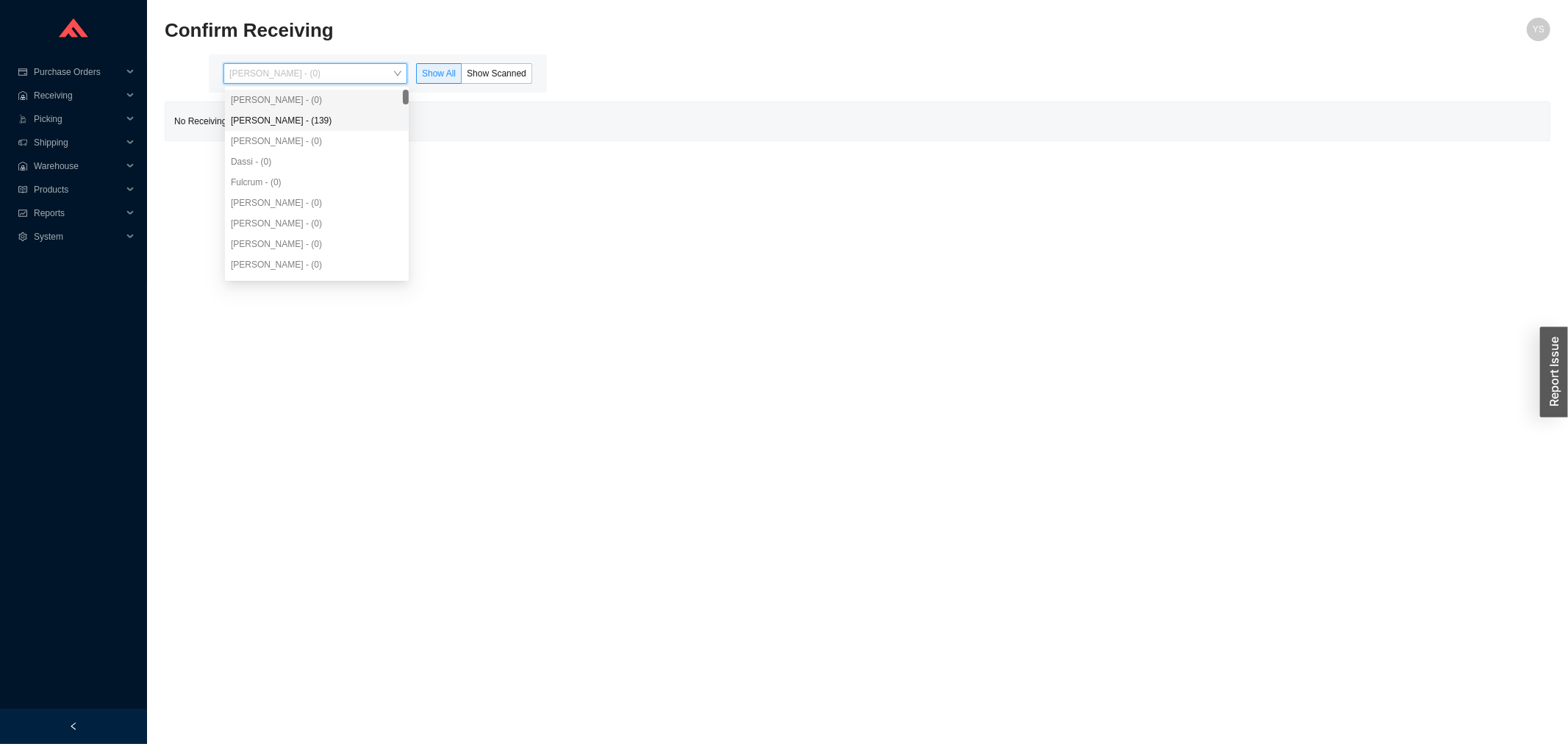
click at [318, 116] on div "[PERSON_NAME] - (139)" at bounding box center [316, 121] width 172 height 14
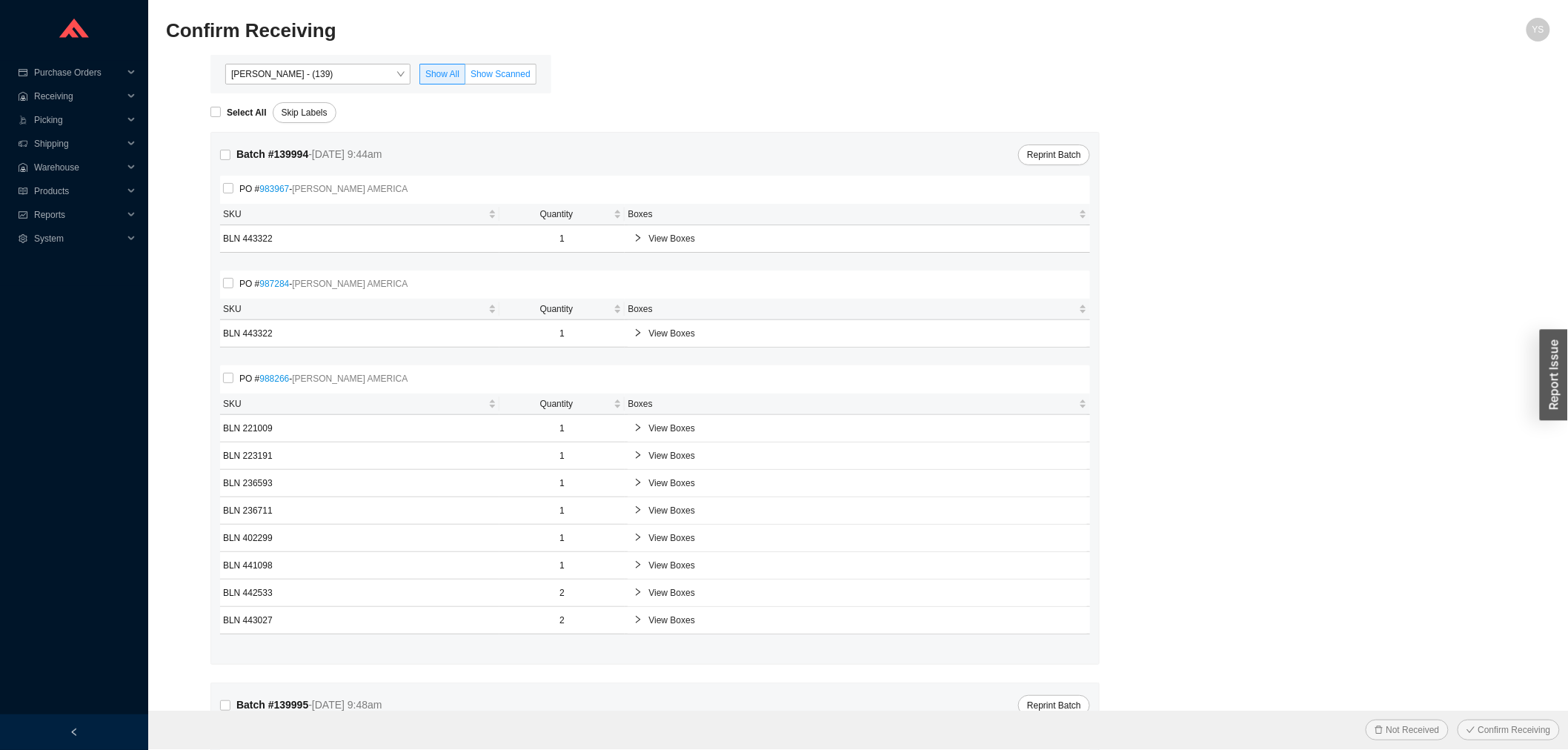
click at [490, 67] on label "Show Scanned" at bounding box center [501, 74] width 72 height 21
click at [466, 77] on input "Show Scanned" at bounding box center [466, 77] width 0 height 0
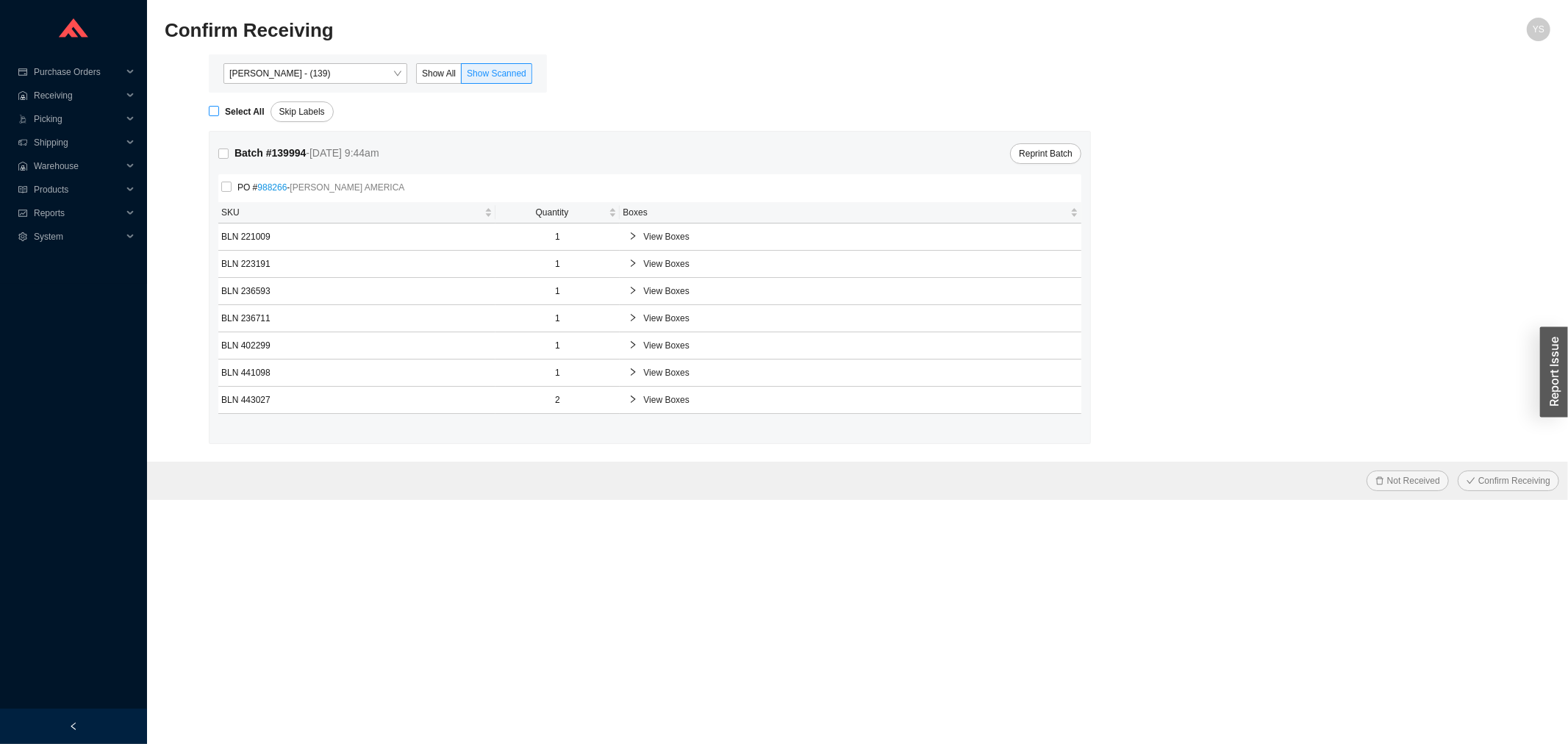
click at [223, 113] on span "Select All" at bounding box center [244, 111] width 52 height 15
click at [219, 113] on input "Select All" at bounding box center [214, 111] width 11 height 11
checkbox input "true"
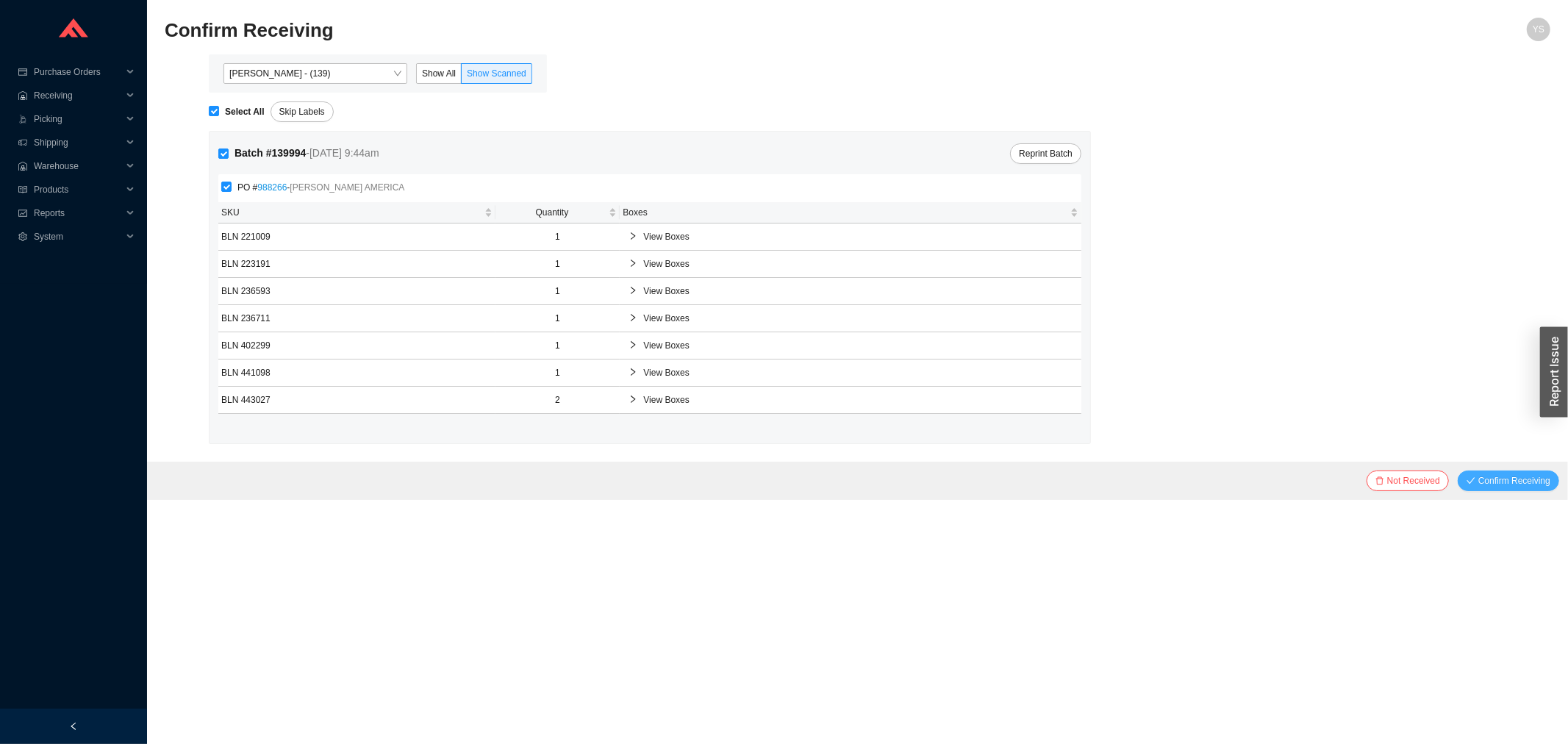
click at [1480, 479] on span "Confirm Receiving" at bounding box center [1515, 480] width 72 height 15
